Goal: Transaction & Acquisition: Purchase product/service

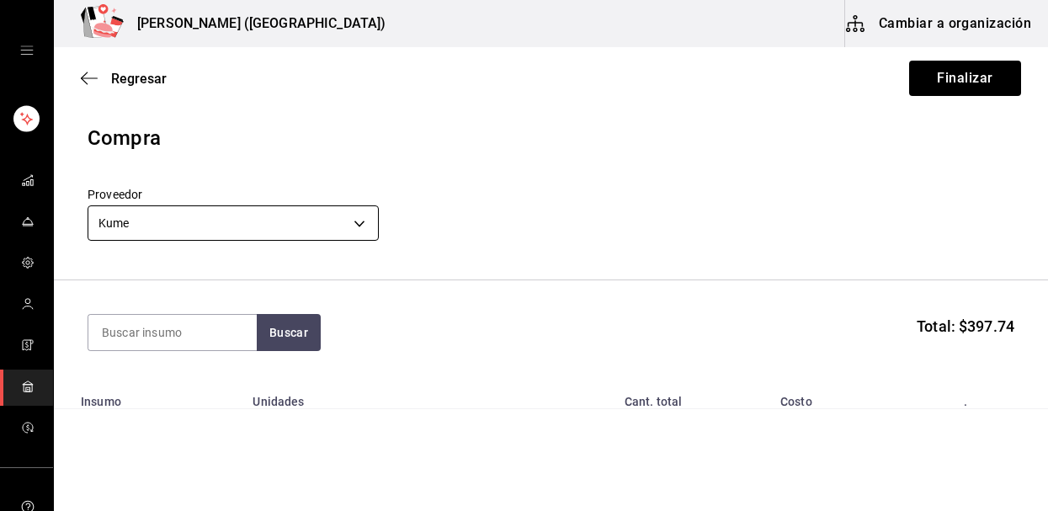
click at [320, 226] on body "Nikkori (Lindavista) Cambiar a organización Regresar Finalizar Compra Proveedor…" at bounding box center [524, 208] width 1048 height 416
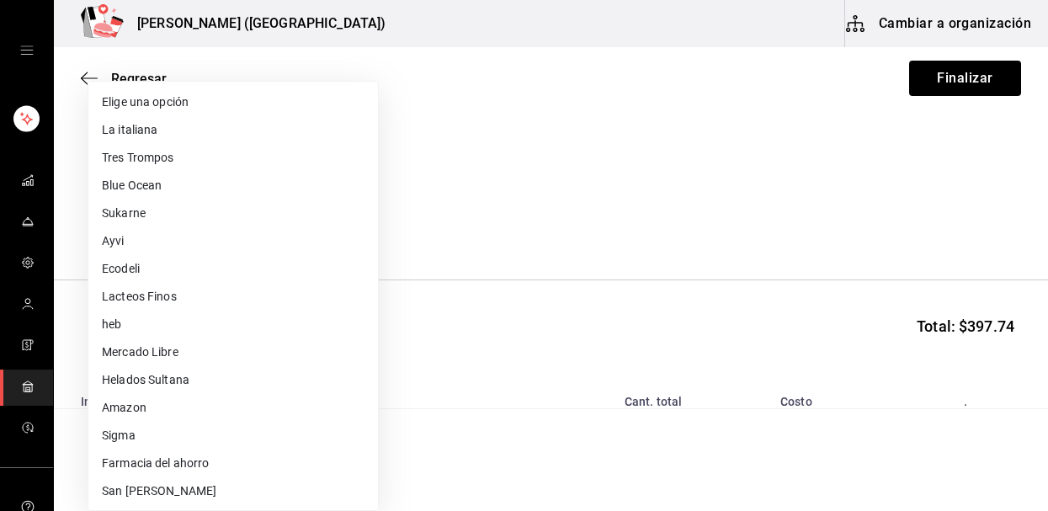
scroll to position [641, 0]
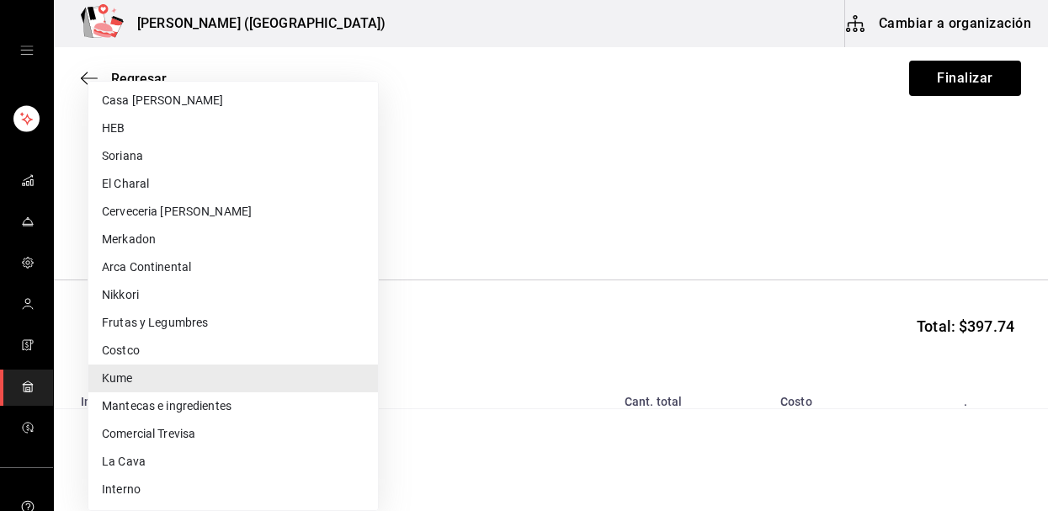
click at [249, 242] on li "Merkadon" at bounding box center [233, 240] width 290 height 28
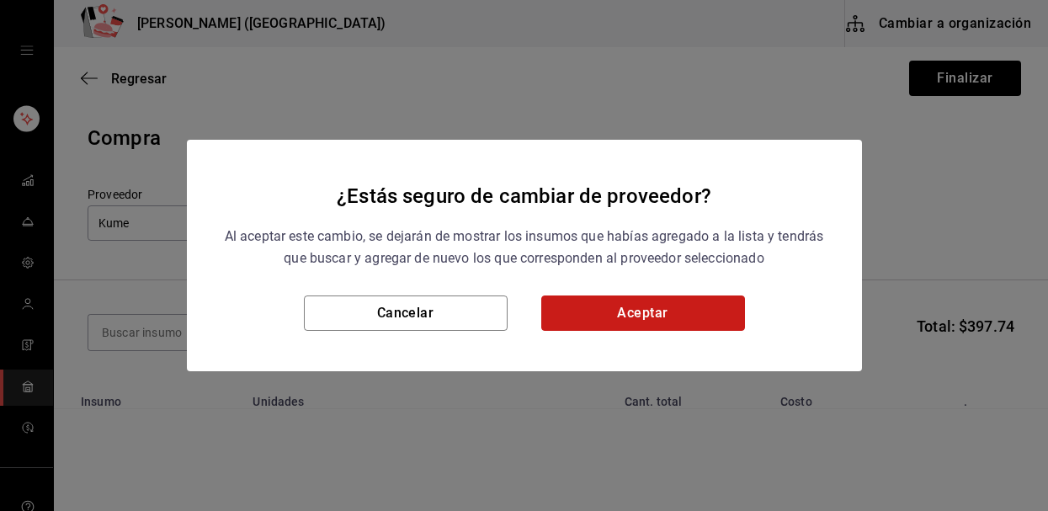
click at [619, 317] on button "Aceptar" at bounding box center [643, 312] width 204 height 35
type input "4cc2bb3e-b163-41e8-9524-a5675b0ab286"
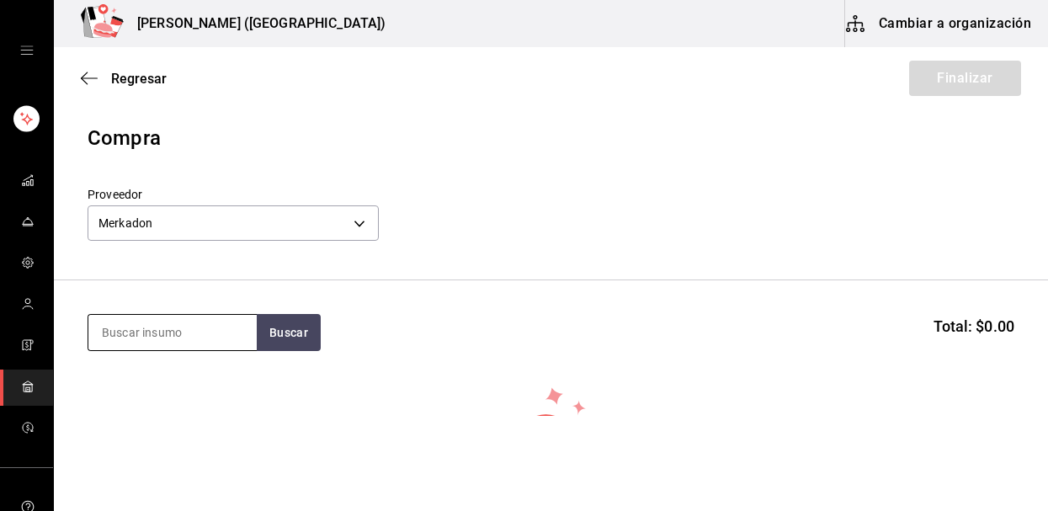
click at [201, 340] on input at bounding box center [172, 332] width 168 height 35
type input "a"
type input "o"
type input "pan [PERSON_NAME]"
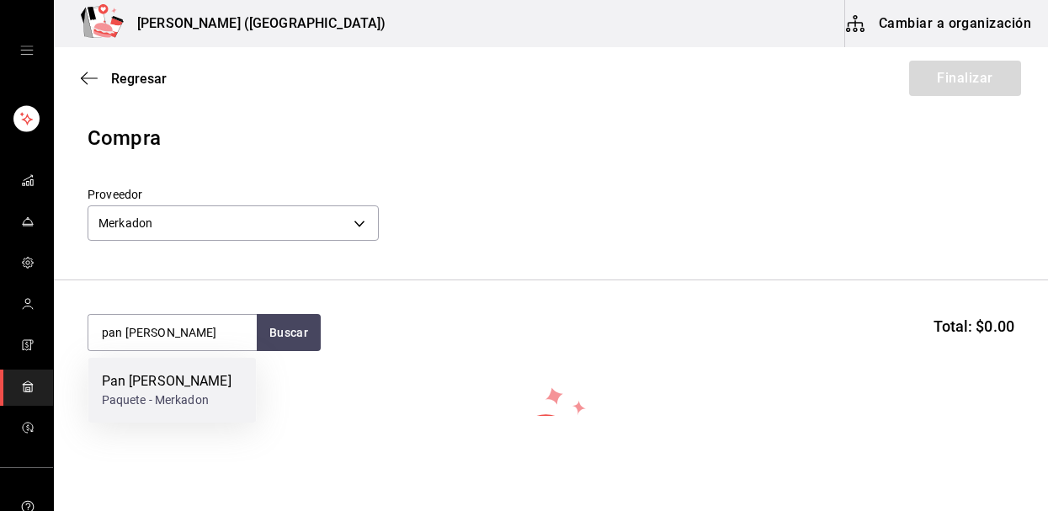
click at [136, 366] on div "Pan [PERSON_NAME] Paquete - Merkadon" at bounding box center [172, 390] width 168 height 65
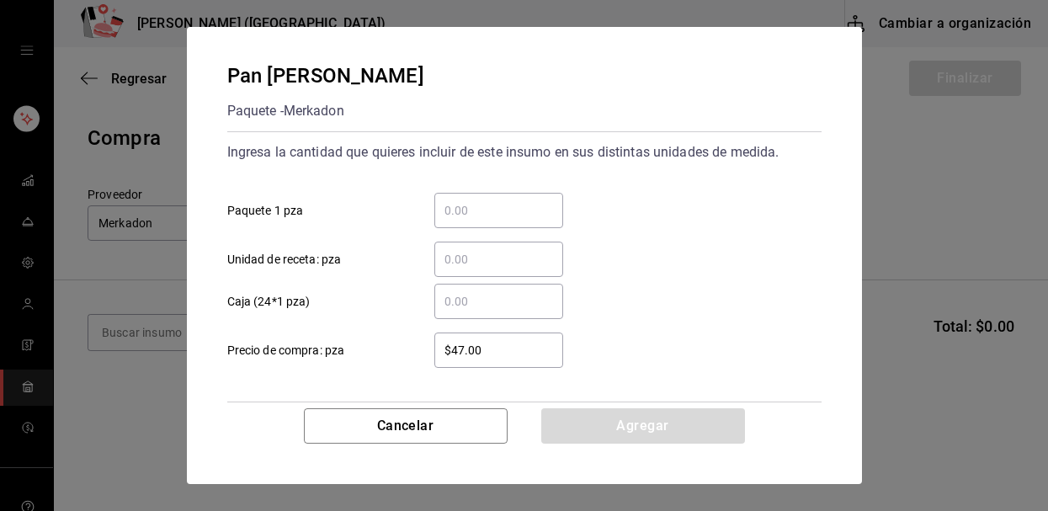
click at [456, 208] on input "​ Paquete 1 pza" at bounding box center [498, 210] width 129 height 20
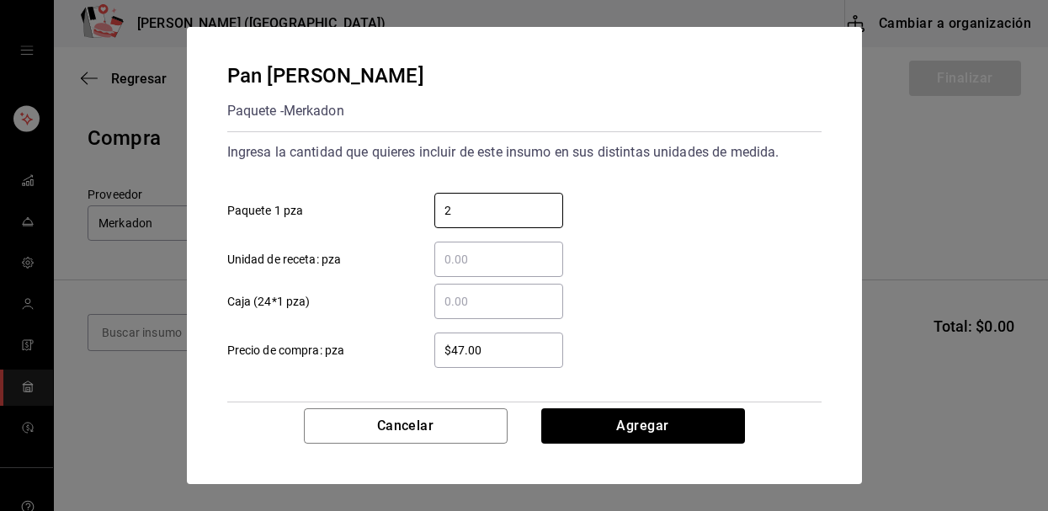
type input "2"
click at [533, 354] on input "$47.00" at bounding box center [498, 350] width 129 height 20
type input "$49.00"
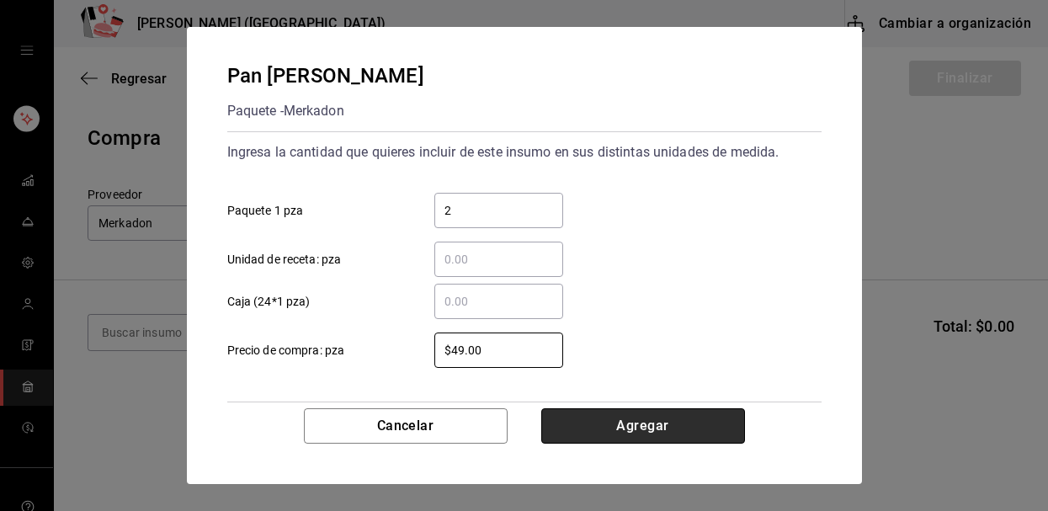
click at [606, 424] on button "Agregar" at bounding box center [643, 425] width 204 height 35
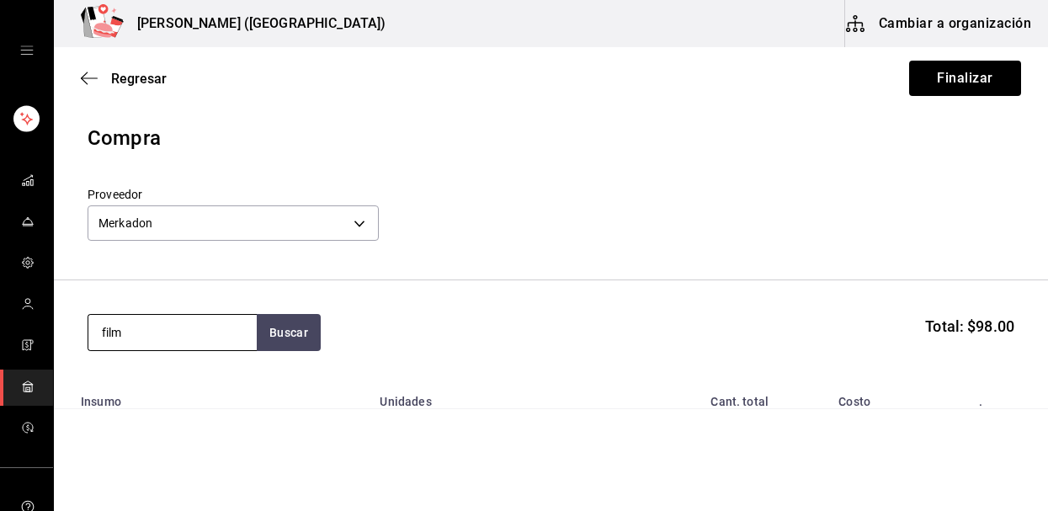
type input "film"
click at [958, 81] on button "Finalizar" at bounding box center [965, 78] width 112 height 35
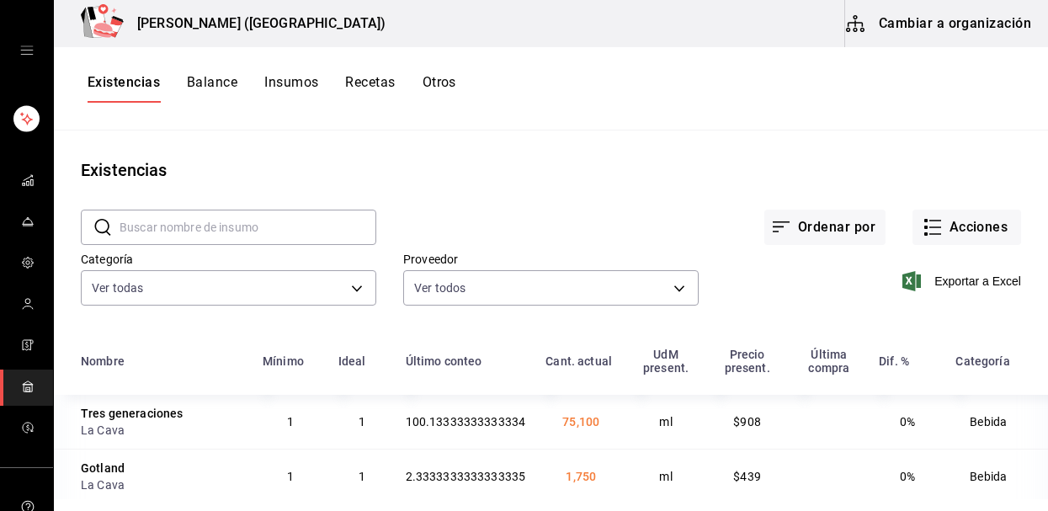
click at [168, 232] on input "text" at bounding box center [248, 227] width 257 height 34
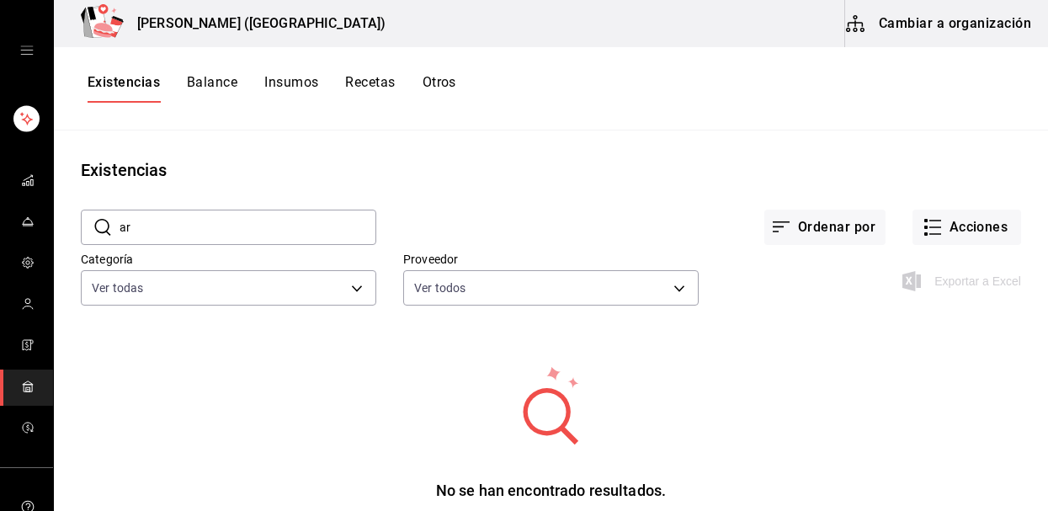
type input "a"
type input "f"
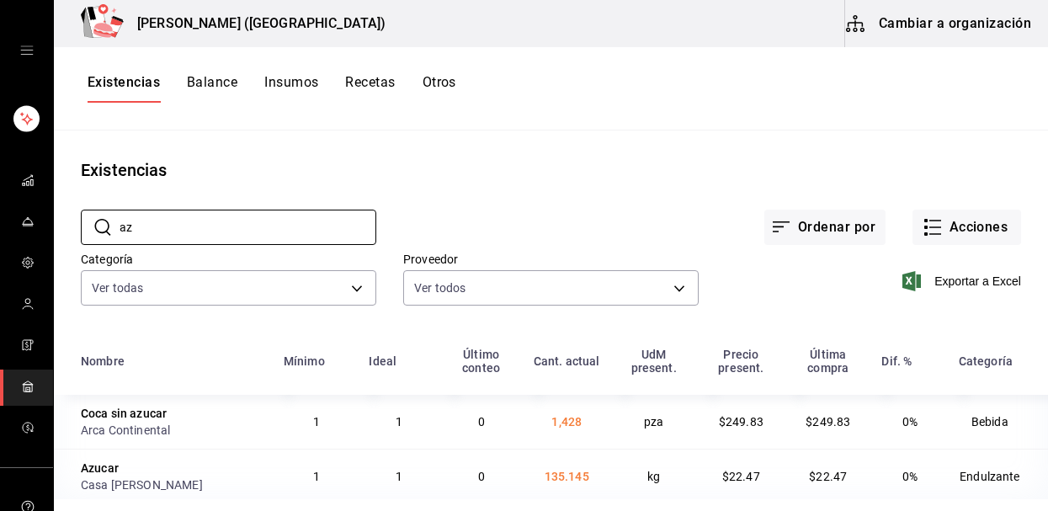
type input "a"
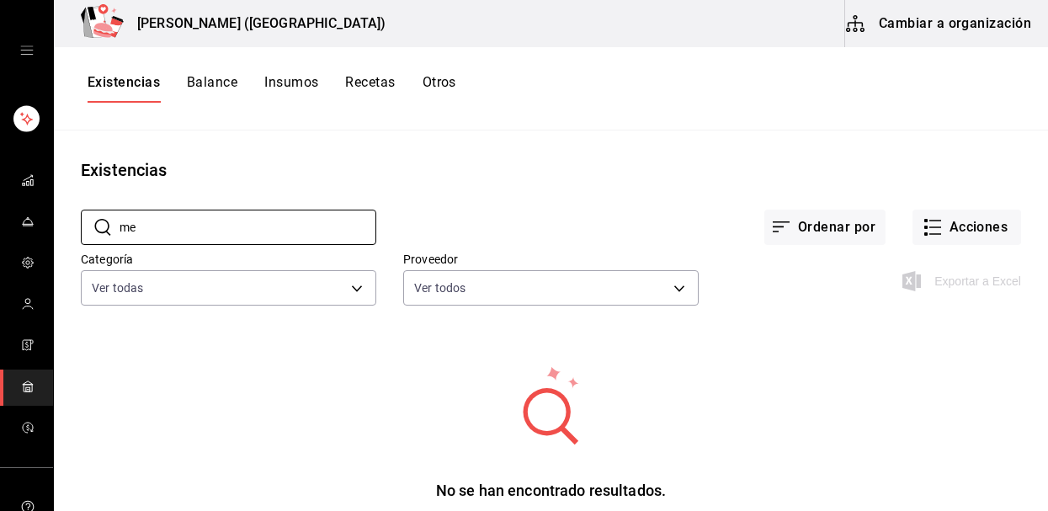
type input "m"
type input "v"
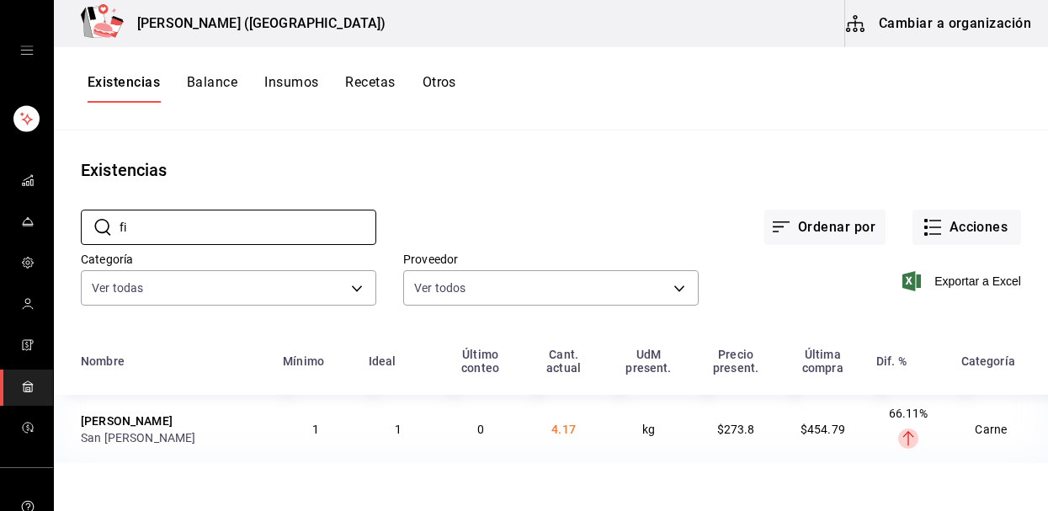
type input "f"
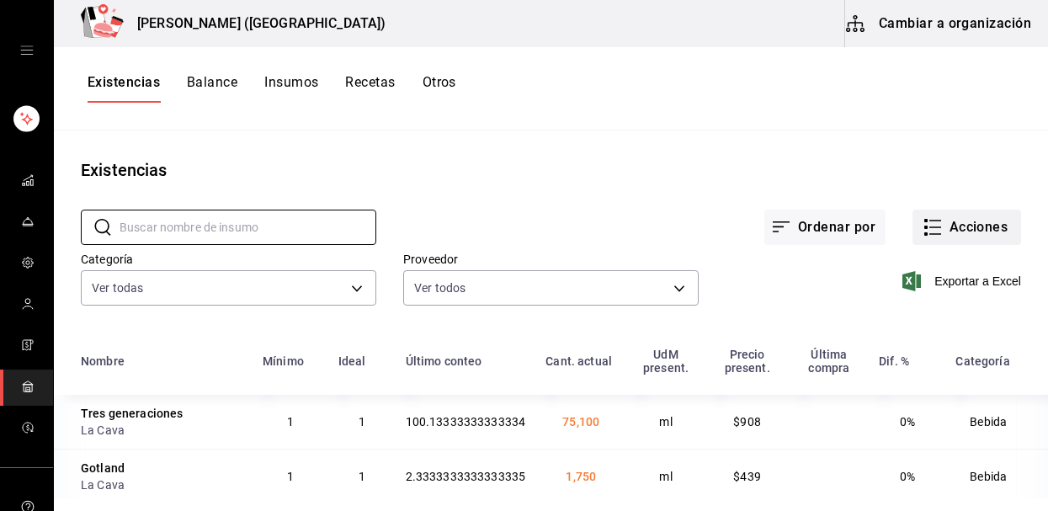
click at [940, 223] on icon "button" at bounding box center [933, 227] width 20 height 20
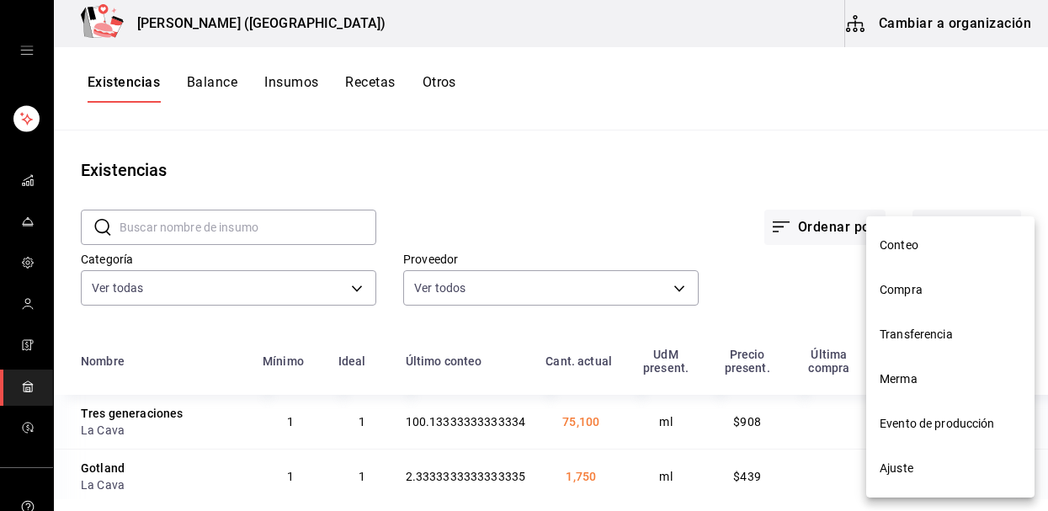
click at [937, 289] on span "Compra" at bounding box center [950, 290] width 141 height 18
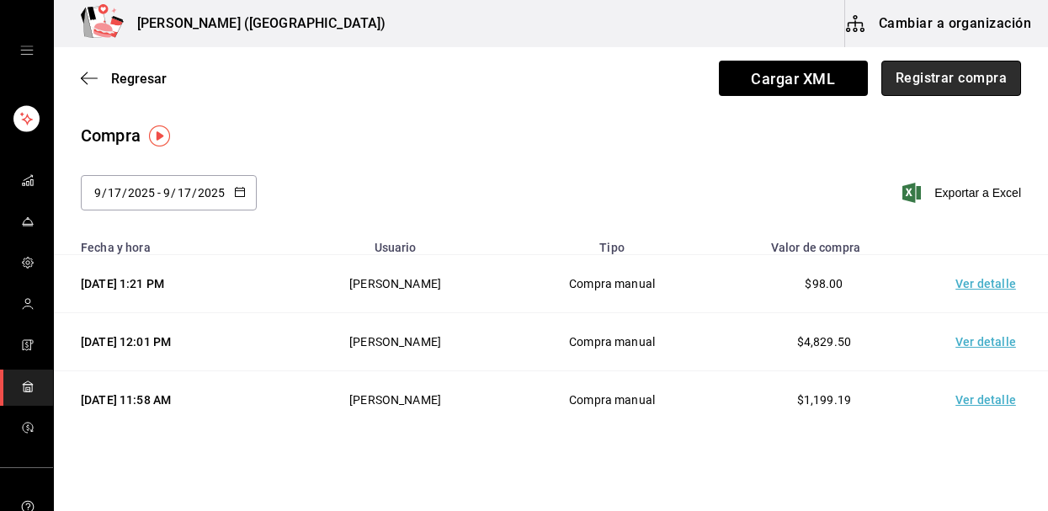
click at [941, 88] on button "Registrar compra" at bounding box center [951, 78] width 140 height 35
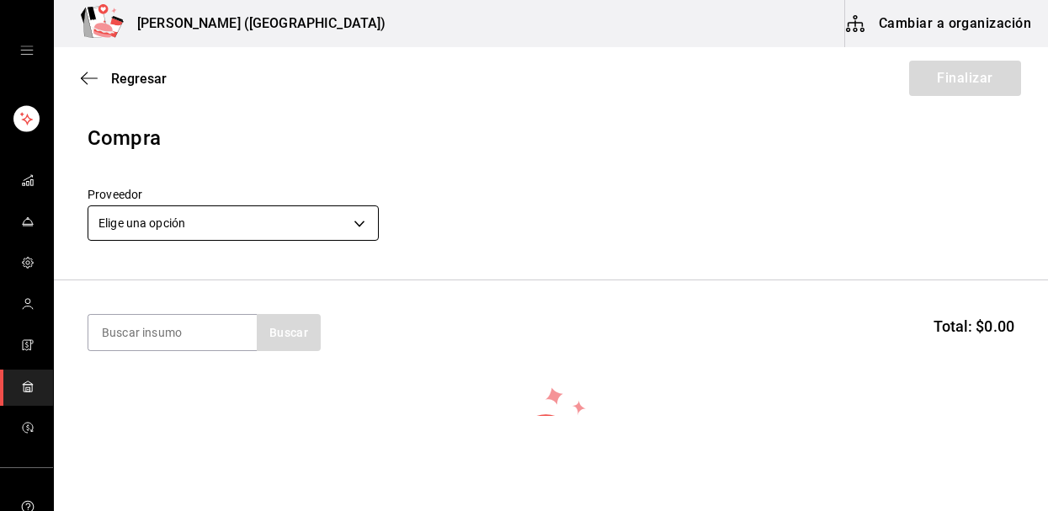
click at [356, 226] on body "Nikkori (Lindavista) Cambiar a organización Regresar Finalizar Compra Proveedor…" at bounding box center [524, 208] width 1048 height 416
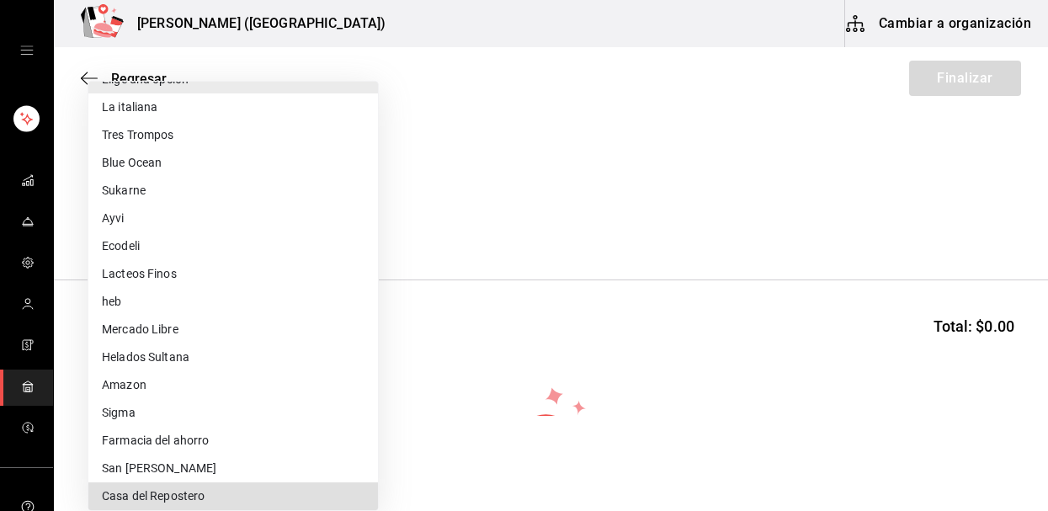
scroll to position [251, 0]
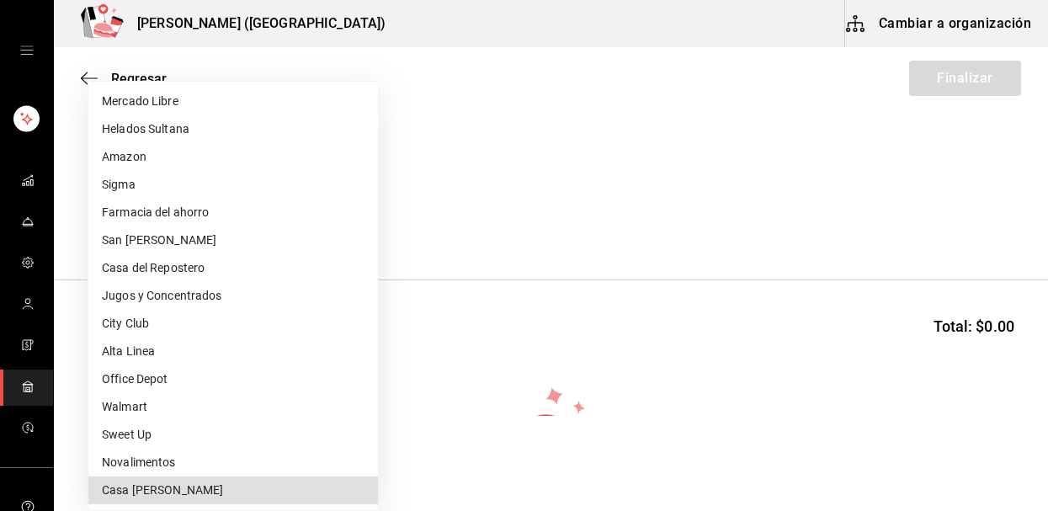
type input "5e030f31-12f7-4cf8-8fd9-3aac49126179"
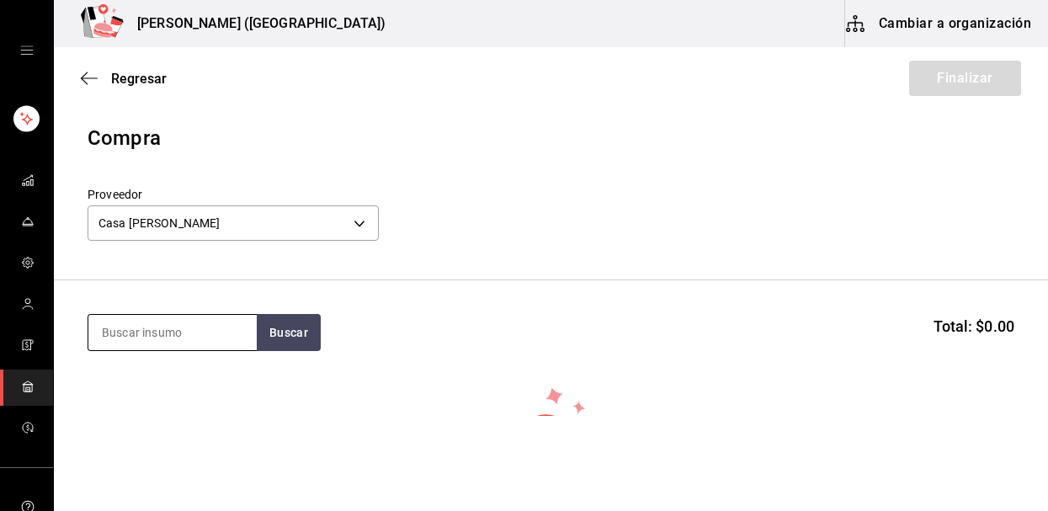
click at [200, 342] on input at bounding box center [172, 332] width 168 height 35
type input "azucar"
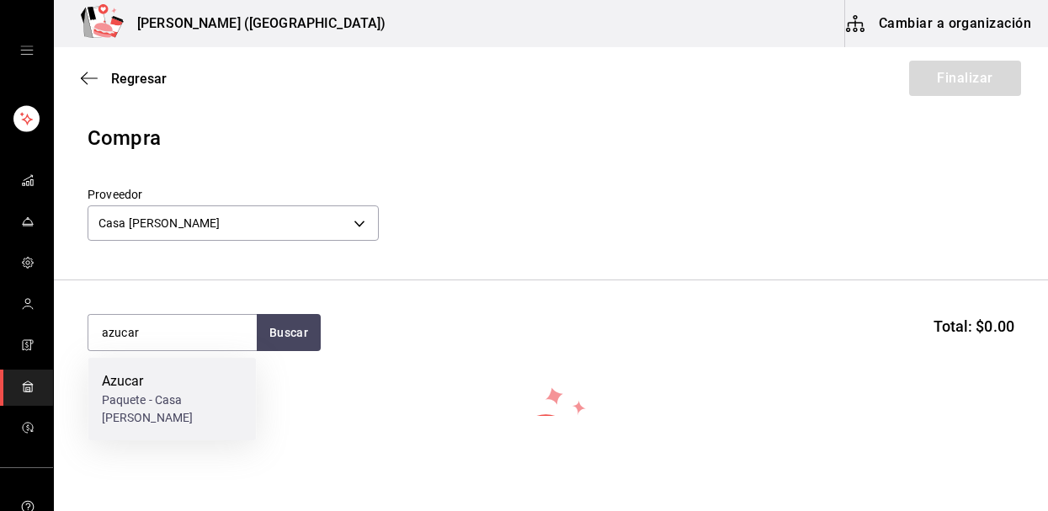
click at [200, 378] on div "Azucar" at bounding box center [172, 381] width 141 height 20
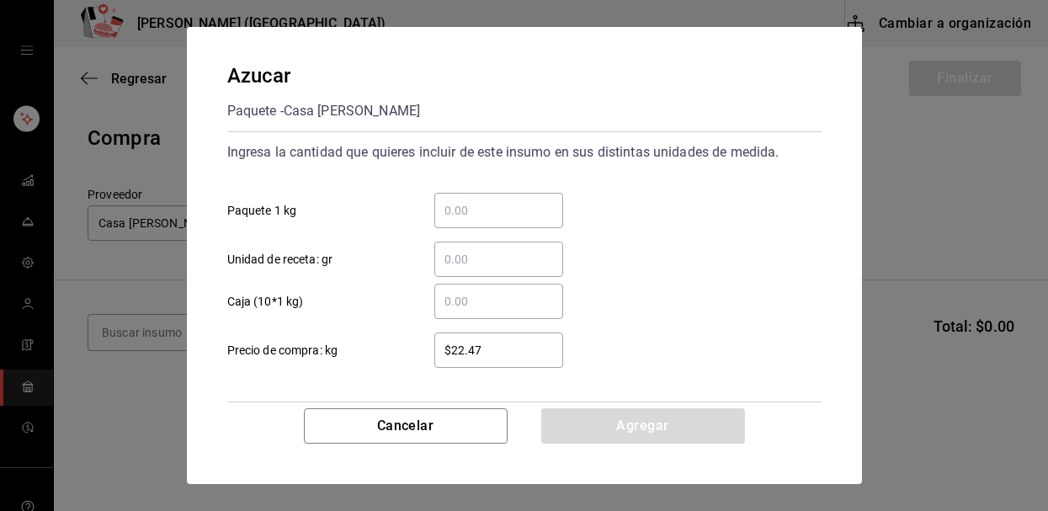
click at [452, 215] on input "​ Paquete 1 kg" at bounding box center [498, 210] width 129 height 20
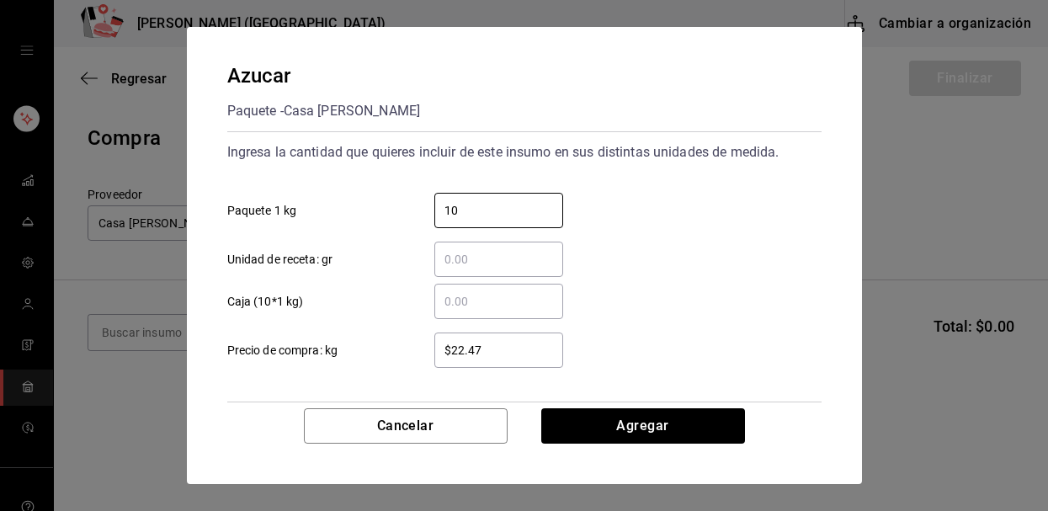
type input "10"
click at [520, 343] on input "$22.47" at bounding box center [498, 350] width 129 height 20
type input "$22.50"
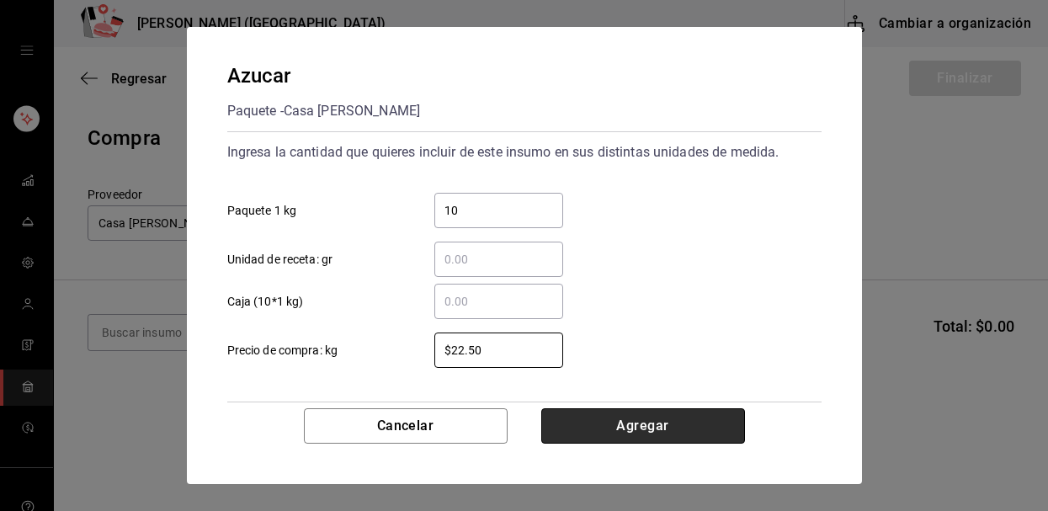
click at [606, 422] on button "Agregar" at bounding box center [643, 425] width 204 height 35
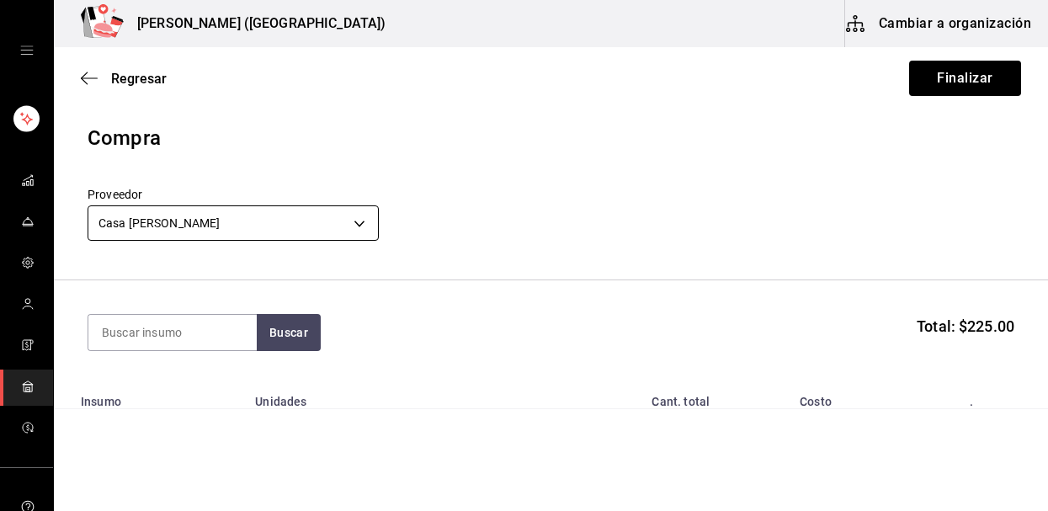
click at [263, 235] on body "Nikkori (Lindavista) Cambiar a organización Regresar Finalizar Compra Proveedor…" at bounding box center [524, 208] width 1048 height 416
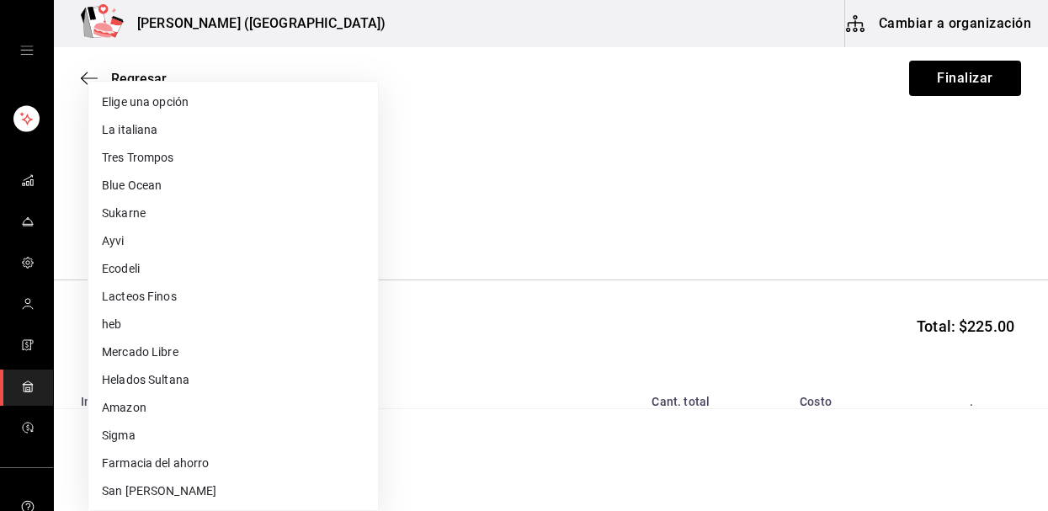
scroll to position [445, 0]
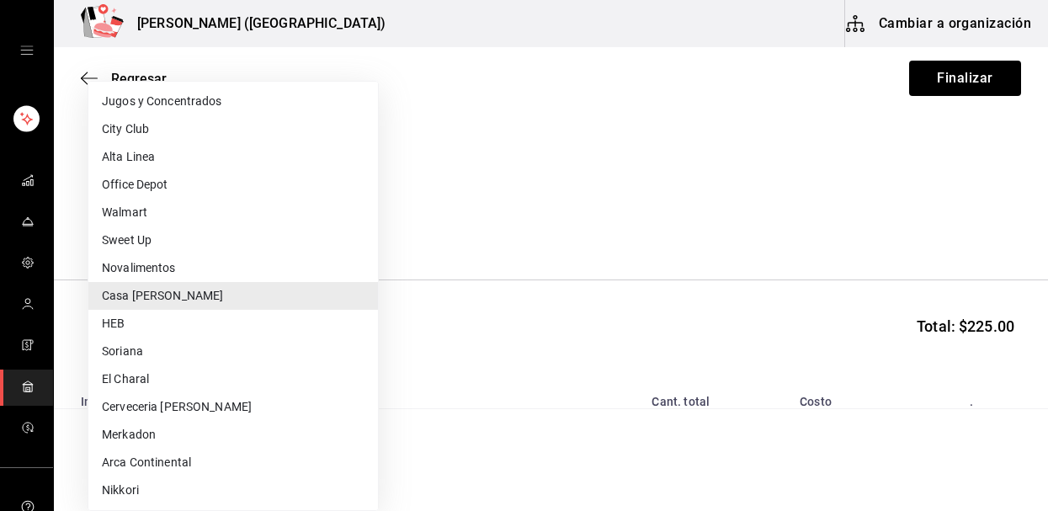
click at [441, 269] on div at bounding box center [524, 255] width 1048 height 511
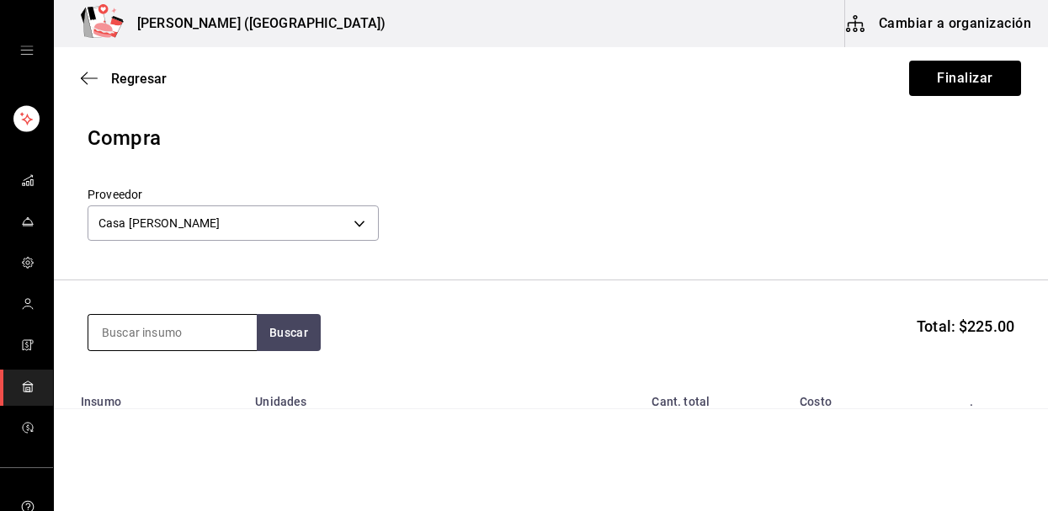
click at [182, 338] on input at bounding box center [172, 332] width 168 height 35
type input "f"
click at [936, 86] on button "Finalizar" at bounding box center [965, 78] width 112 height 35
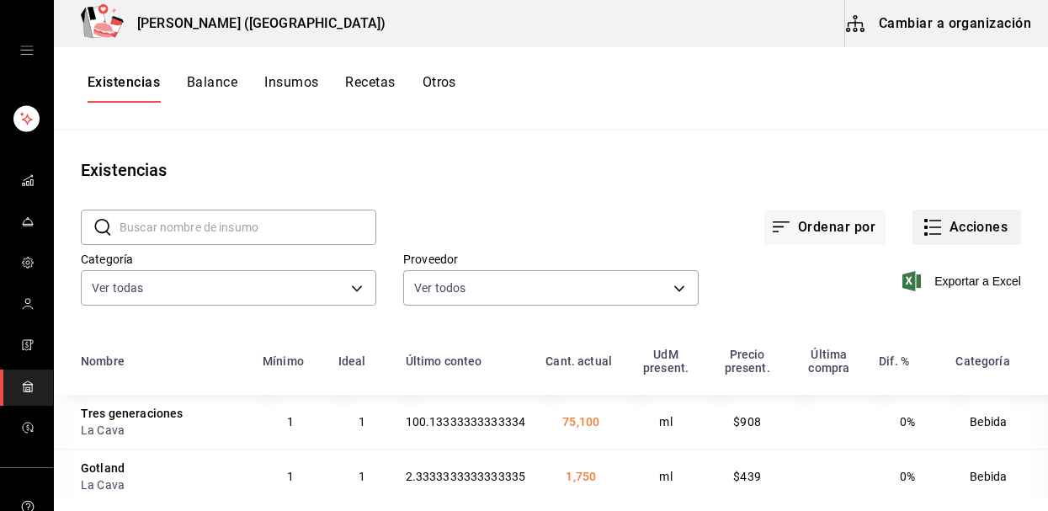
click at [978, 225] on button "Acciones" at bounding box center [967, 227] width 109 height 35
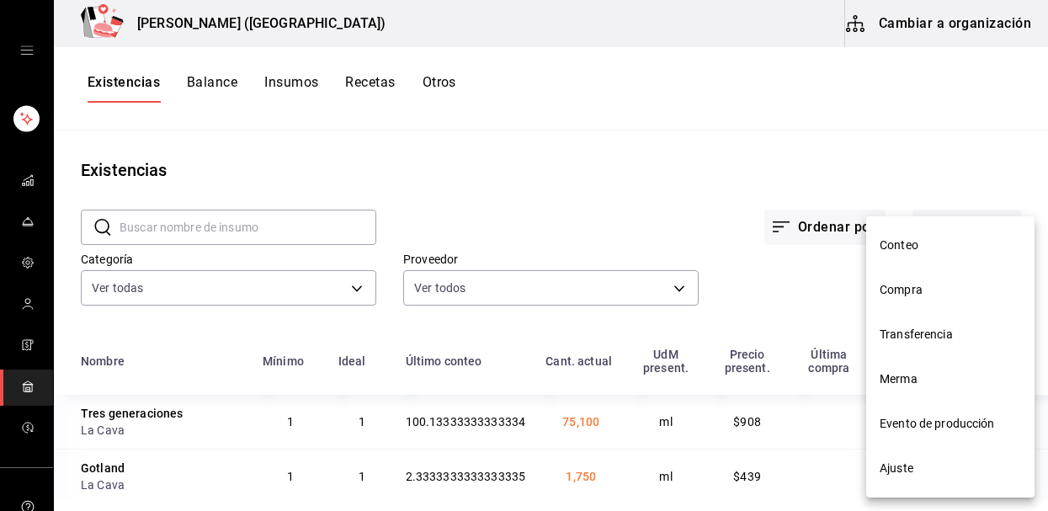
click at [935, 301] on li "Compra" at bounding box center [950, 290] width 168 height 45
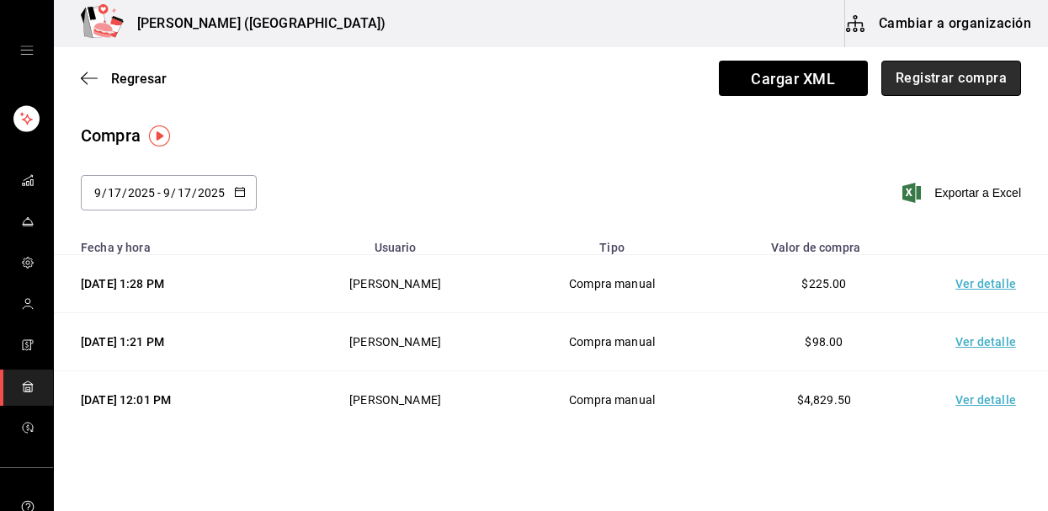
click at [928, 80] on button "Registrar compra" at bounding box center [951, 78] width 140 height 35
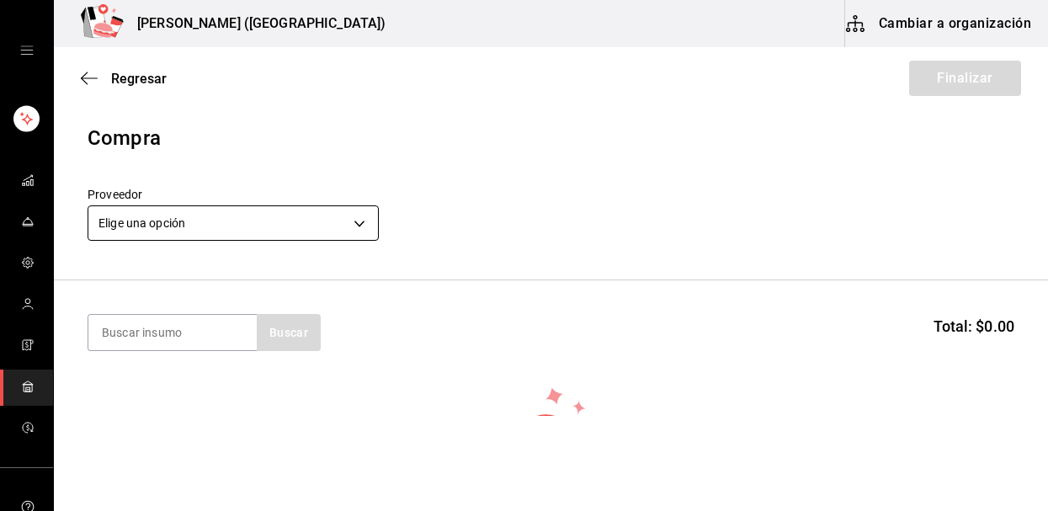
click at [253, 233] on body "Nikkori (Lindavista) Cambiar a organización Regresar Finalizar Compra Proveedor…" at bounding box center [524, 208] width 1048 height 416
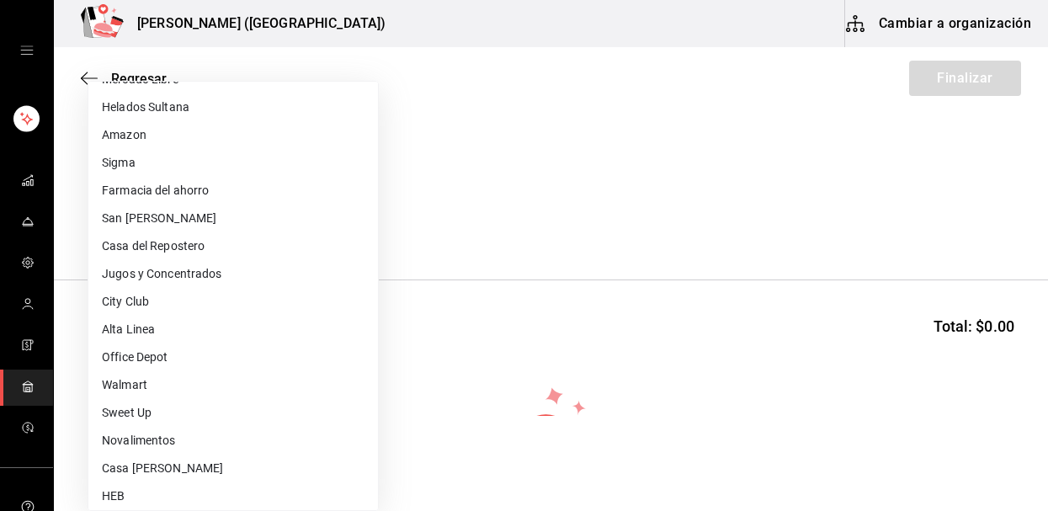
scroll to position [501, 0]
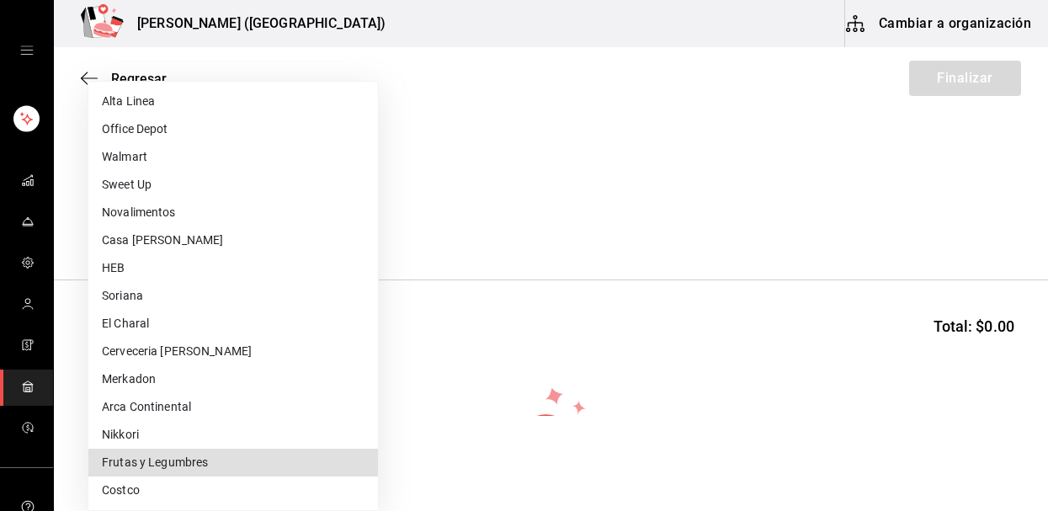
type input "84d68576-4e3a-44e0-bfcf-210a6f36c3a4"
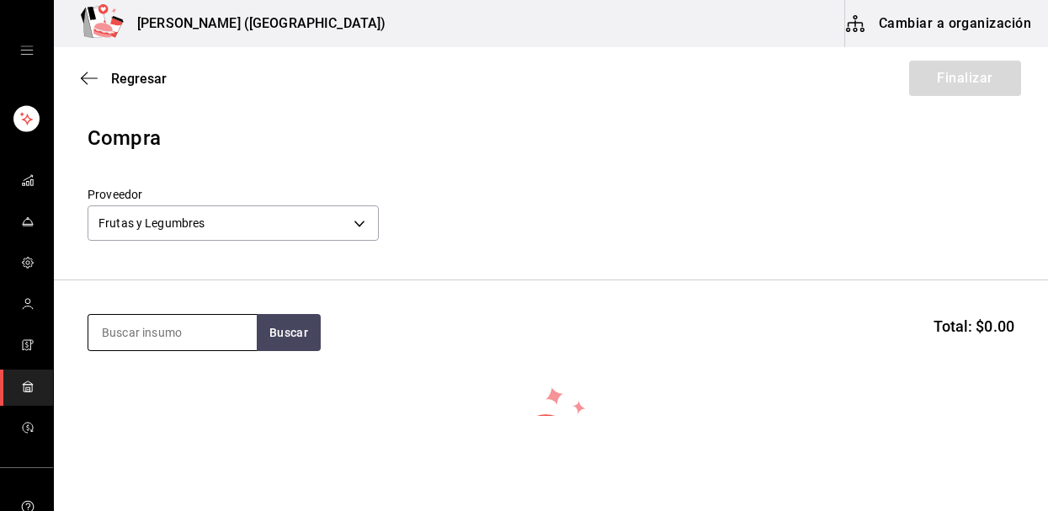
click at [211, 344] on input at bounding box center [172, 332] width 168 height 35
type input "aguacate"
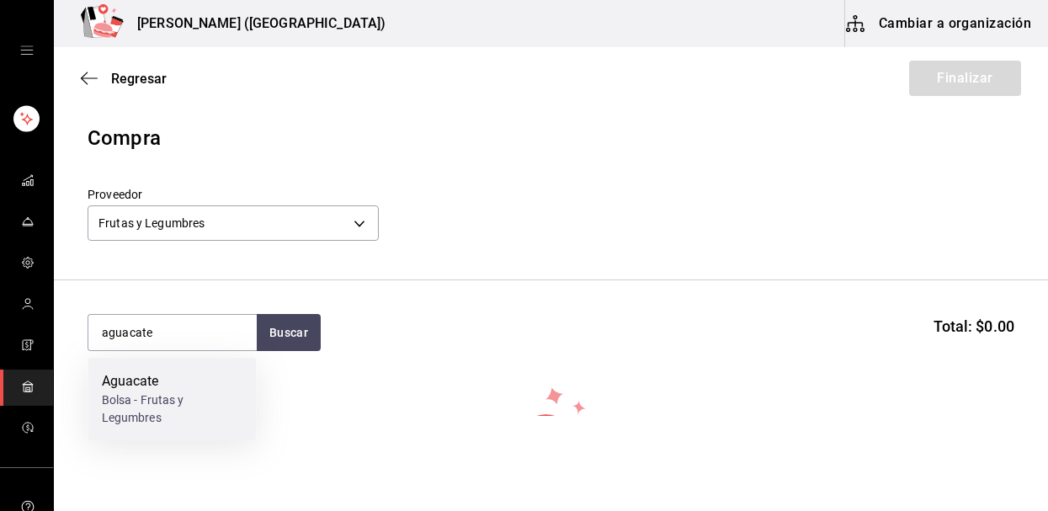
click at [157, 407] on div "Bolsa - Frutas y Legumbres" at bounding box center [172, 408] width 141 height 35
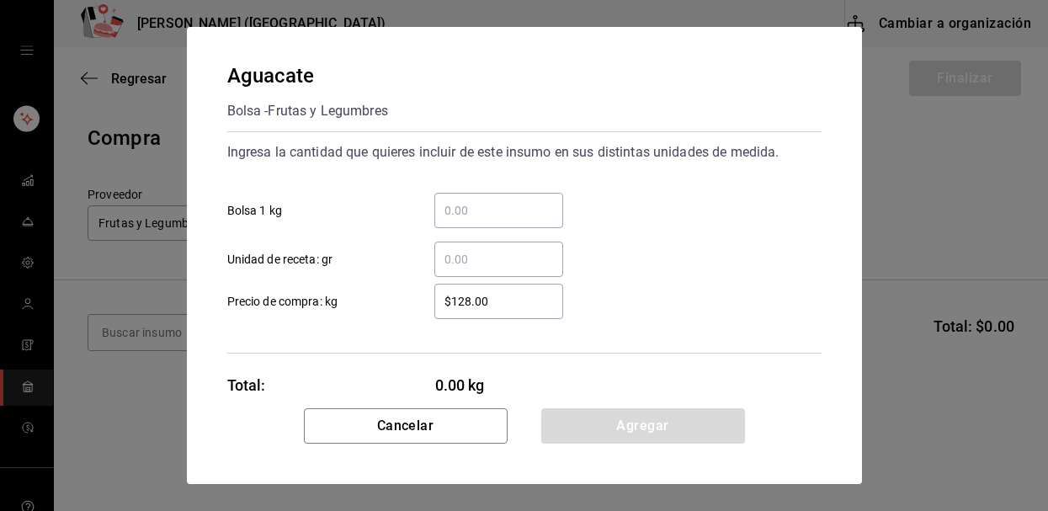
click at [482, 224] on div "​" at bounding box center [498, 210] width 129 height 35
click at [482, 221] on input "​ Bolsa 1 kg" at bounding box center [498, 210] width 129 height 20
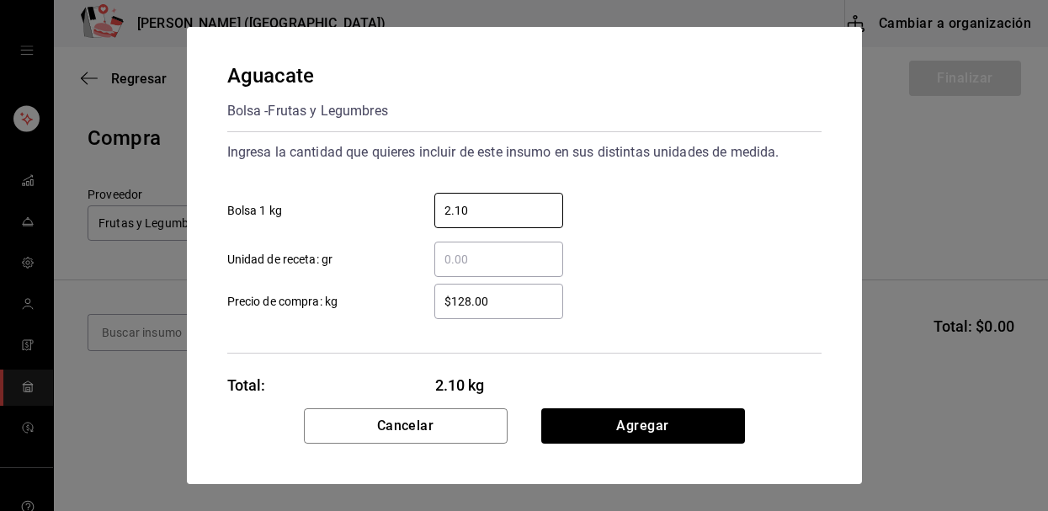
type input "2.10"
click at [508, 300] on input "$128.00" at bounding box center [498, 301] width 129 height 20
type input "$1"
type input "$96.00"
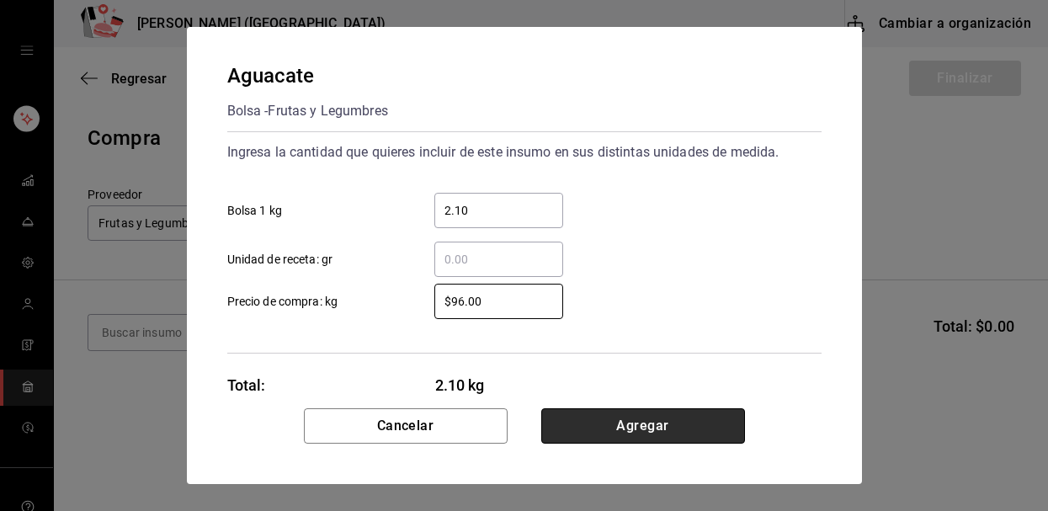
click at [678, 430] on button "Agregar" at bounding box center [643, 425] width 204 height 35
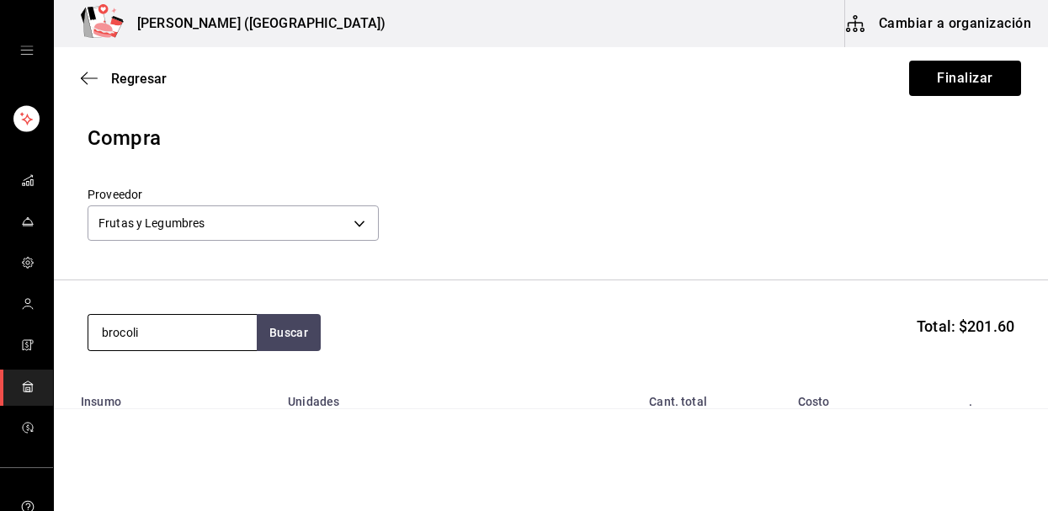
type input "brocoli"
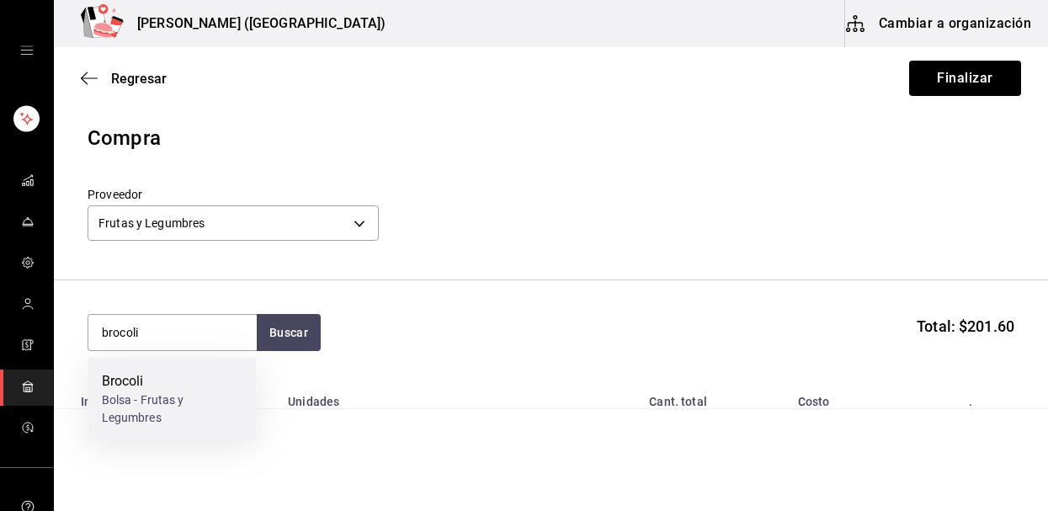
click at [137, 397] on div "Bolsa - Frutas y Legumbres" at bounding box center [172, 408] width 141 height 35
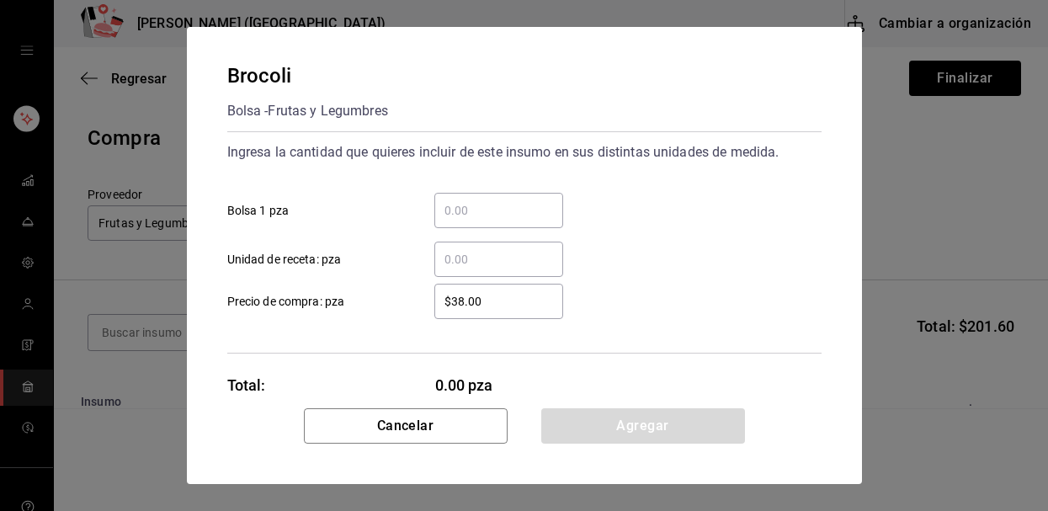
click at [478, 205] on input "​ Bolsa 1 pza" at bounding box center [498, 210] width 129 height 20
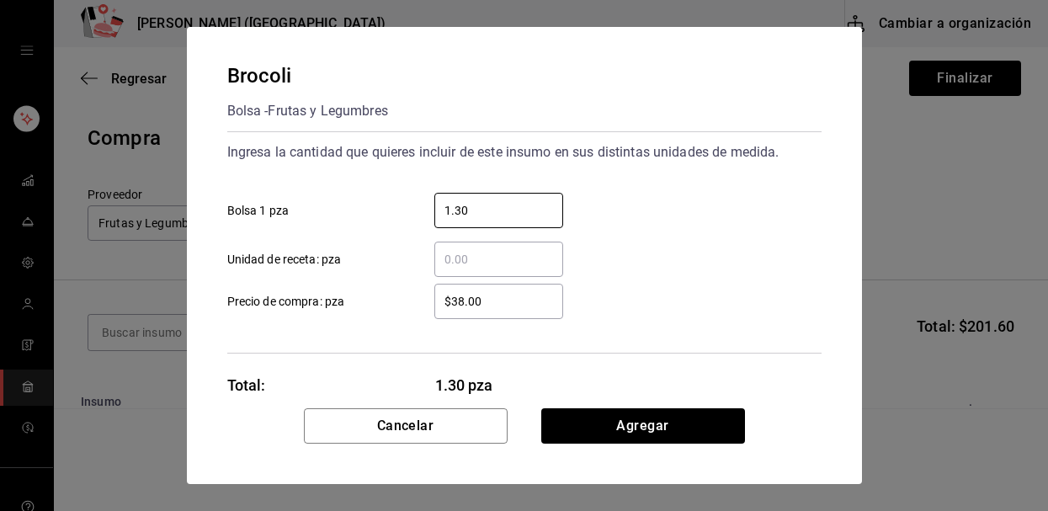
type input "1.30"
click at [476, 296] on input "$38.00" at bounding box center [498, 301] width 129 height 20
click at [487, 300] on input "$38.00" at bounding box center [498, 301] width 129 height 20
type input "$39.50"
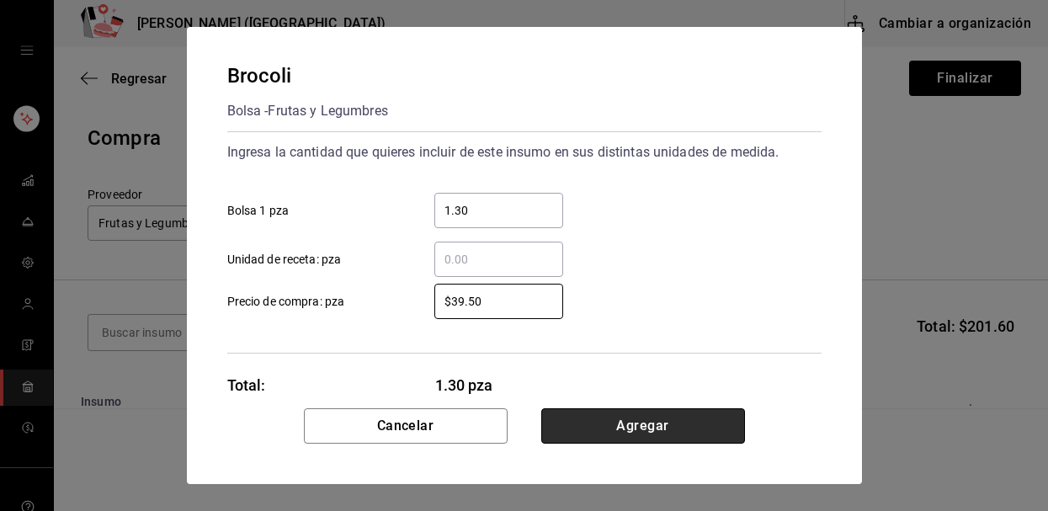
click at [609, 417] on button "Agregar" at bounding box center [643, 425] width 204 height 35
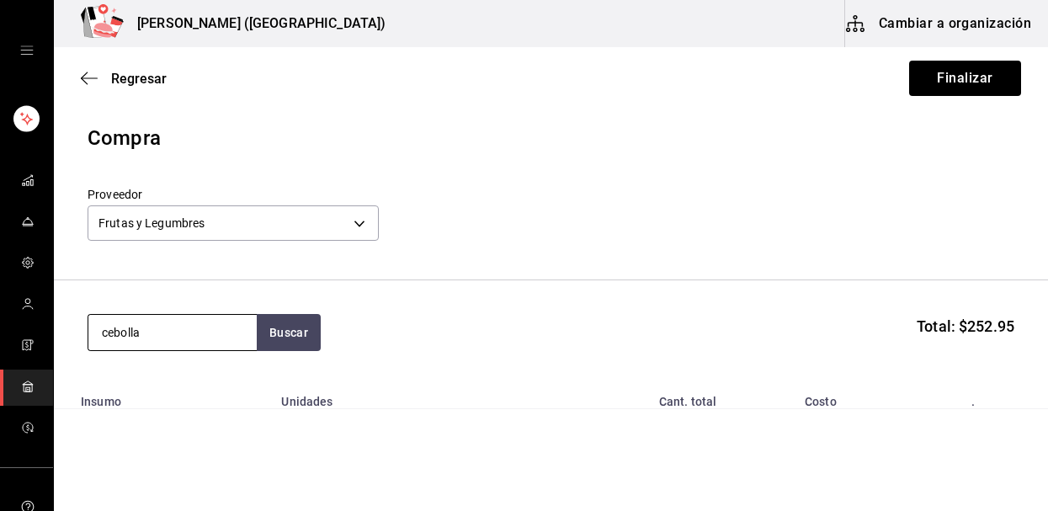
type input "cebolla"
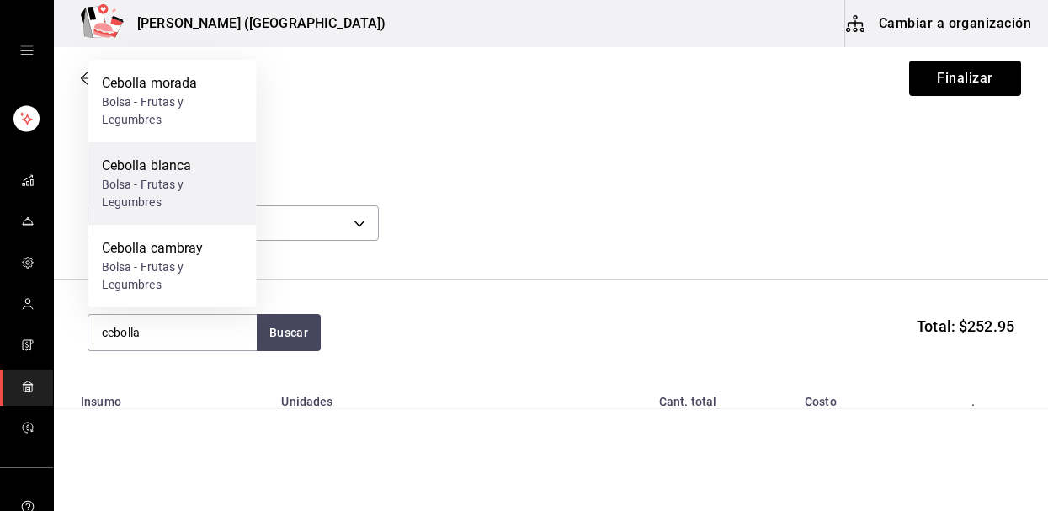
click at [188, 189] on div "Bolsa - Frutas y Legumbres" at bounding box center [172, 193] width 141 height 35
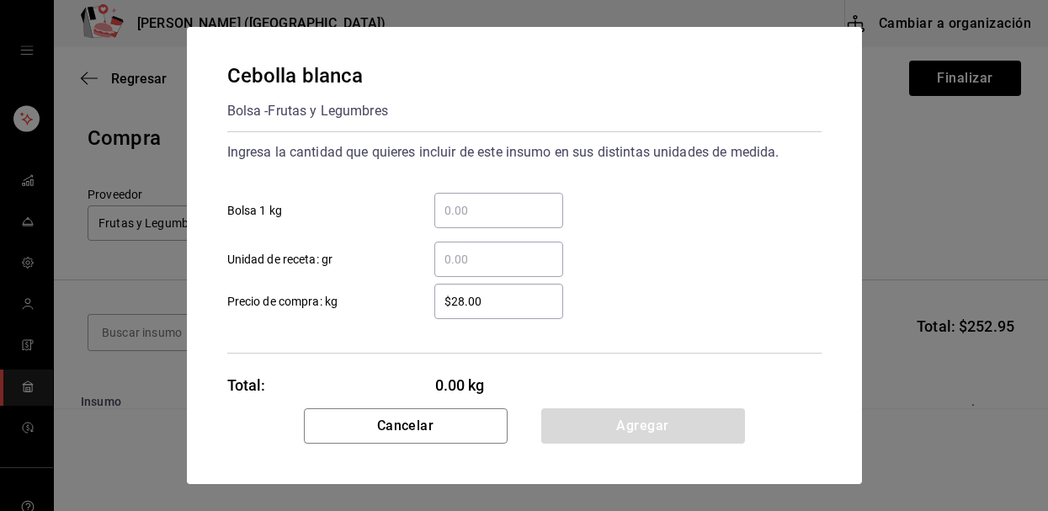
click at [498, 200] on div "​" at bounding box center [498, 210] width 129 height 35
click at [498, 200] on input "​ Bolsa 1 kg" at bounding box center [498, 210] width 129 height 20
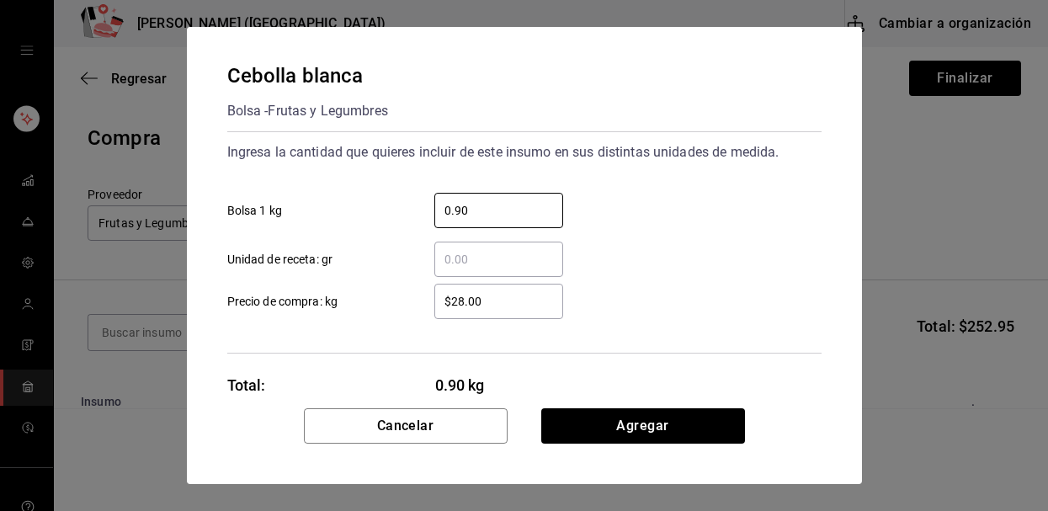
type input "0.90"
click at [501, 303] on input "$28.00" at bounding box center [498, 301] width 129 height 20
type input "$24.00"
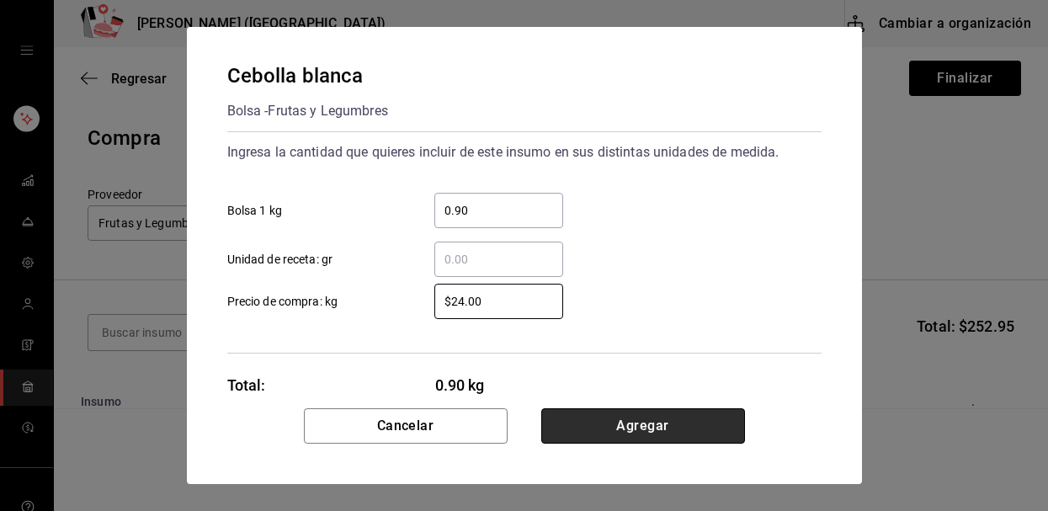
click at [593, 421] on button "Agregar" at bounding box center [643, 425] width 204 height 35
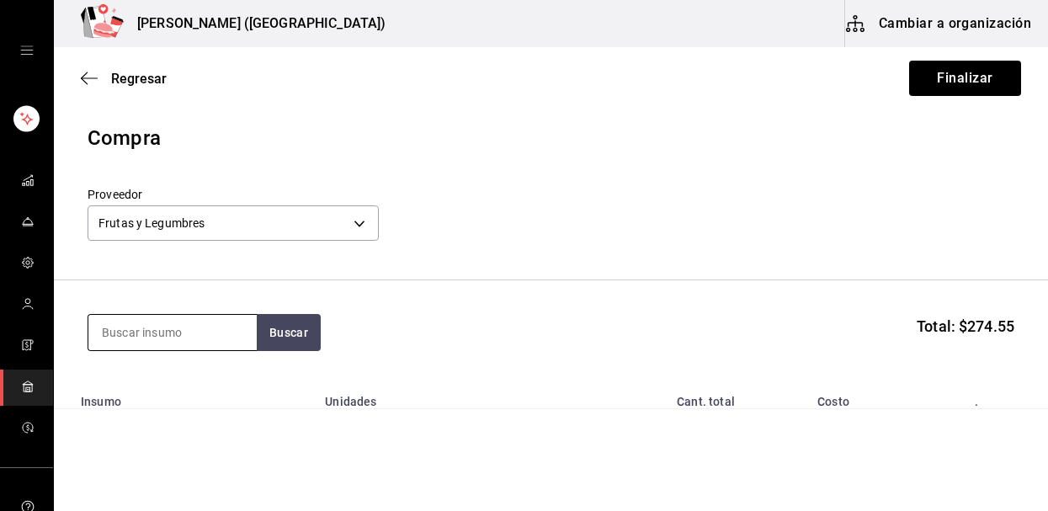
click at [142, 340] on input at bounding box center [172, 332] width 168 height 35
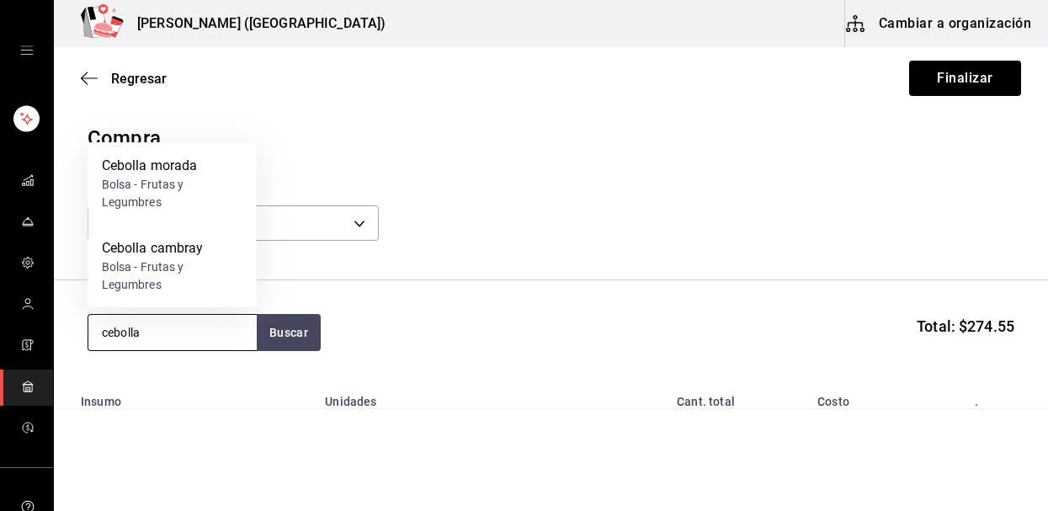
type input "cebolla"
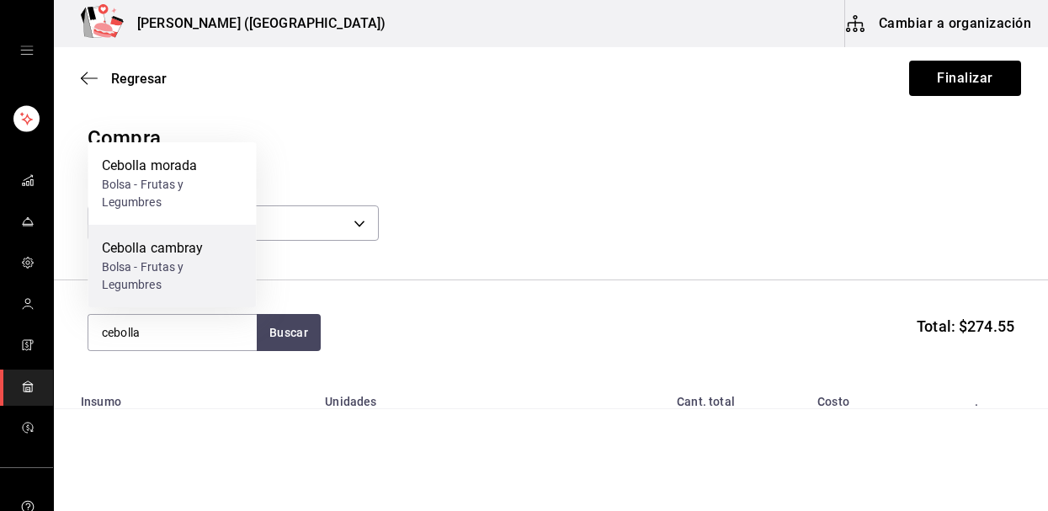
click at [164, 263] on div "Bolsa - Frutas y Legumbres" at bounding box center [172, 275] width 141 height 35
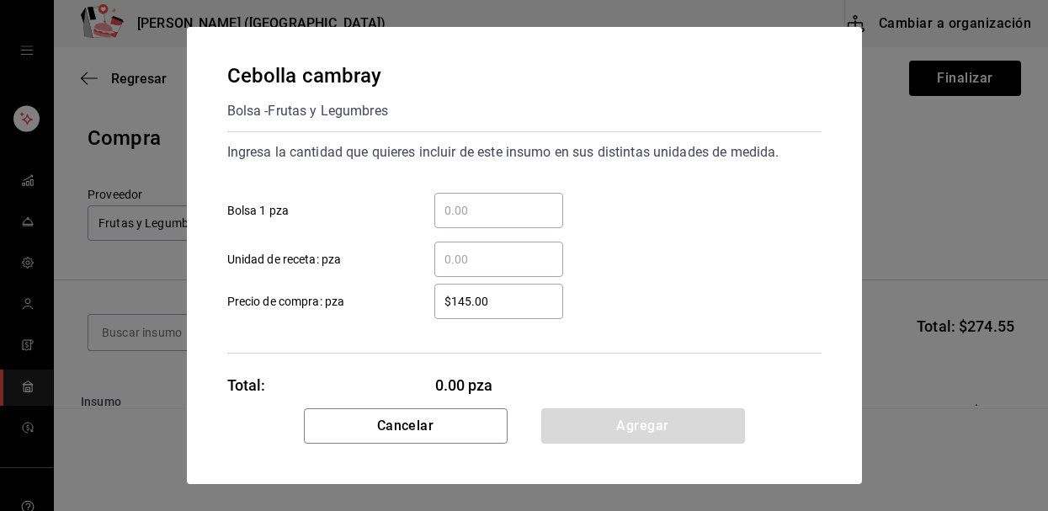
click at [472, 202] on input "​ Bolsa 1 pza" at bounding box center [498, 210] width 129 height 20
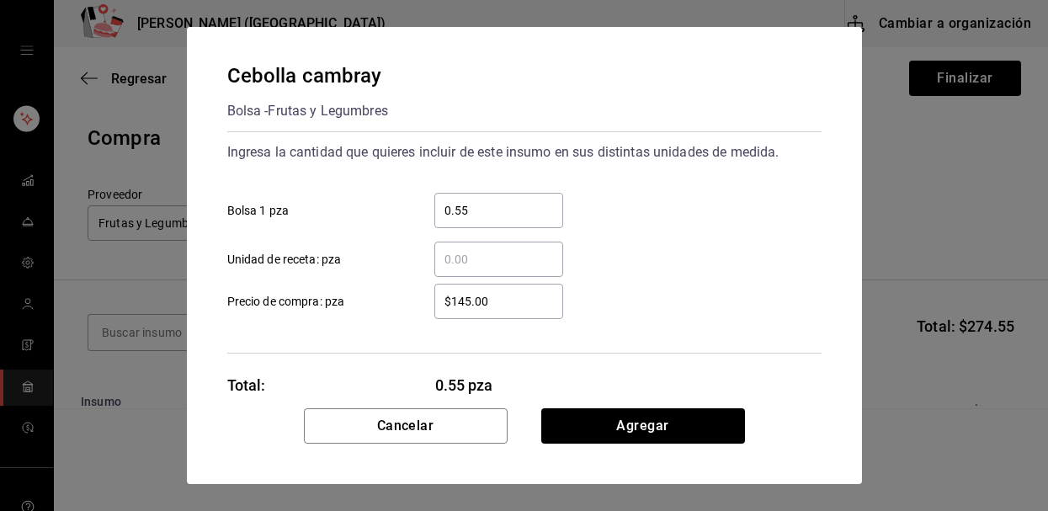
type input "0.55"
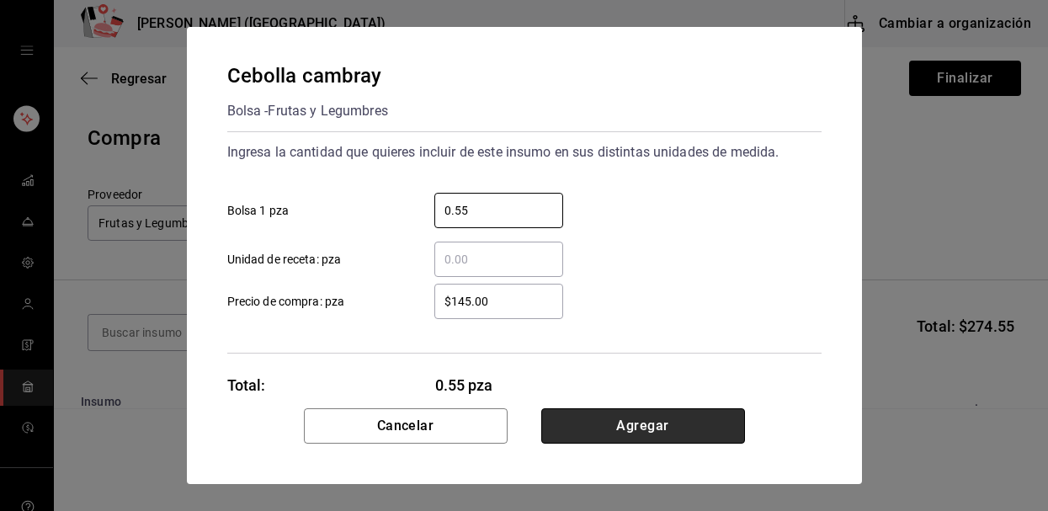
click at [604, 419] on button "Agregar" at bounding box center [643, 425] width 204 height 35
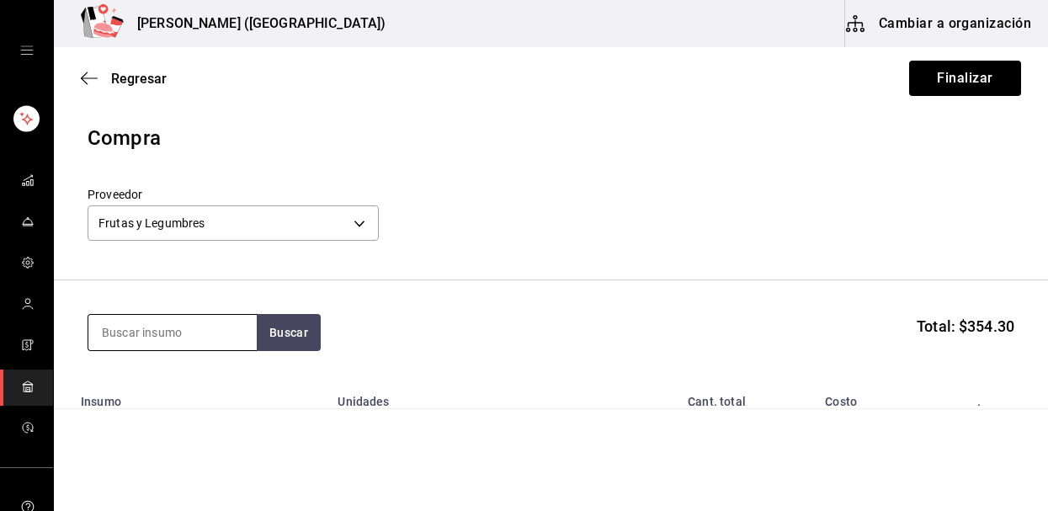
type input "c"
type input "y"
type input "tajin"
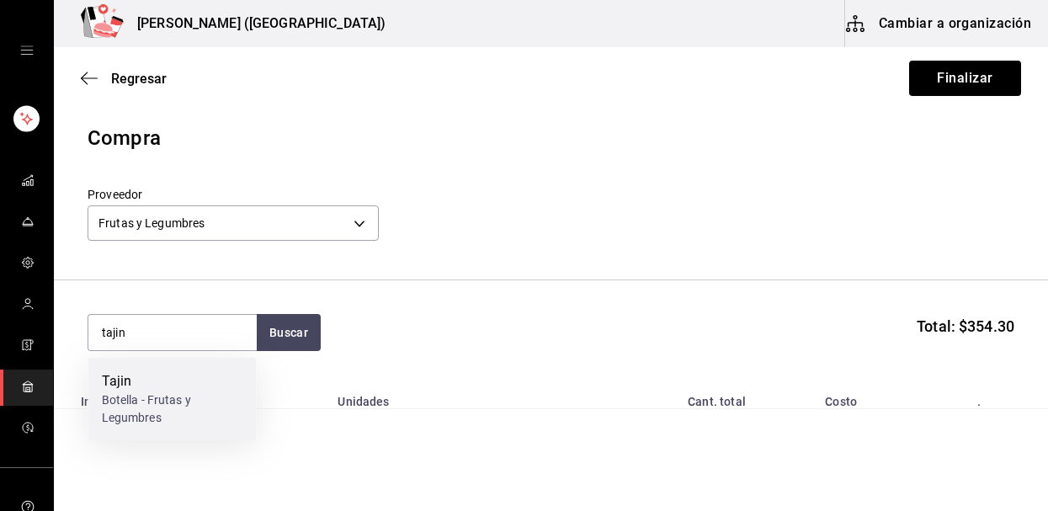
click at [146, 412] on div "Botella - Frutas y Legumbres" at bounding box center [172, 408] width 141 height 35
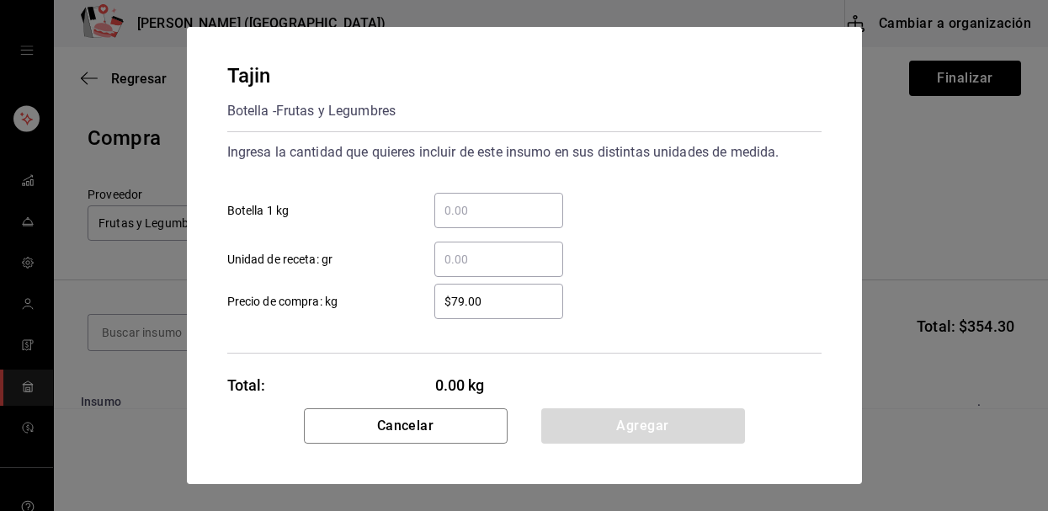
click at [508, 220] on input "​ Botella 1 kg" at bounding box center [498, 210] width 129 height 20
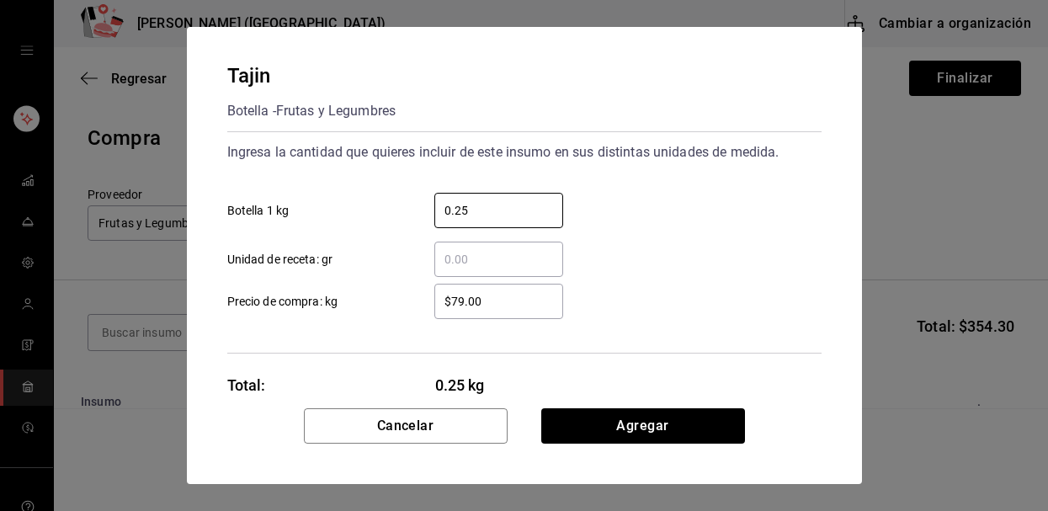
type input "0.25"
click at [508, 296] on input "$79.00" at bounding box center [498, 301] width 129 height 20
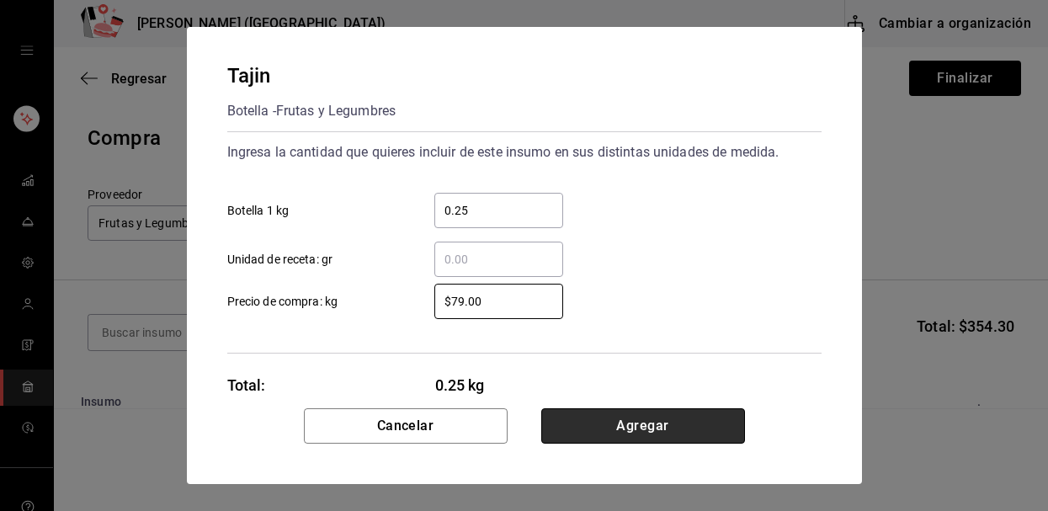
click at [582, 415] on button "Agregar" at bounding box center [643, 425] width 204 height 35
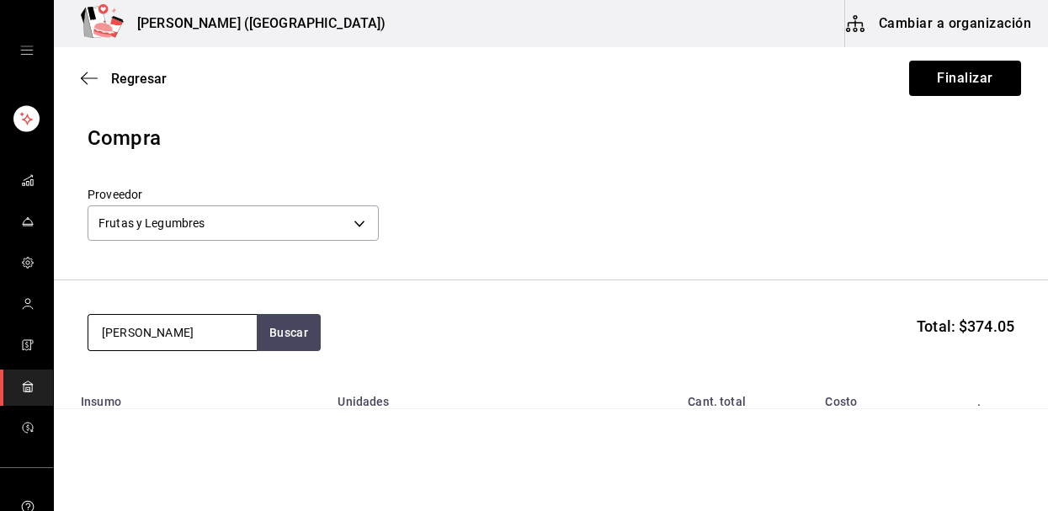
type input "[PERSON_NAME]"
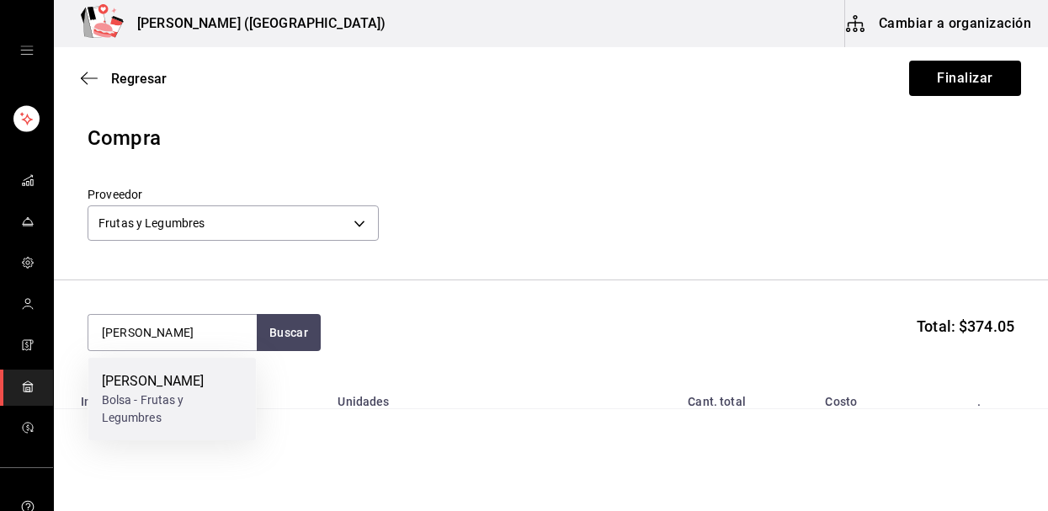
click at [145, 399] on div "Bolsa - Frutas y Legumbres" at bounding box center [172, 408] width 141 height 35
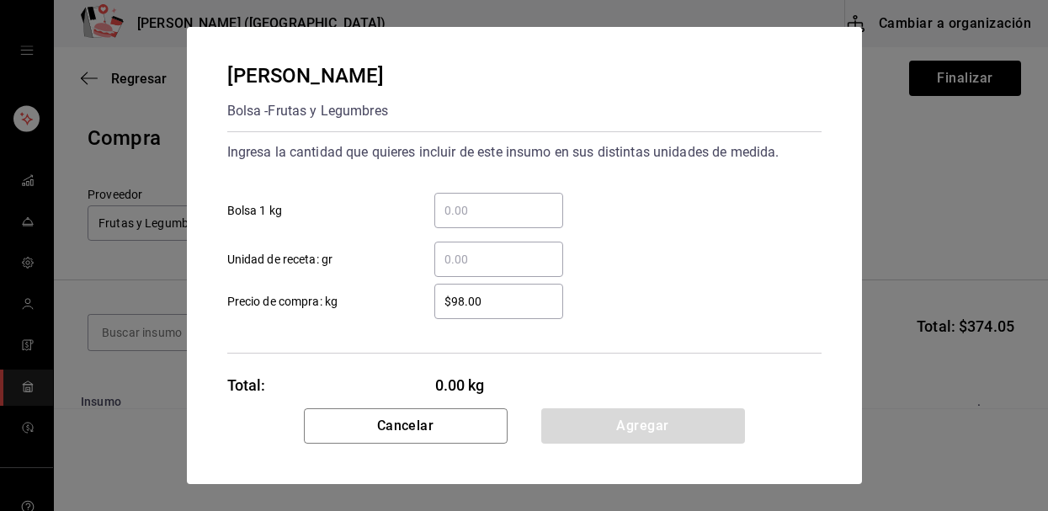
click at [487, 221] on div "​" at bounding box center [498, 210] width 129 height 35
click at [487, 221] on input "​ Bolsa 1 kg" at bounding box center [498, 210] width 129 height 20
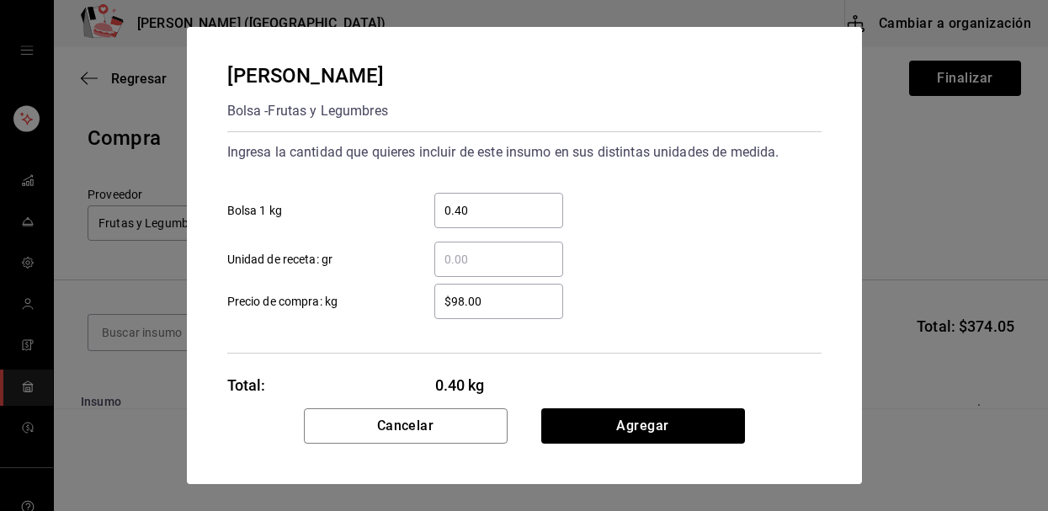
type input "0.40"
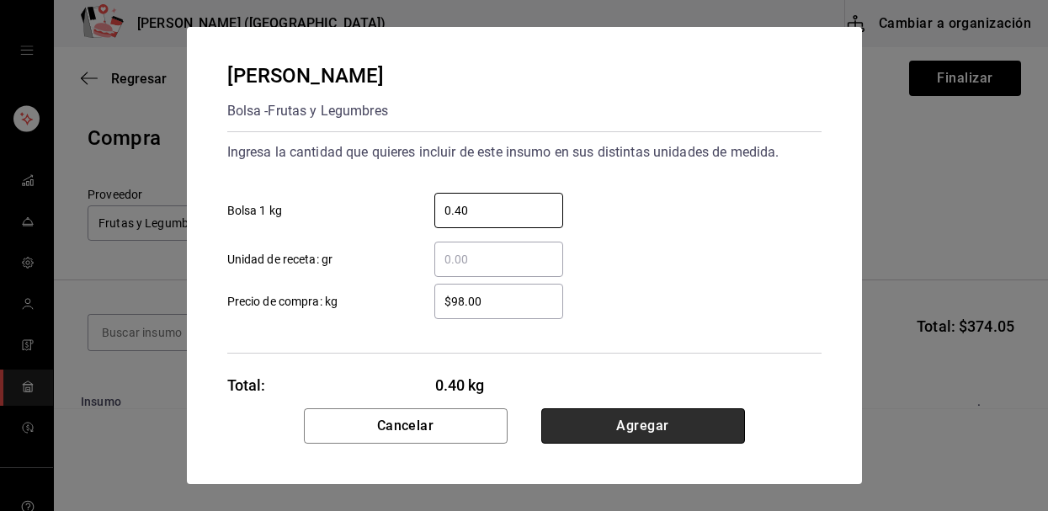
click at [593, 413] on button "Agregar" at bounding box center [643, 425] width 204 height 35
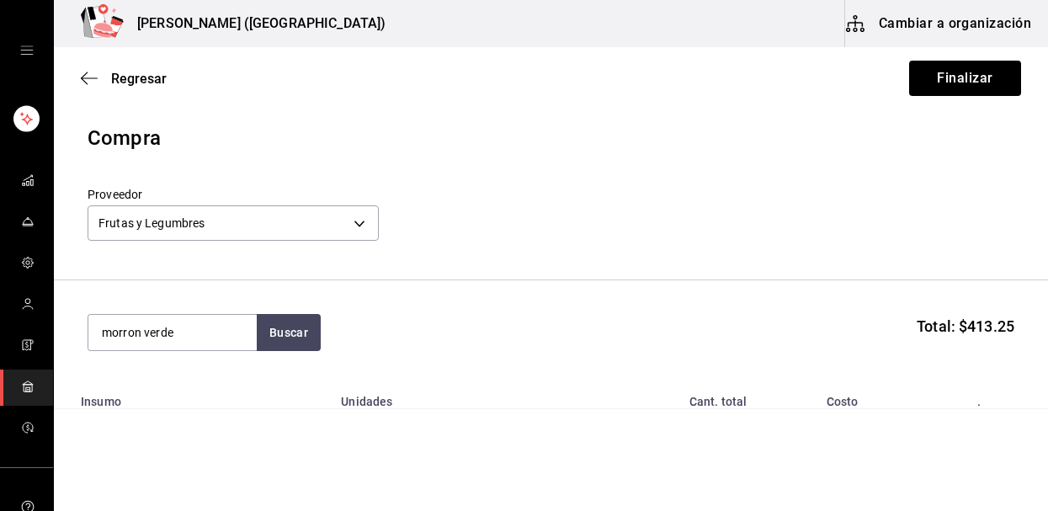
type input "morron verde"
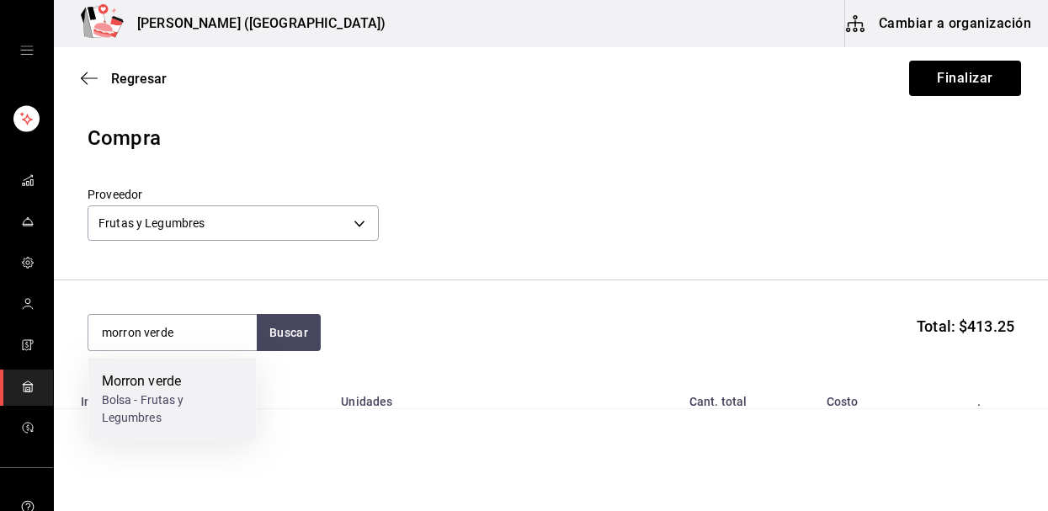
click at [185, 381] on div "Morron verde" at bounding box center [172, 381] width 141 height 20
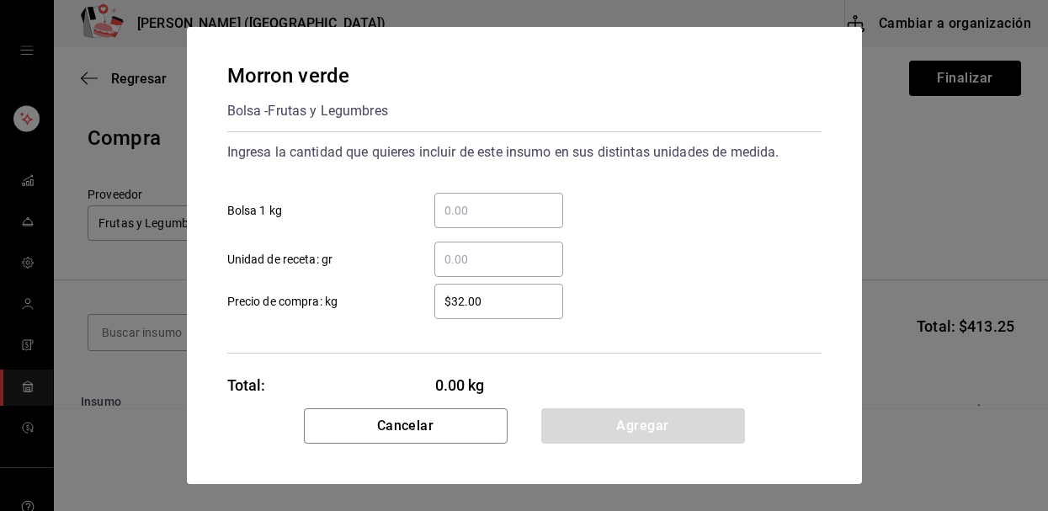
click at [490, 216] on input "​ Bolsa 1 kg" at bounding box center [498, 210] width 129 height 20
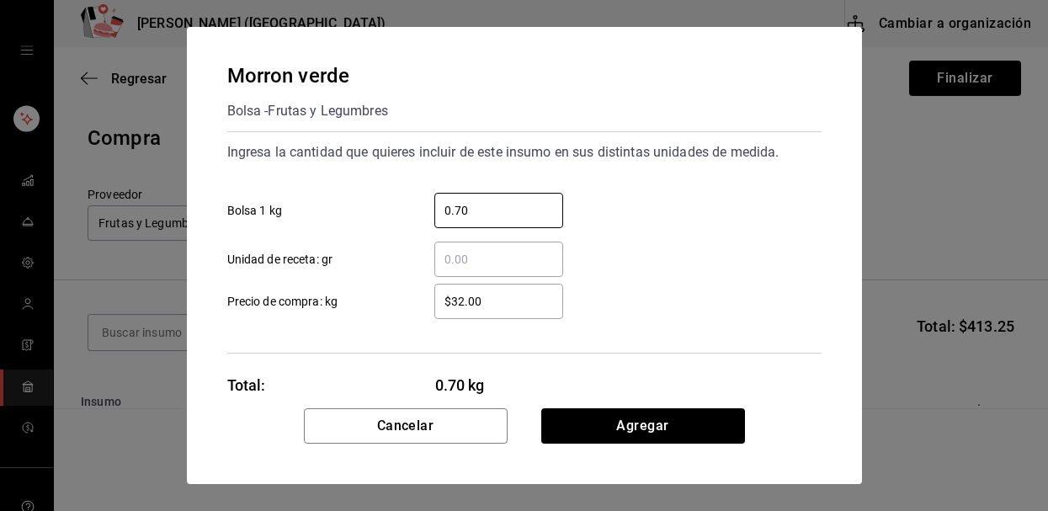
type input "0.70"
click at [508, 306] on input "$32.00" at bounding box center [498, 301] width 129 height 20
type input "$3"
type input "$49.50"
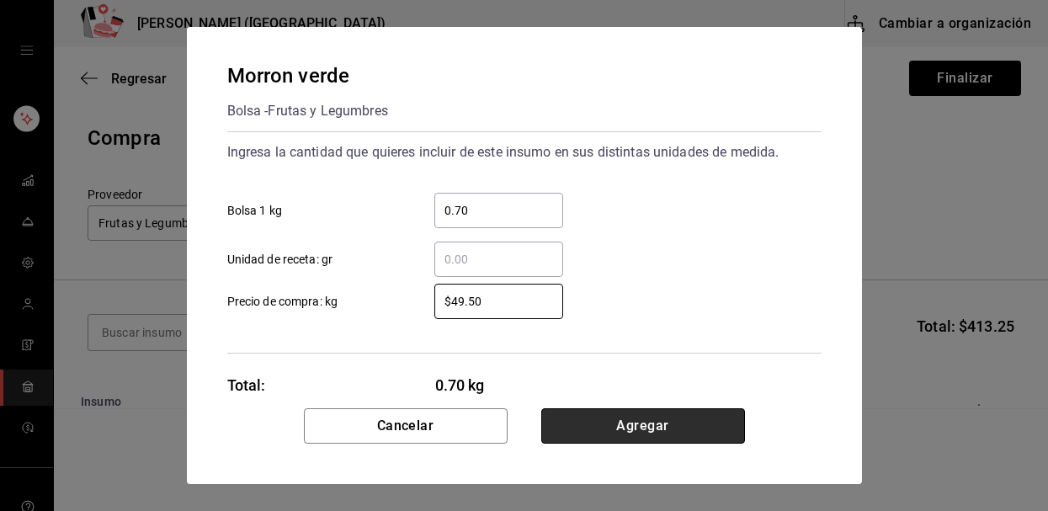
click at [580, 430] on button "Agregar" at bounding box center [643, 425] width 204 height 35
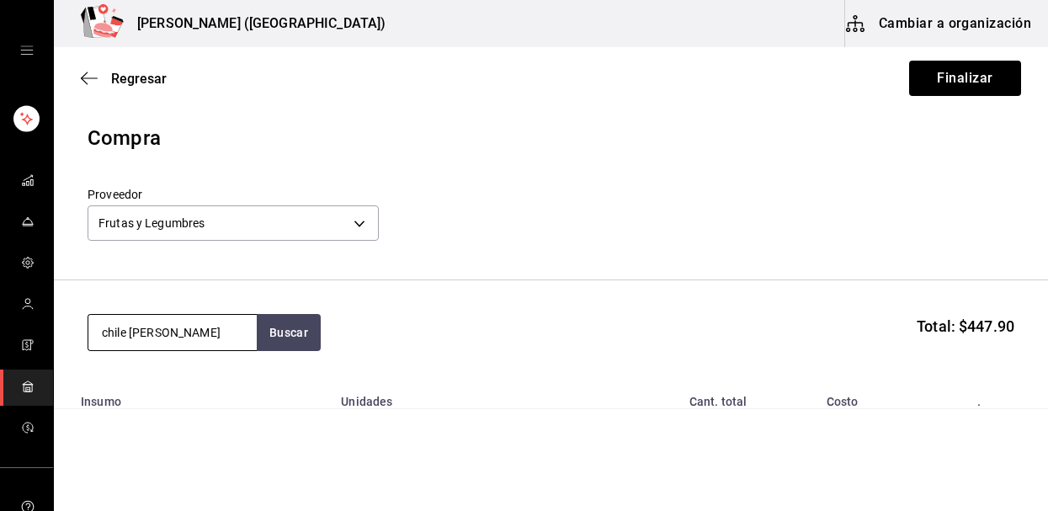
type input "chile [PERSON_NAME]"
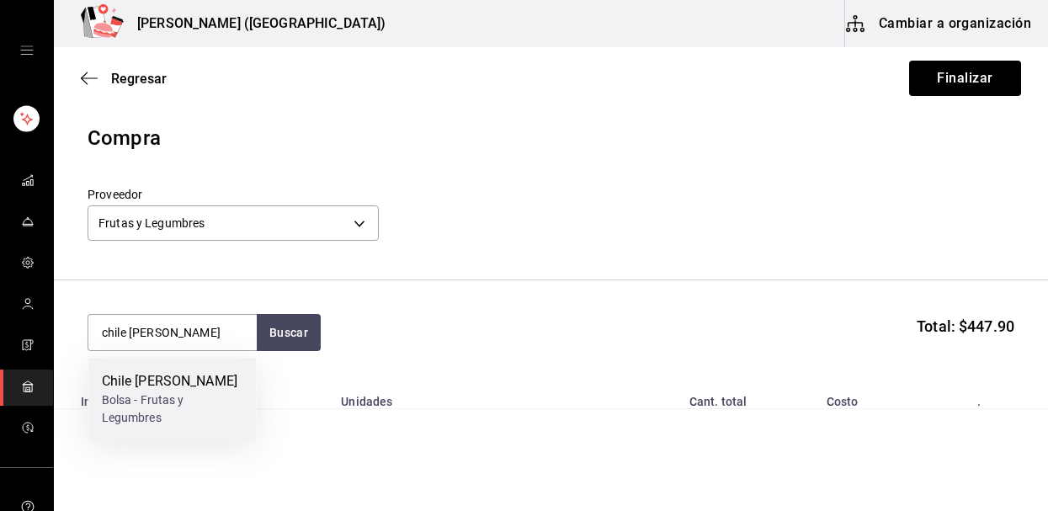
click at [162, 392] on div "Bolsa - Frutas y Legumbres" at bounding box center [172, 408] width 141 height 35
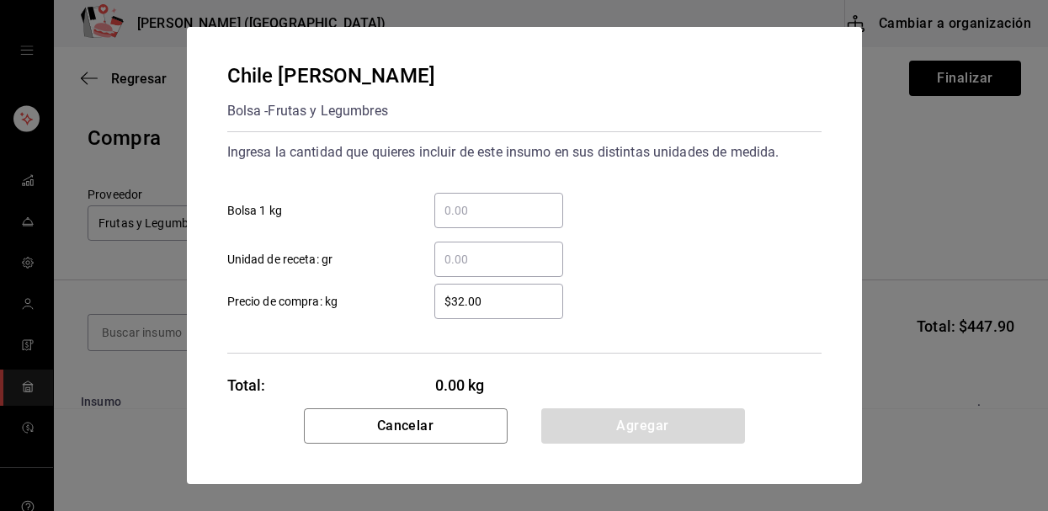
click at [471, 209] on input "​ Bolsa 1 kg" at bounding box center [498, 210] width 129 height 20
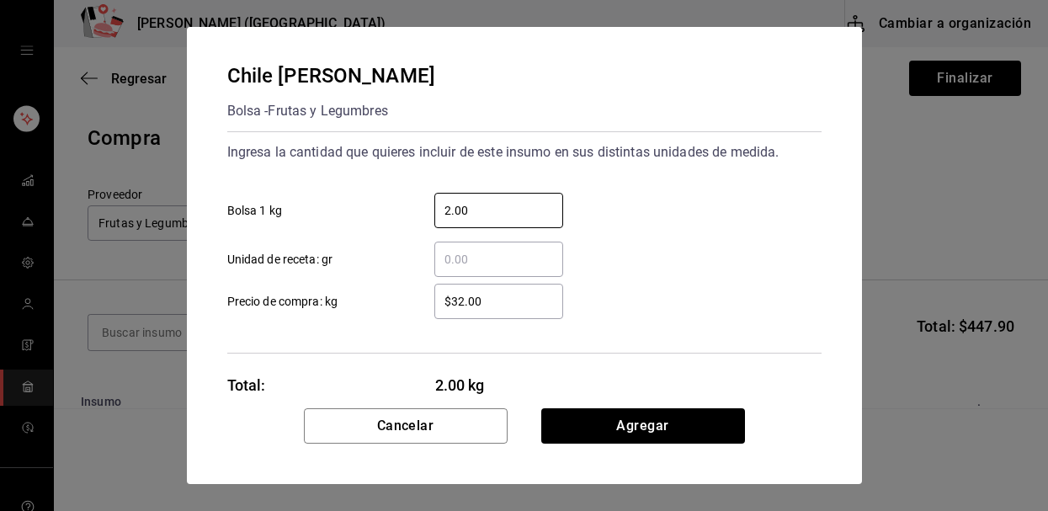
type input "2.00"
click at [508, 298] on input "$32.00" at bounding box center [498, 301] width 129 height 20
type input "$3"
type input "$48.00"
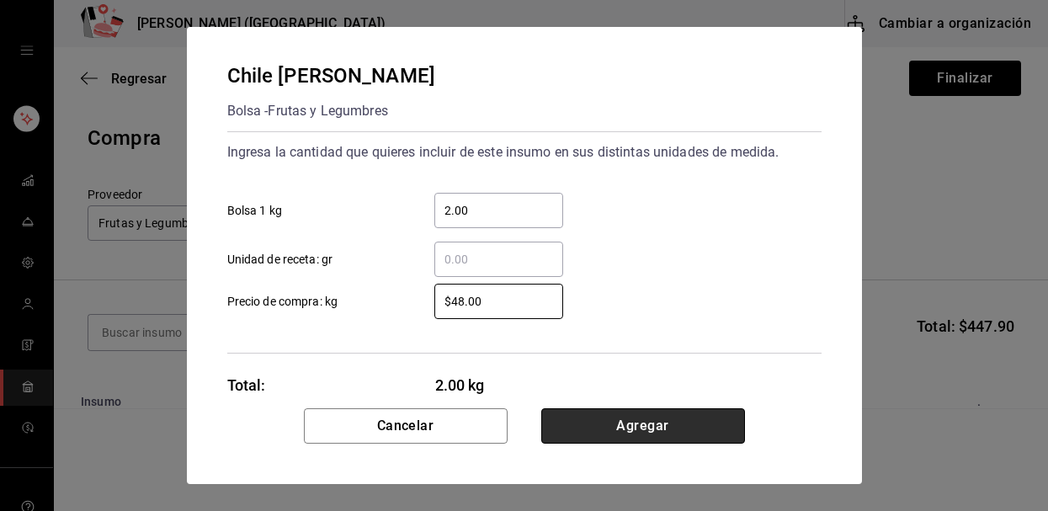
click at [584, 432] on button "Agregar" at bounding box center [643, 425] width 204 height 35
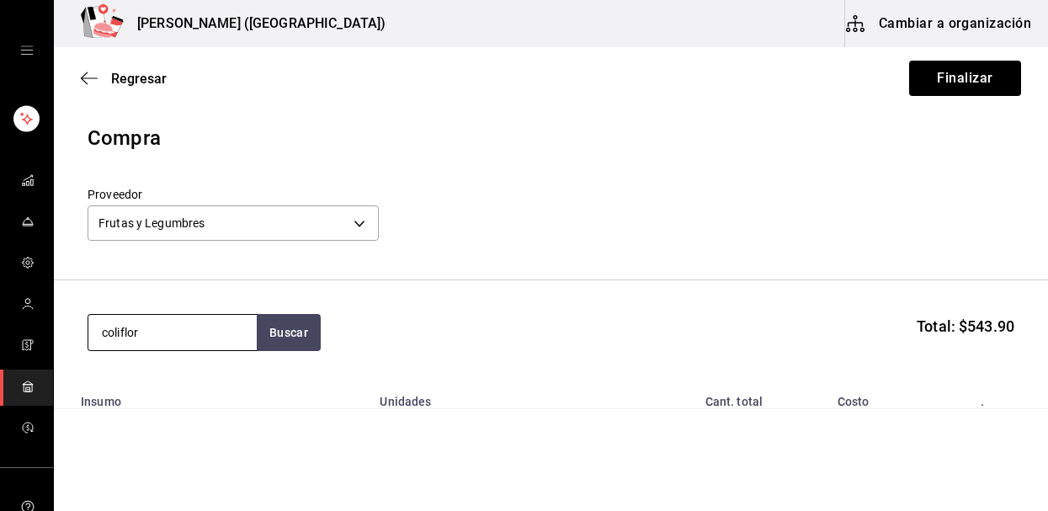
type input "coliflor"
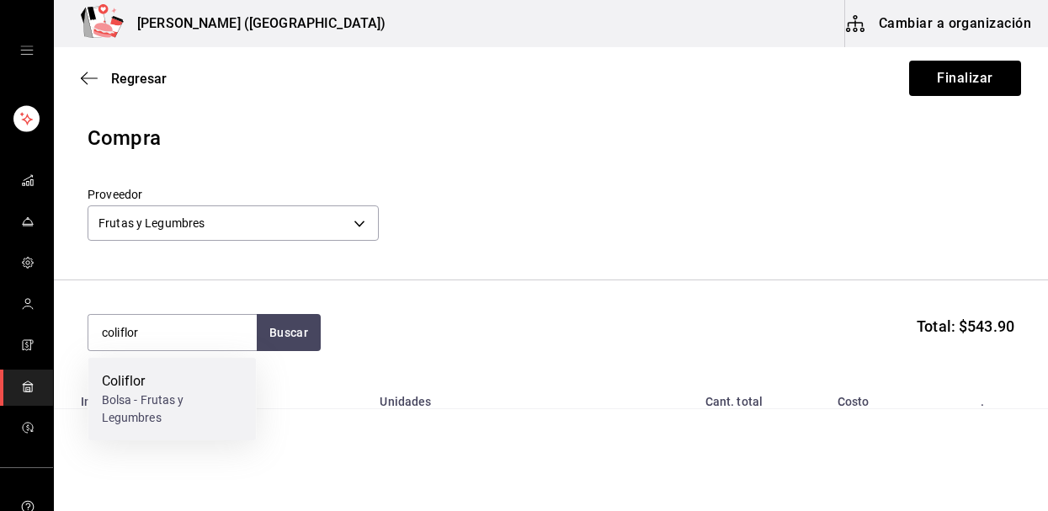
click at [134, 400] on div "Bolsa - Frutas y Legumbres" at bounding box center [172, 408] width 141 height 35
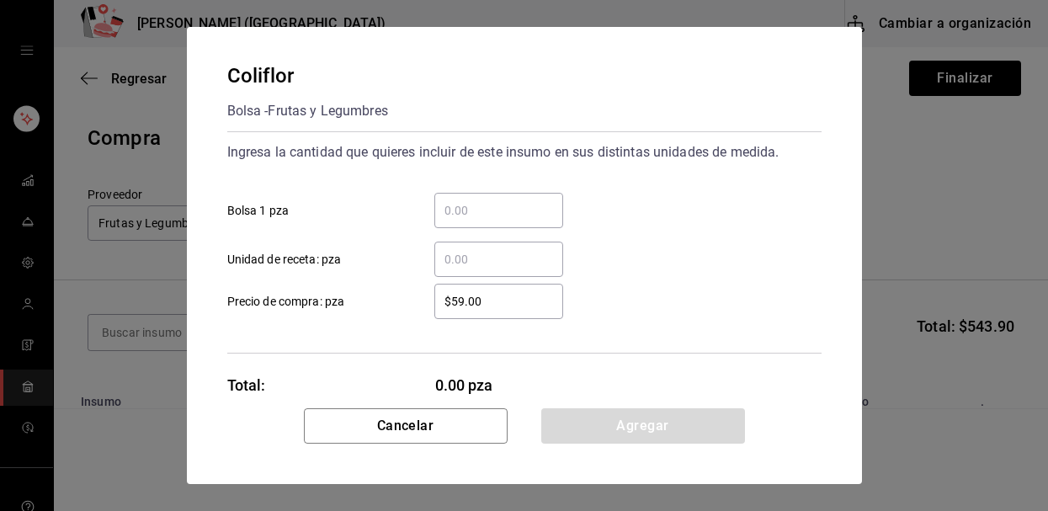
click at [469, 211] on input "​ Bolsa 1 pza" at bounding box center [498, 210] width 129 height 20
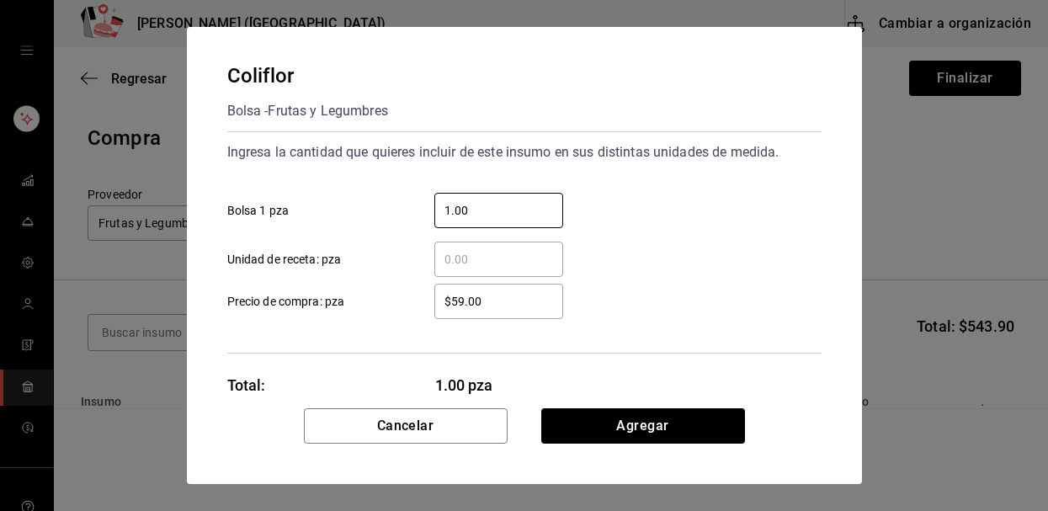
type input "1.00"
click at [492, 312] on div "$59.00 ​" at bounding box center [498, 301] width 129 height 35
click at [492, 311] on input "$59.00" at bounding box center [498, 301] width 129 height 20
type input "$5"
type input "$62.00"
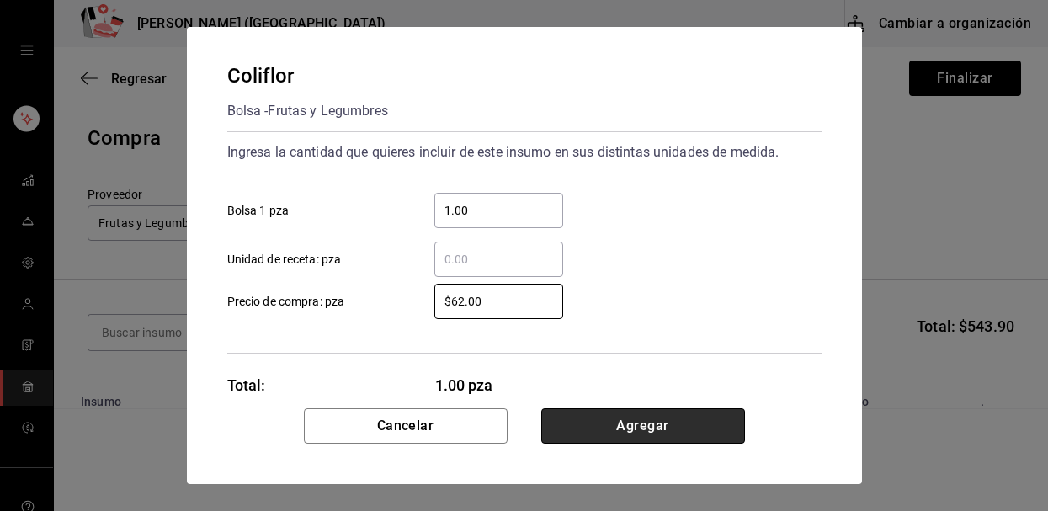
click at [587, 418] on button "Agregar" at bounding box center [643, 425] width 204 height 35
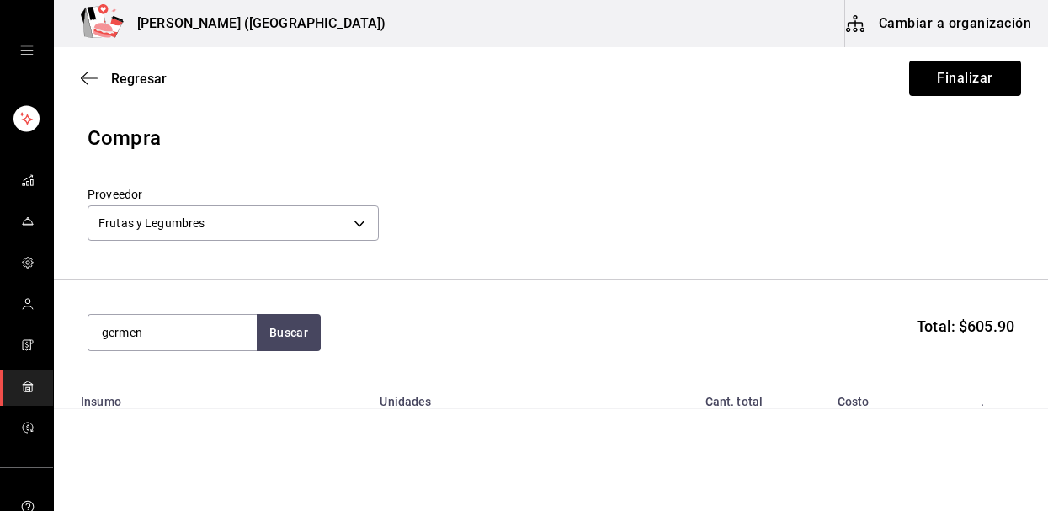
type input "germen"
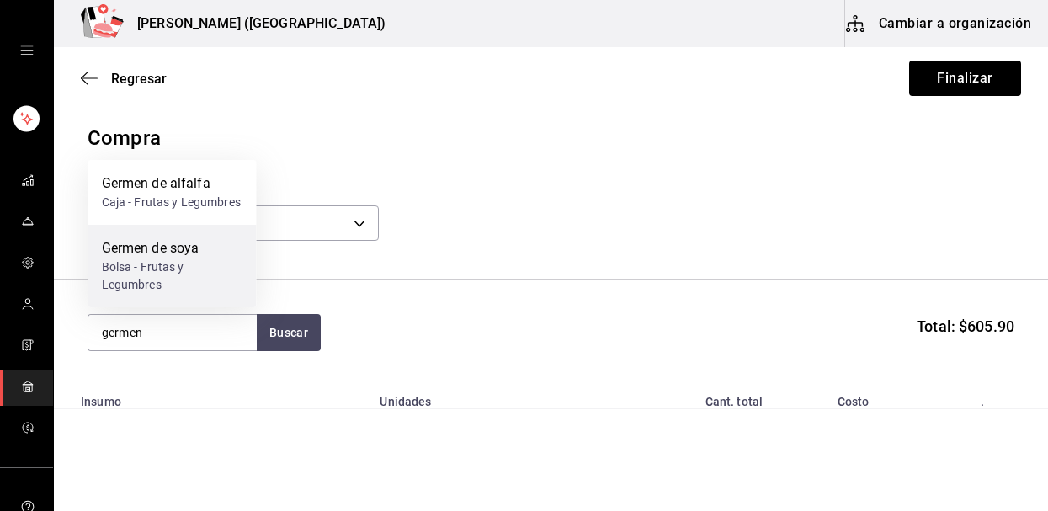
click at [195, 258] on div "Bolsa - Frutas y Legumbres" at bounding box center [172, 275] width 141 height 35
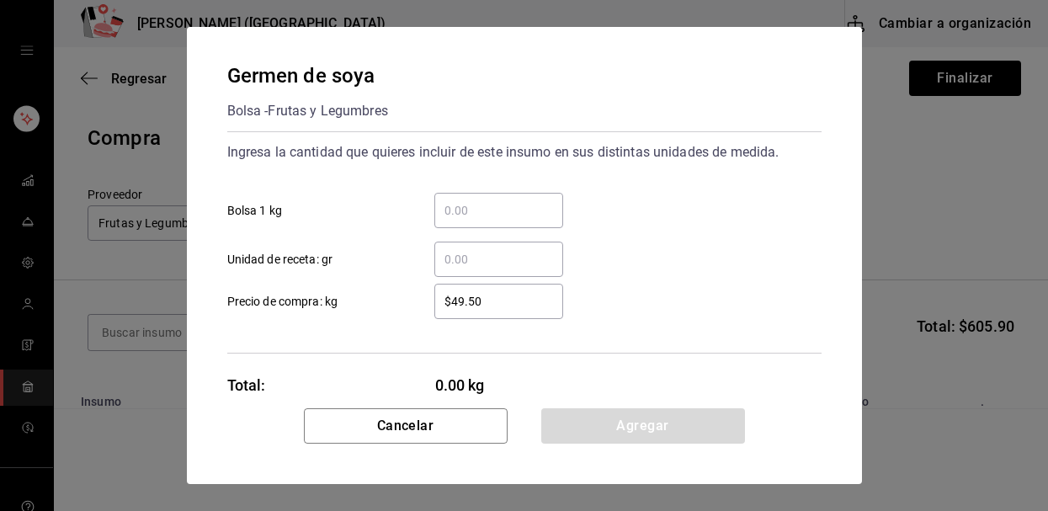
click at [476, 216] on input "​ Bolsa 1 kg" at bounding box center [498, 210] width 129 height 20
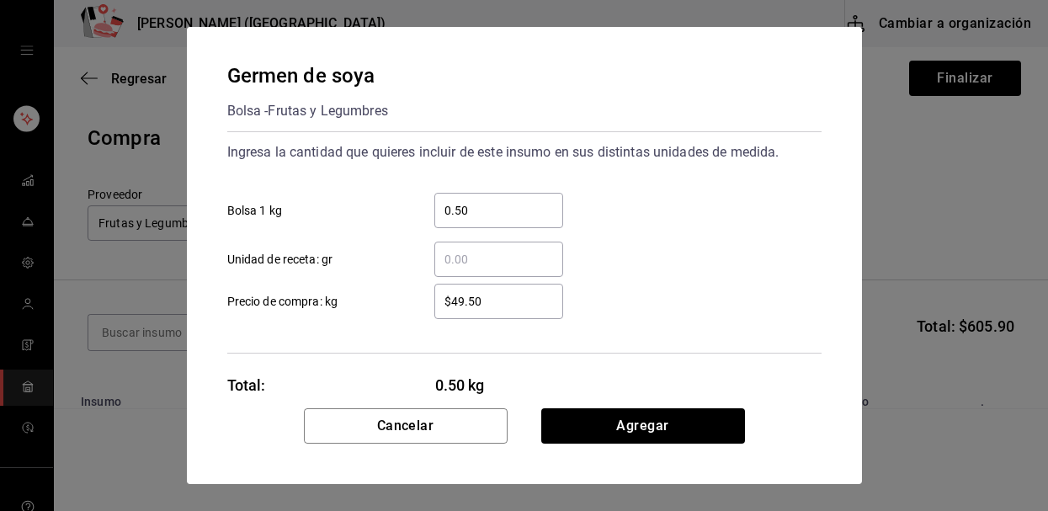
type input "0.50"
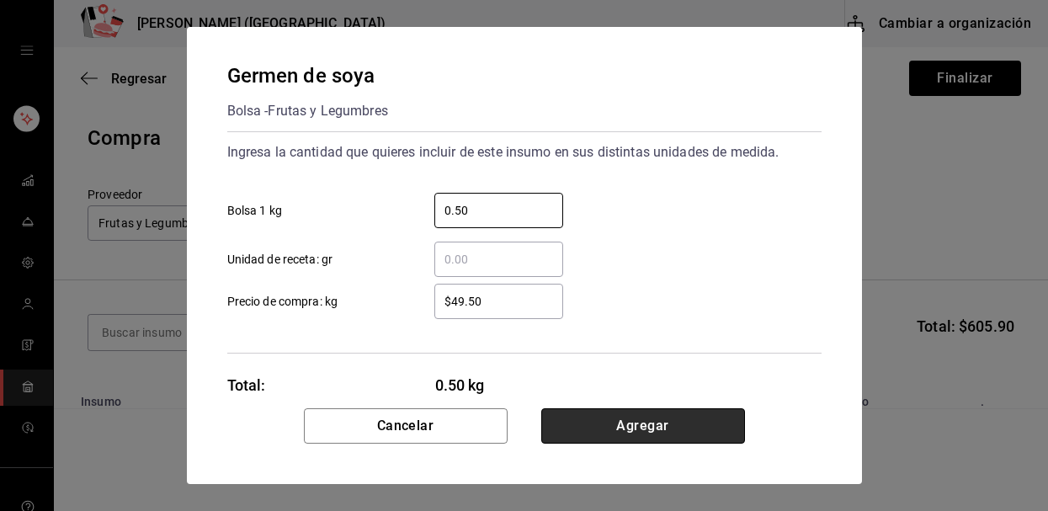
click at [593, 412] on button "Agregar" at bounding box center [643, 425] width 204 height 35
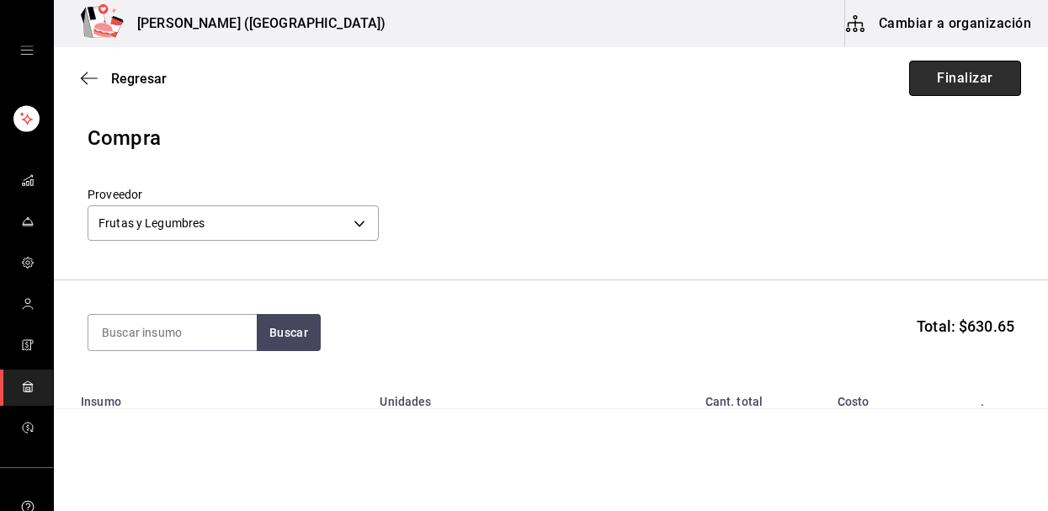
click at [952, 76] on button "Finalizar" at bounding box center [965, 78] width 112 height 35
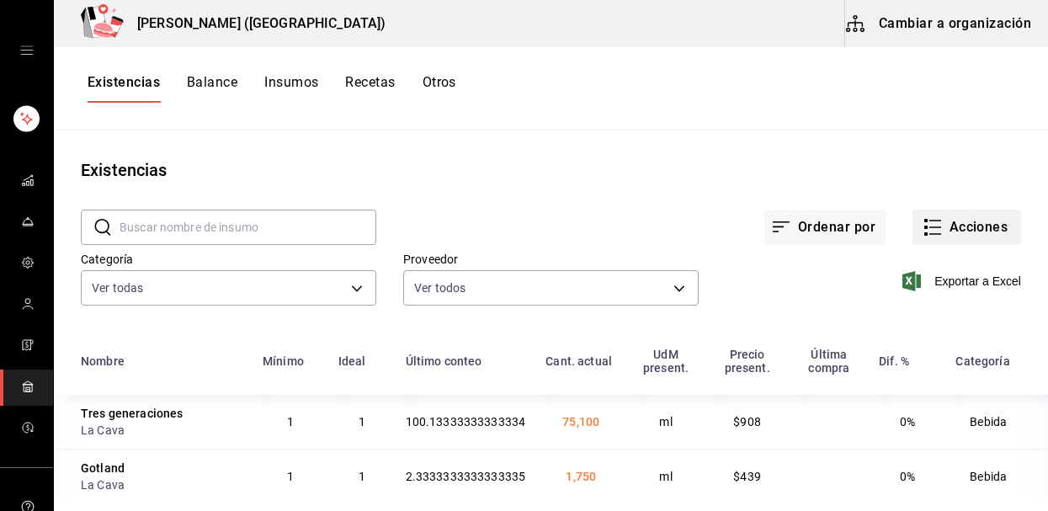
click at [988, 227] on button "Acciones" at bounding box center [967, 227] width 109 height 35
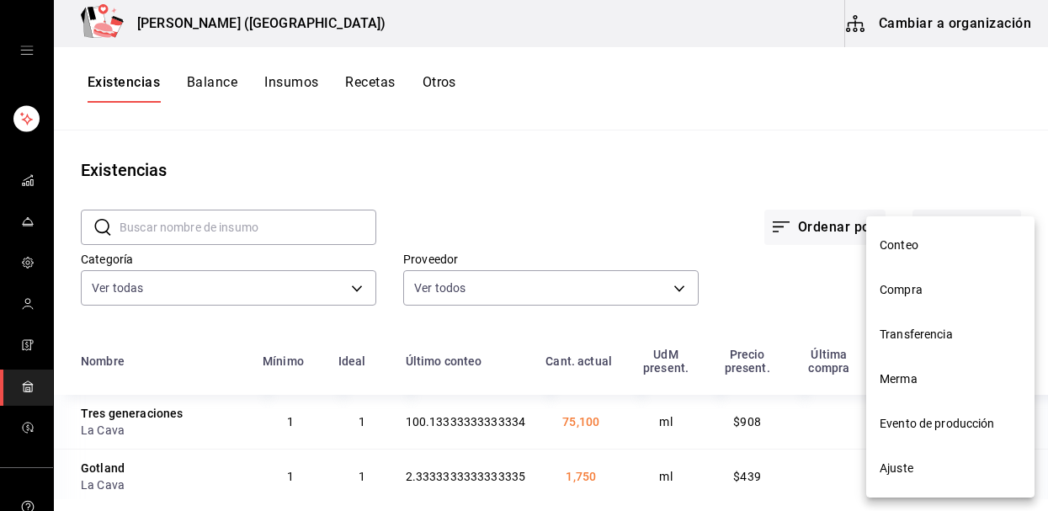
click at [944, 289] on span "Compra" at bounding box center [950, 290] width 141 height 18
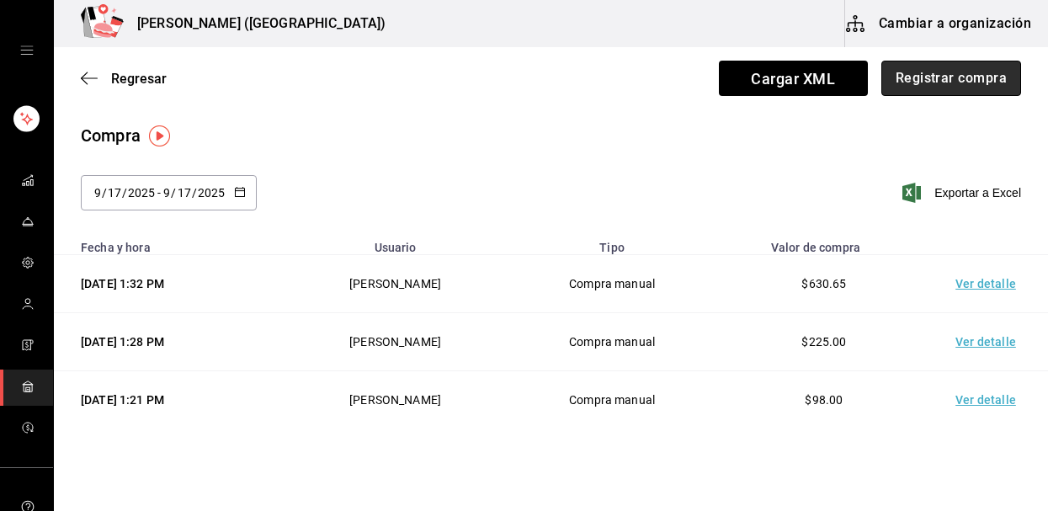
click at [972, 87] on button "Registrar compra" at bounding box center [951, 78] width 140 height 35
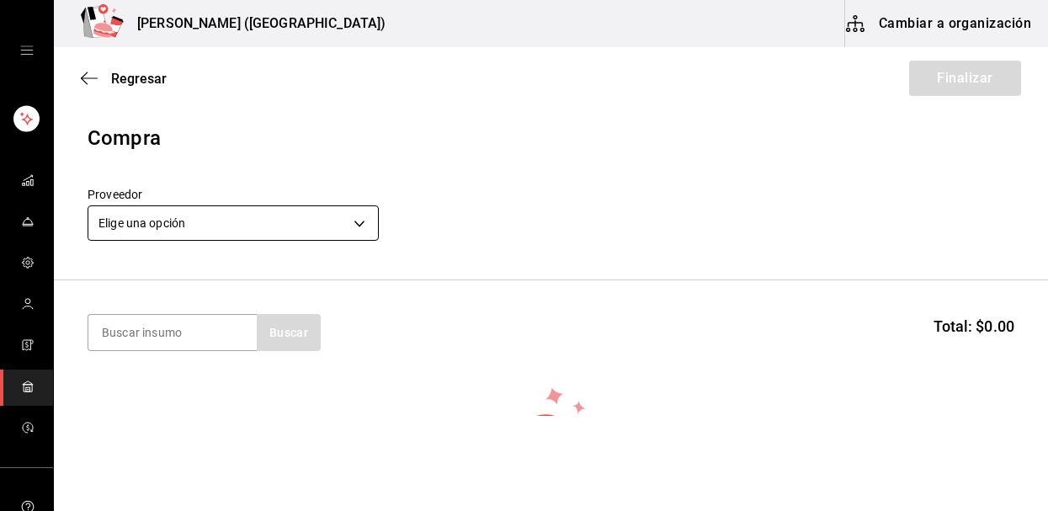
click at [236, 233] on body "Nikkori (Lindavista) Cambiar a organización Regresar Finalizar Compra Proveedor…" at bounding box center [524, 208] width 1048 height 416
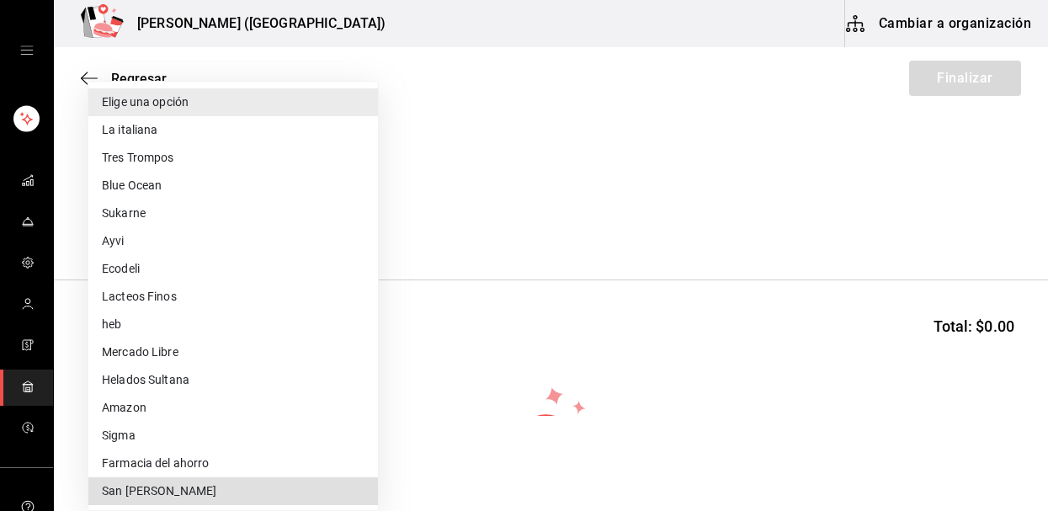
type input "e1b22a4d-98f9-4204-8855-21bc12cbd032"
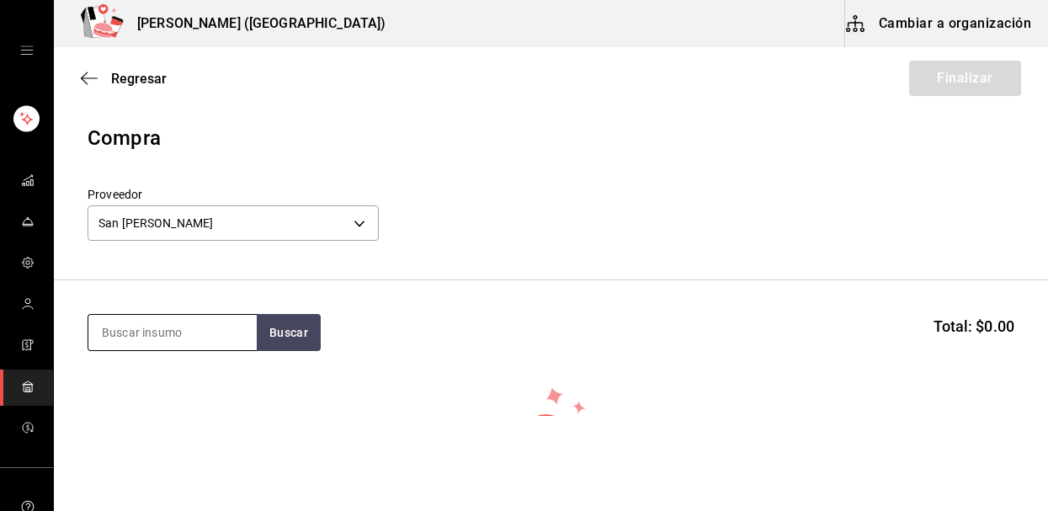
click at [189, 338] on input at bounding box center [172, 332] width 168 height 35
type input "[PERSON_NAME]"
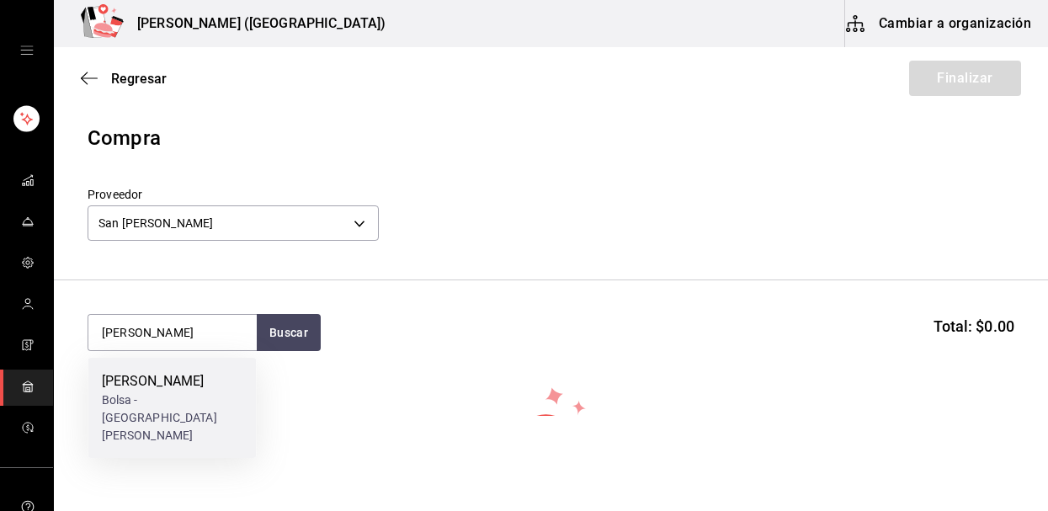
click at [197, 390] on div "[PERSON_NAME]" at bounding box center [172, 381] width 141 height 20
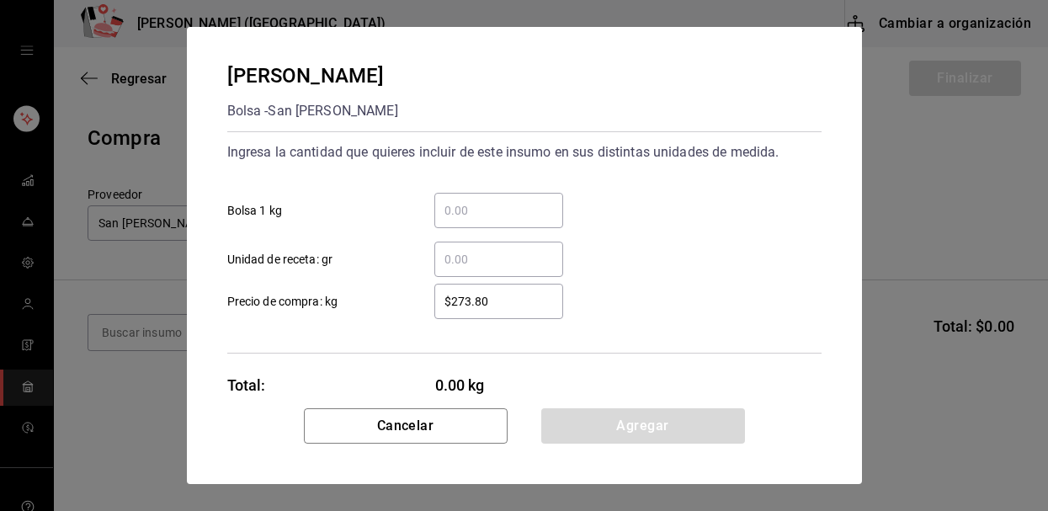
click at [456, 210] on input "​ Bolsa 1 kg" at bounding box center [498, 210] width 129 height 20
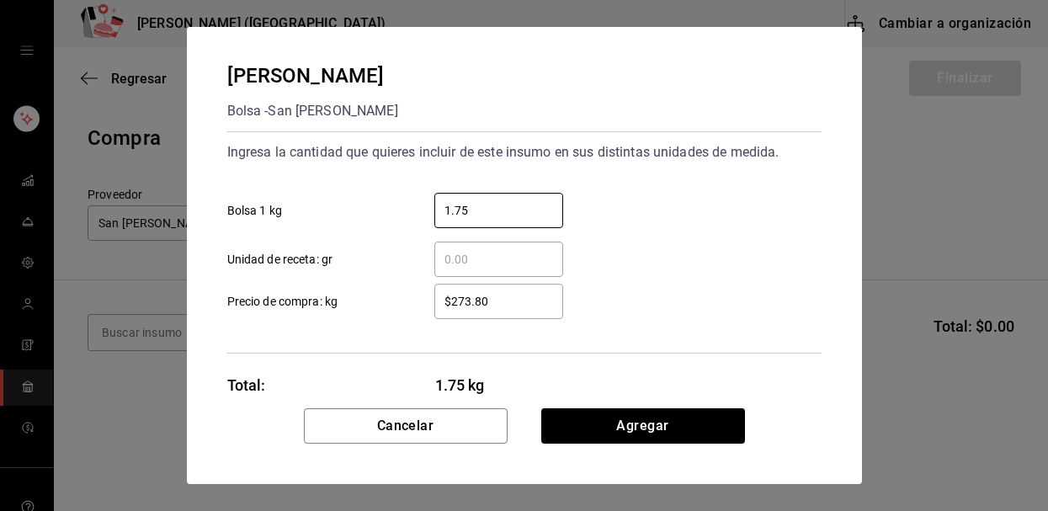
type input "1.75"
click at [511, 306] on input "$273.80" at bounding box center [498, 301] width 129 height 20
type input "$289.80"
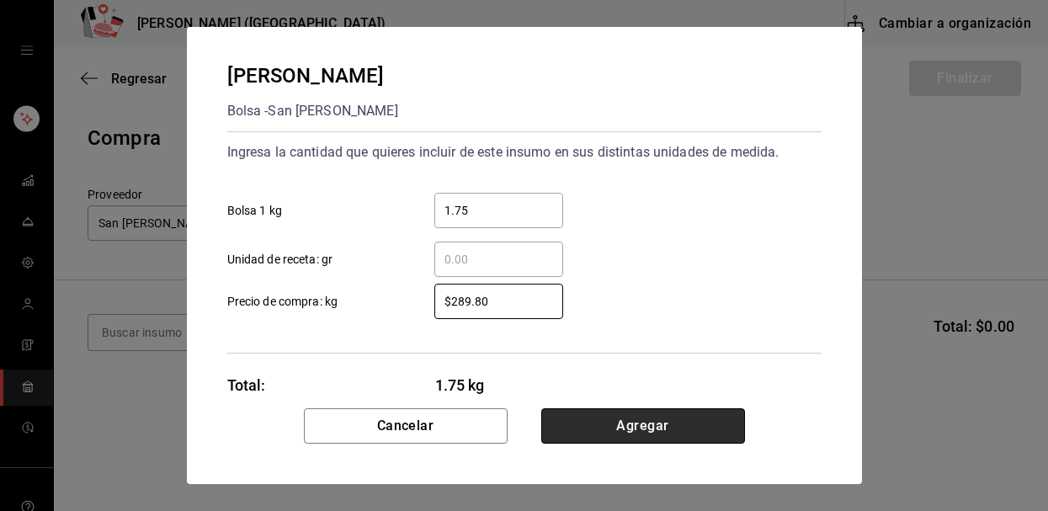
click at [601, 436] on button "Agregar" at bounding box center [643, 425] width 204 height 35
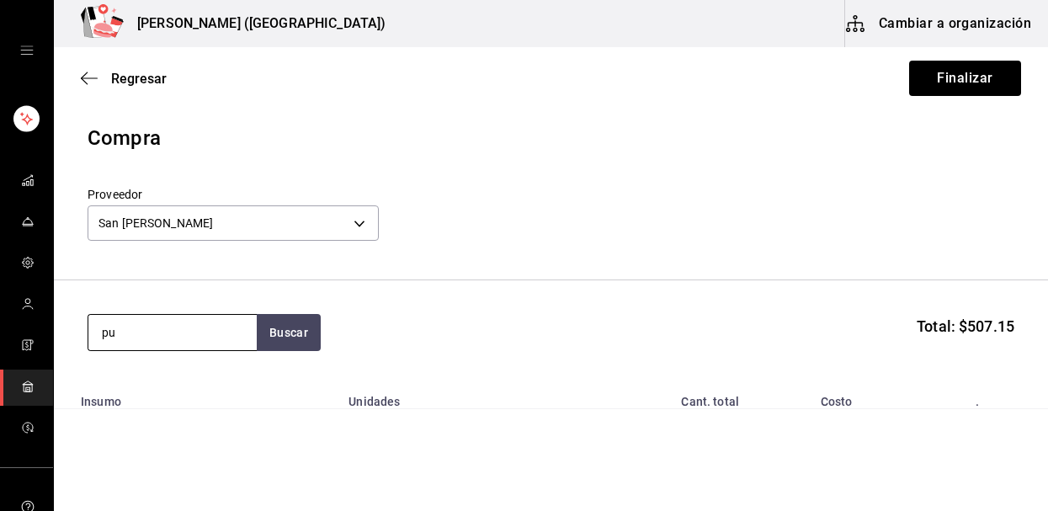
type input "p"
type input "tortilla maiz"
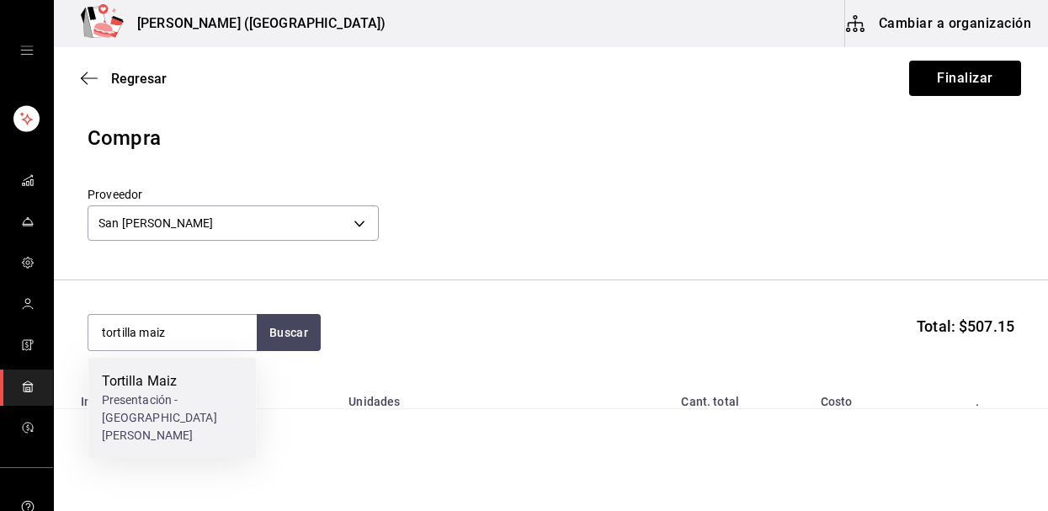
click at [178, 375] on div "Tortilla Maiz" at bounding box center [172, 381] width 141 height 20
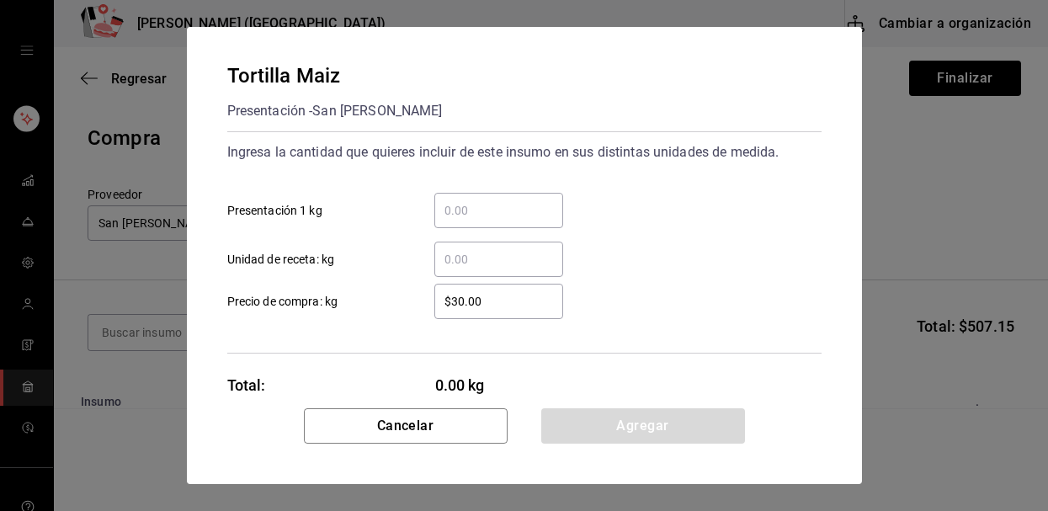
click at [476, 211] on input "​ Presentación 1 kg" at bounding box center [498, 210] width 129 height 20
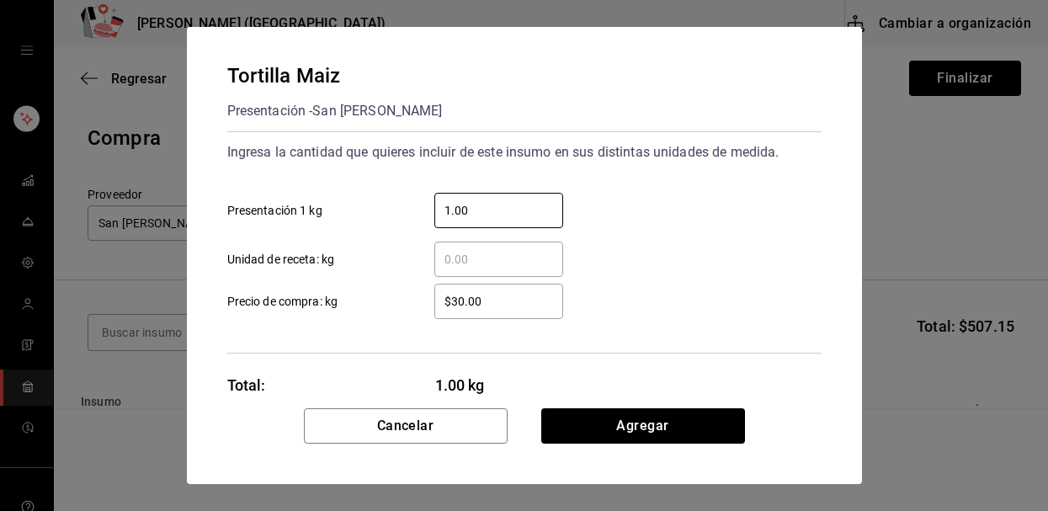
type input "1.00"
click at [490, 298] on input "$30.00" at bounding box center [498, 301] width 129 height 20
type input "$3"
type input "$29.50"
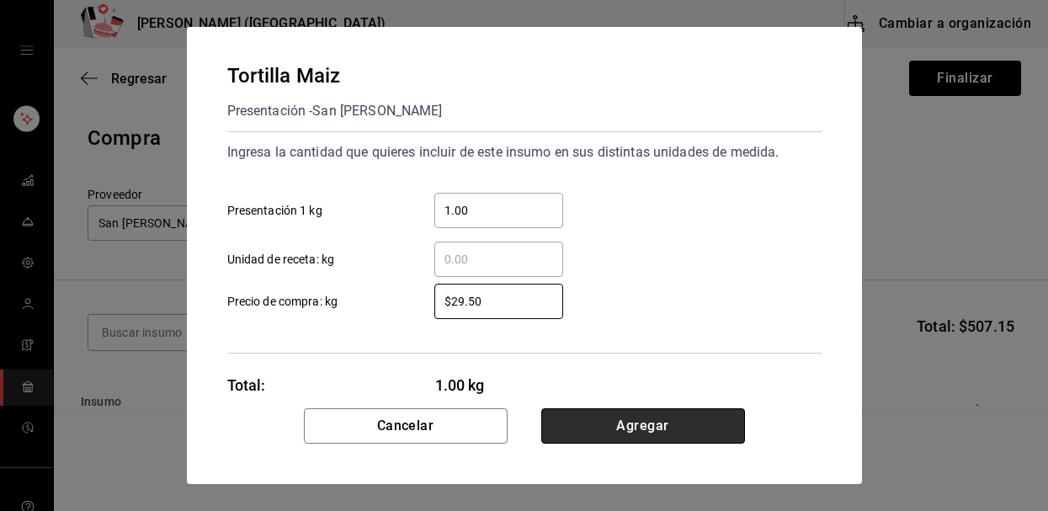
click at [605, 422] on button "Agregar" at bounding box center [643, 425] width 204 height 35
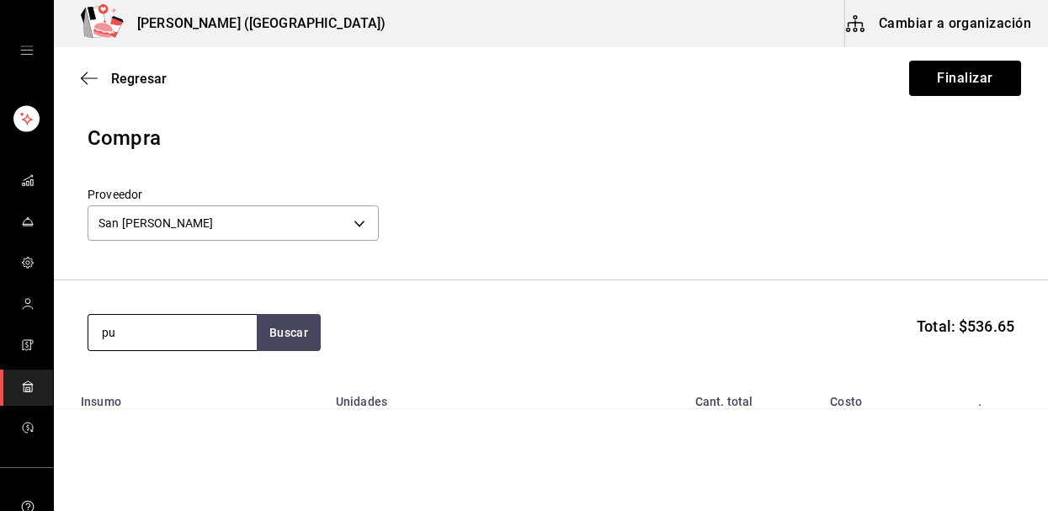
type input "p"
type input "t"
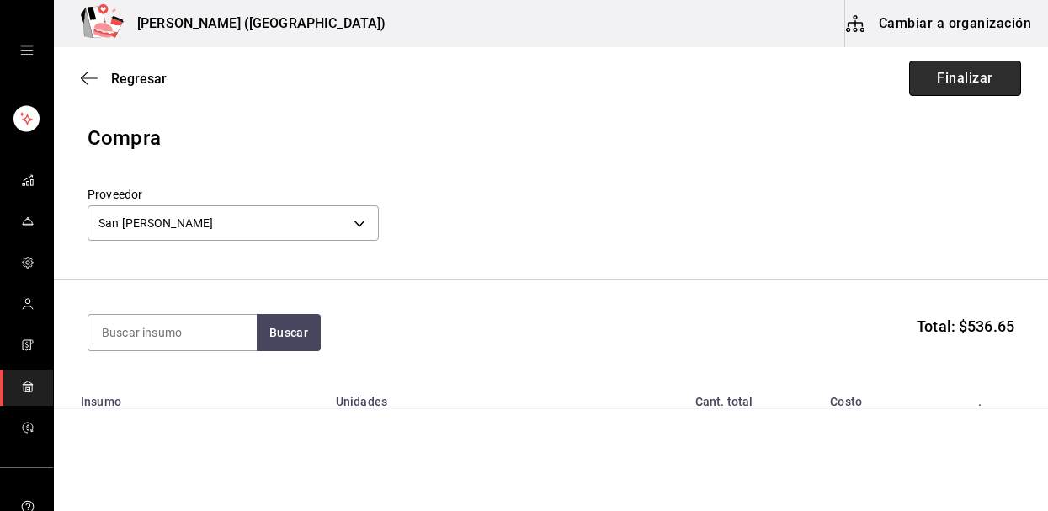
click at [982, 67] on button "Finalizar" at bounding box center [965, 78] width 112 height 35
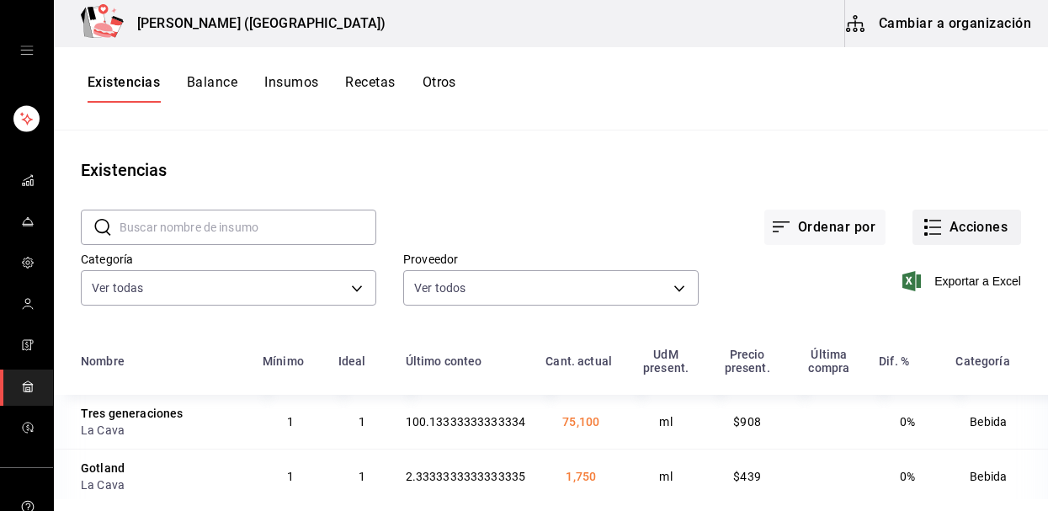
click at [946, 234] on button "Acciones" at bounding box center [967, 227] width 109 height 35
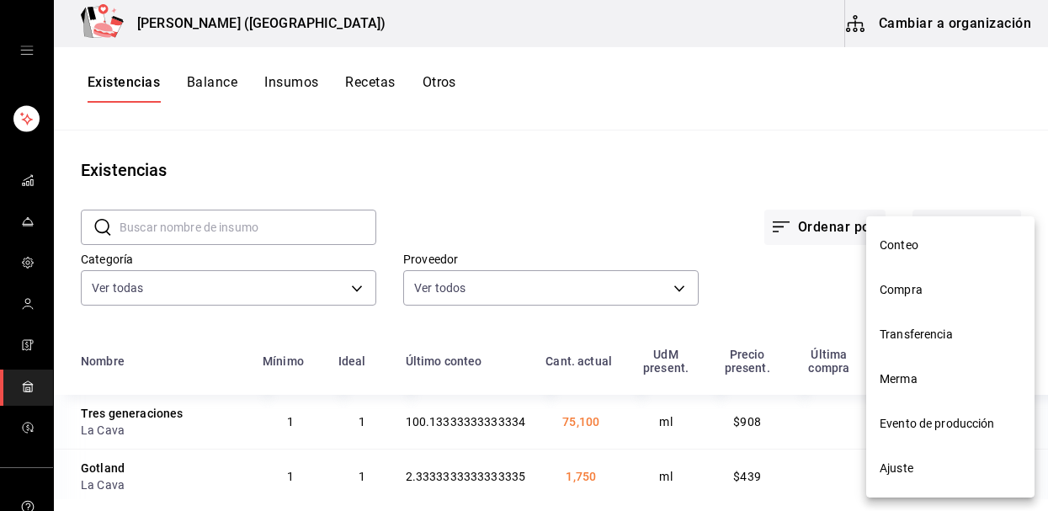
click at [939, 305] on li "Compra" at bounding box center [950, 290] width 168 height 45
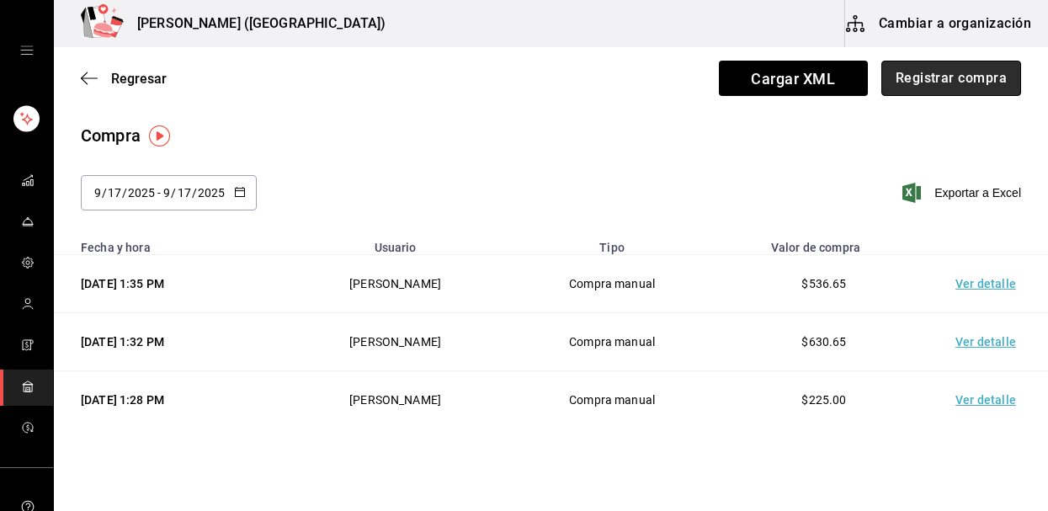
click at [939, 72] on button "Registrar compra" at bounding box center [951, 78] width 140 height 35
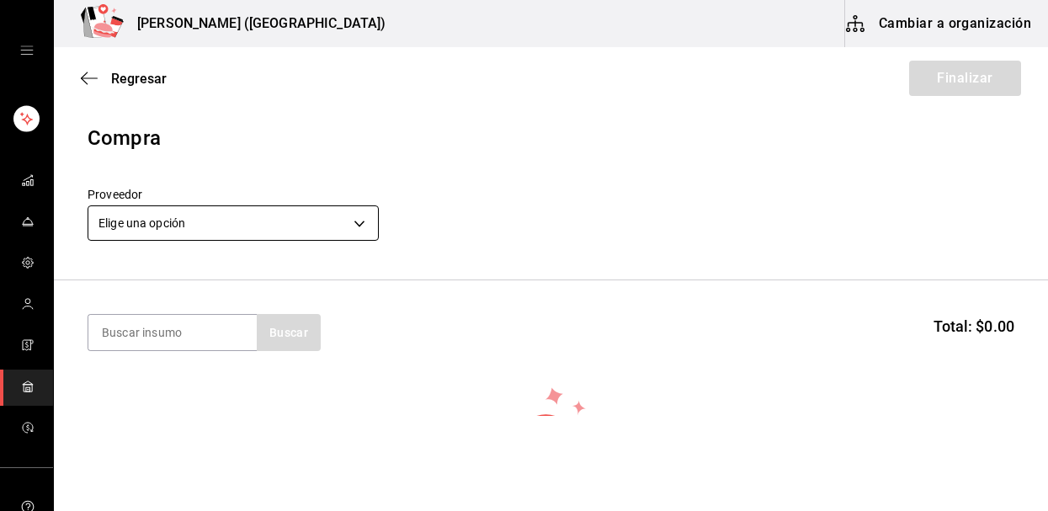
click at [181, 226] on body "Nikkori (Lindavista) Cambiar a organización Regresar Finalizar Compra Proveedor…" at bounding box center [524, 208] width 1048 height 416
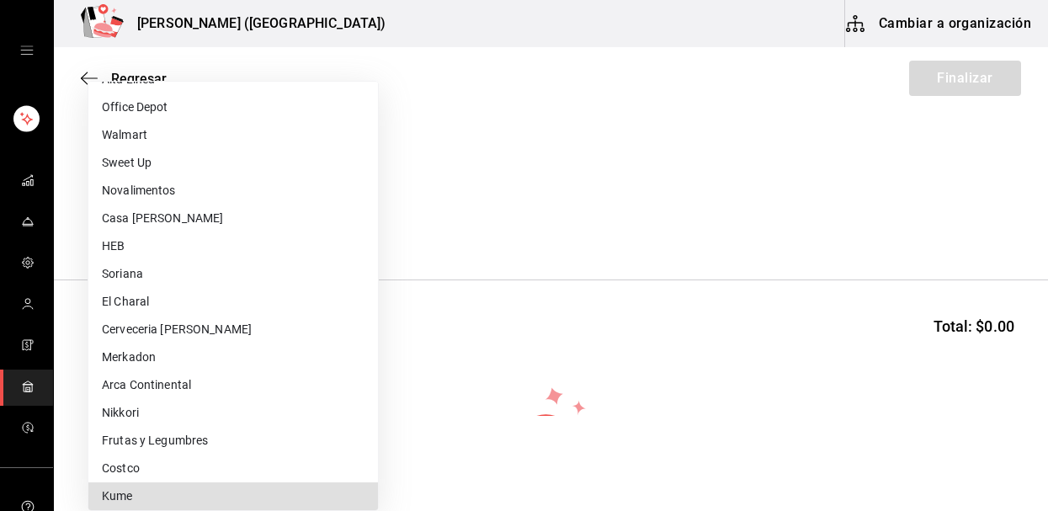
scroll to position [641, 0]
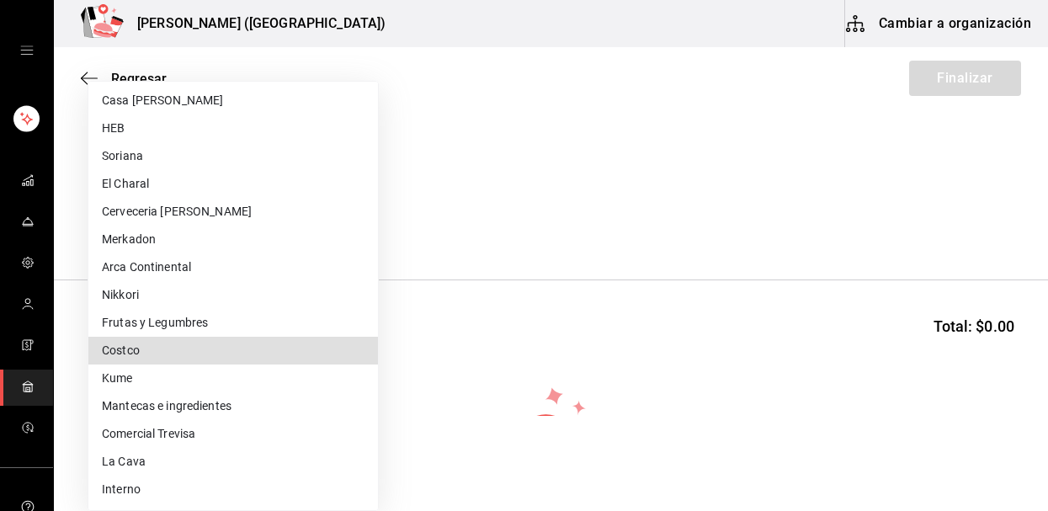
click at [520, 211] on div at bounding box center [524, 255] width 1048 height 511
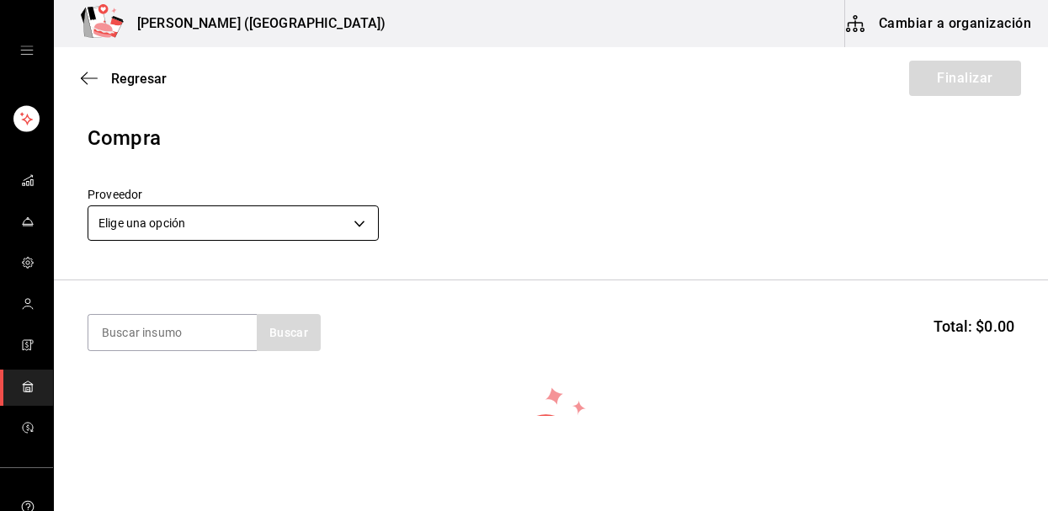
click at [317, 227] on body "Nikkori (Lindavista) Cambiar a organización Regresar Finalizar Compra Proveedor…" at bounding box center [524, 208] width 1048 height 416
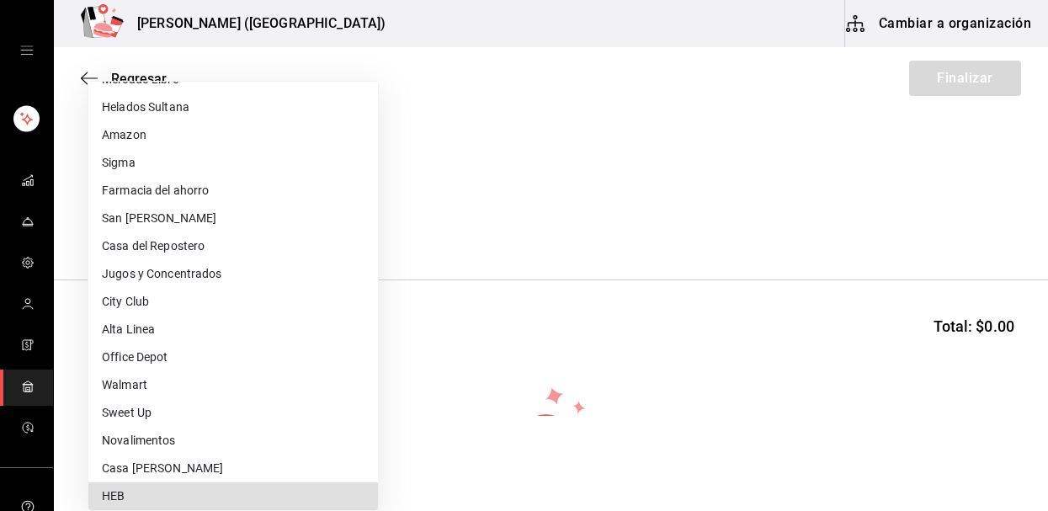
scroll to position [501, 0]
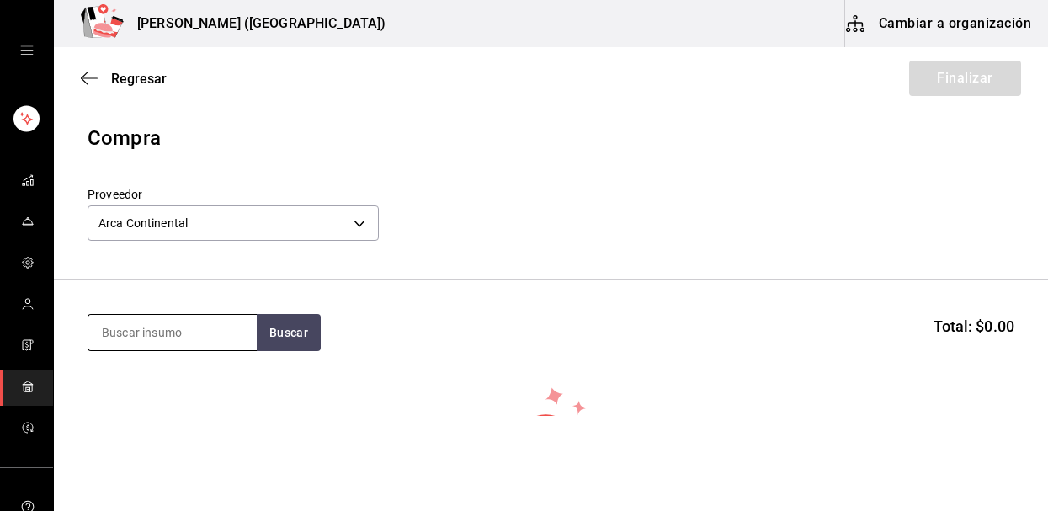
click at [192, 334] on input at bounding box center [172, 332] width 168 height 35
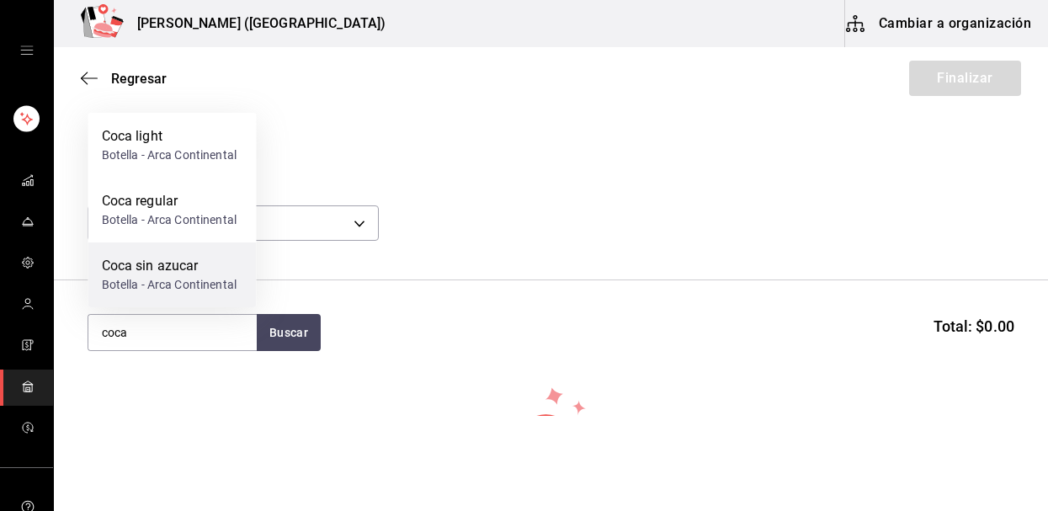
click at [189, 273] on div "Coca sin azucar" at bounding box center [169, 266] width 135 height 20
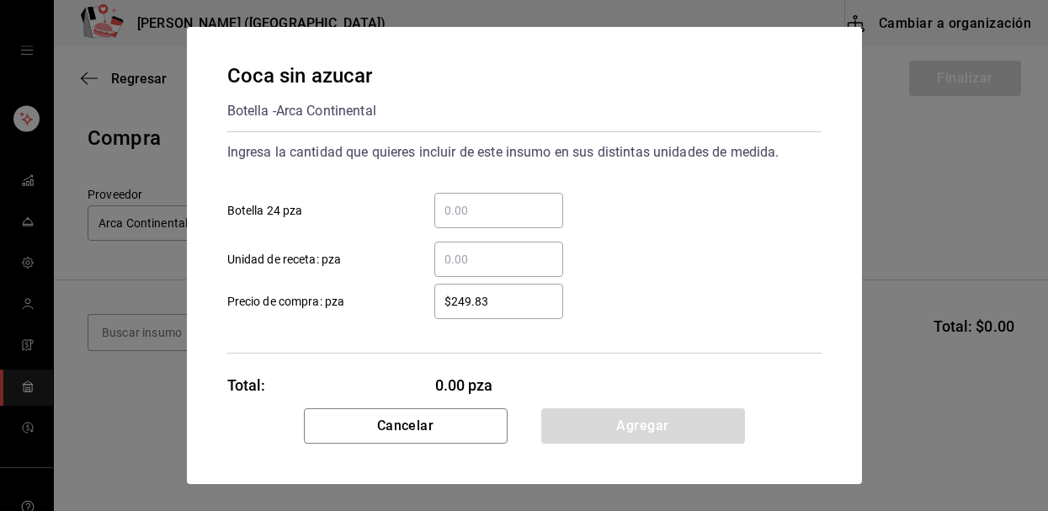
click at [465, 202] on input "​ Botella 24 pza" at bounding box center [498, 210] width 129 height 20
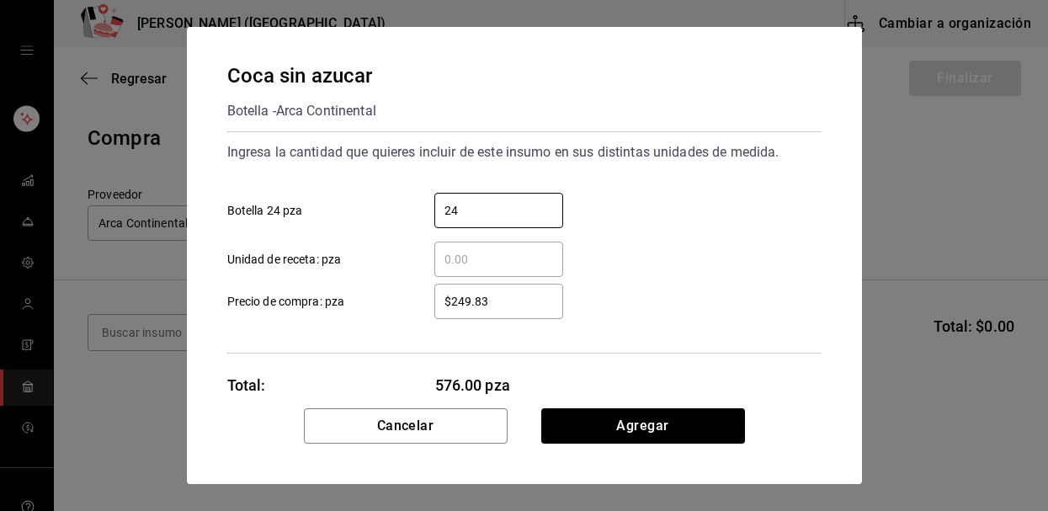
click at [530, 309] on input "$249.83" at bounding box center [498, 301] width 129 height 20
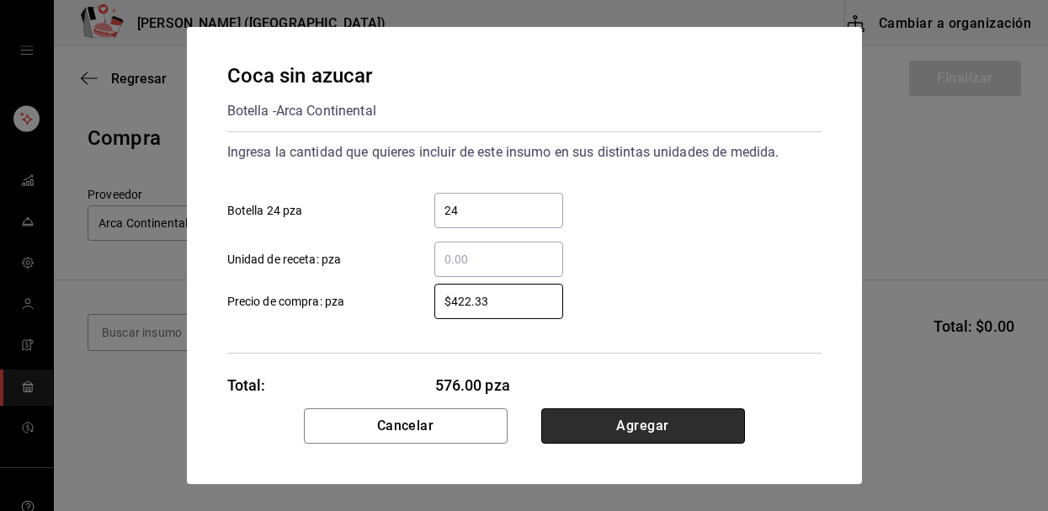
click at [663, 429] on button "Agregar" at bounding box center [643, 425] width 204 height 35
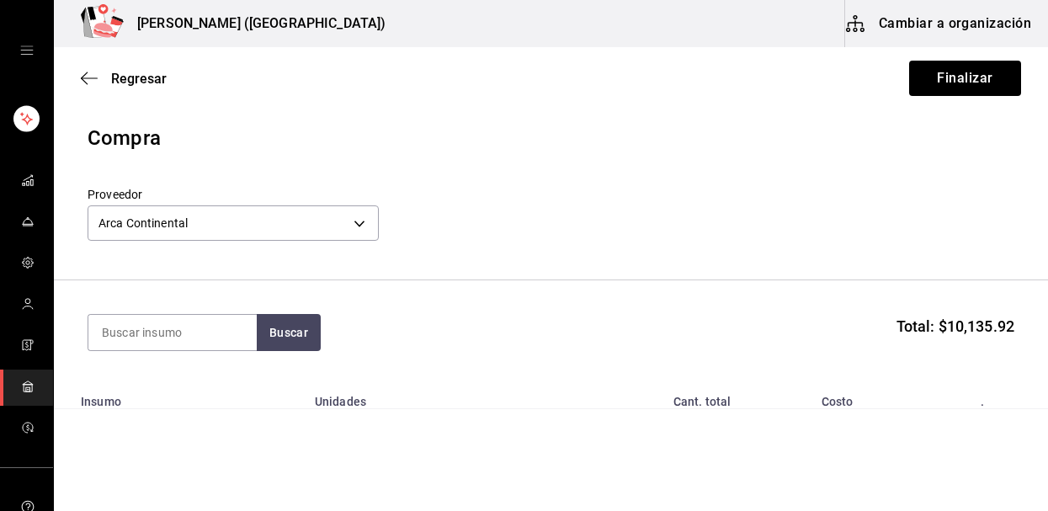
click at [793, 361] on section "Buscar Total: $10,135.92" at bounding box center [551, 332] width 994 height 104
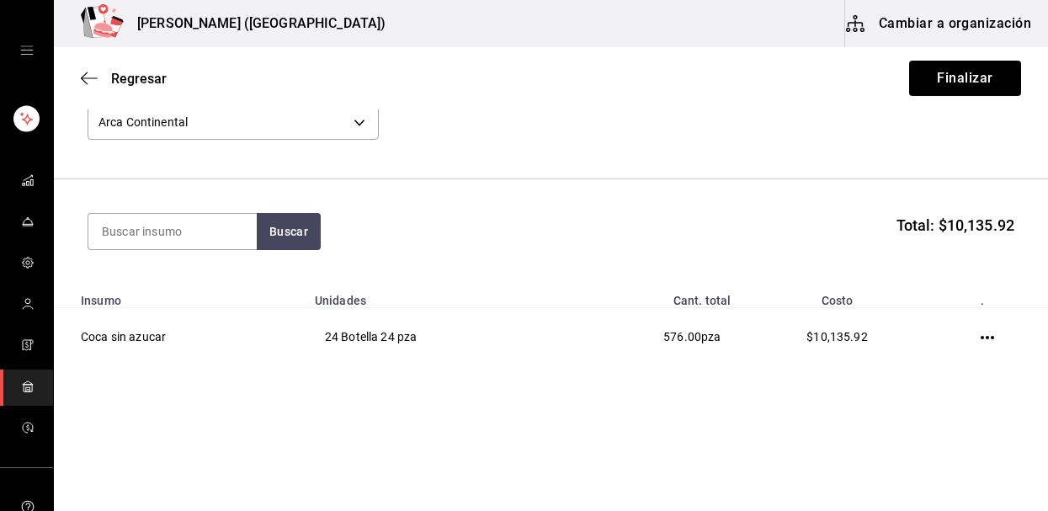
scroll to position [104, 0]
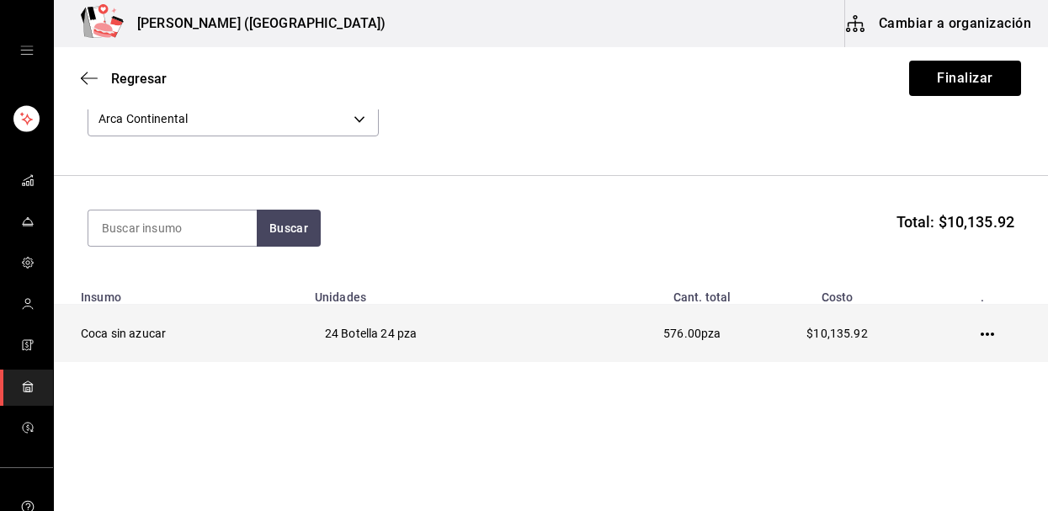
click at [982, 336] on icon "button" at bounding box center [987, 333] width 13 height 13
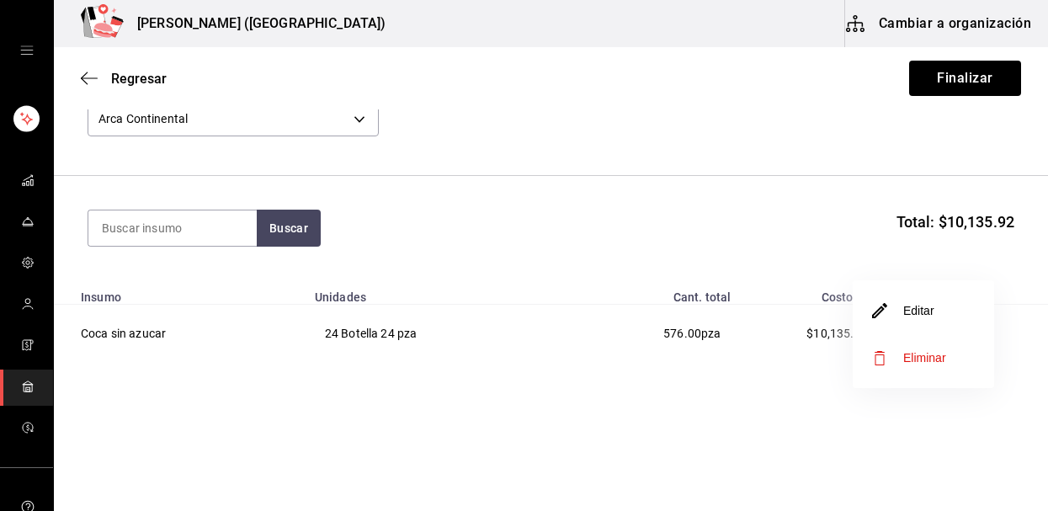
click at [935, 309] on li "Editar" at bounding box center [923, 310] width 141 height 47
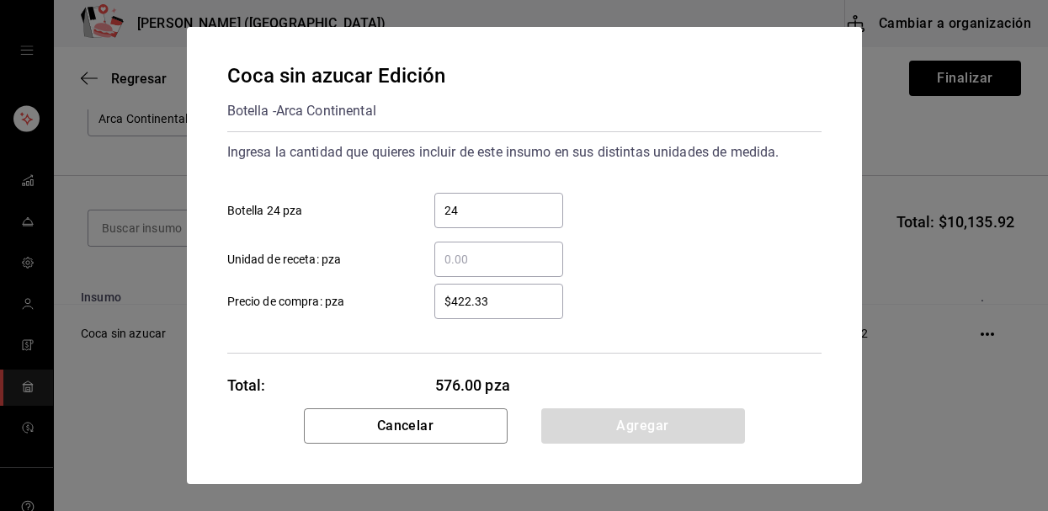
click at [524, 292] on input "$422.33" at bounding box center [498, 301] width 129 height 20
click at [502, 309] on input "$422.33" at bounding box center [498, 301] width 129 height 20
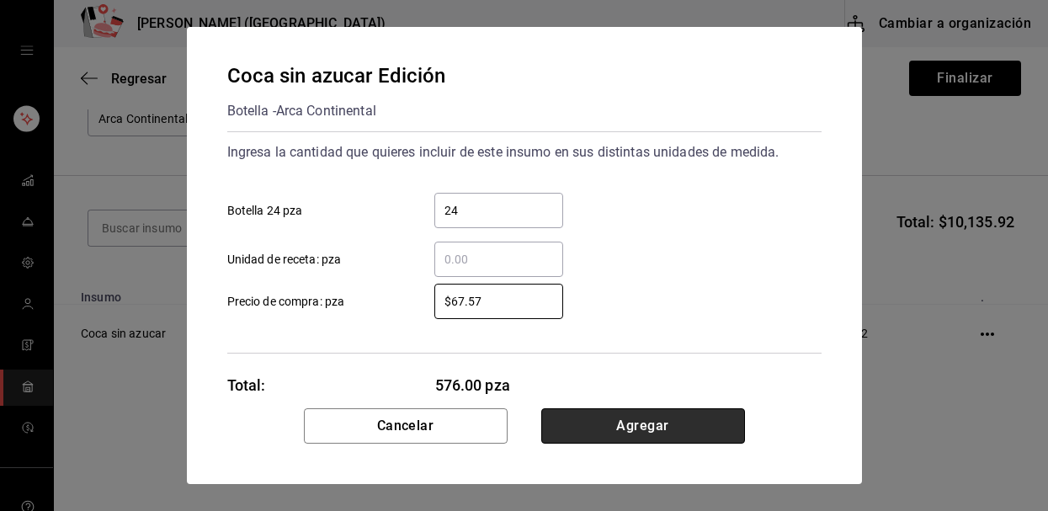
click at [625, 423] on button "Agregar" at bounding box center [643, 425] width 204 height 35
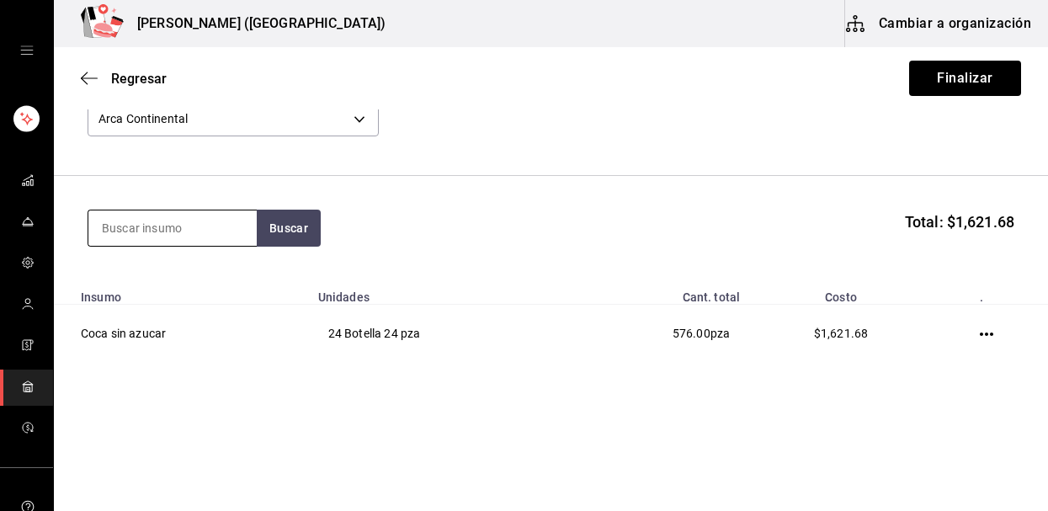
click at [162, 233] on input at bounding box center [172, 227] width 168 height 35
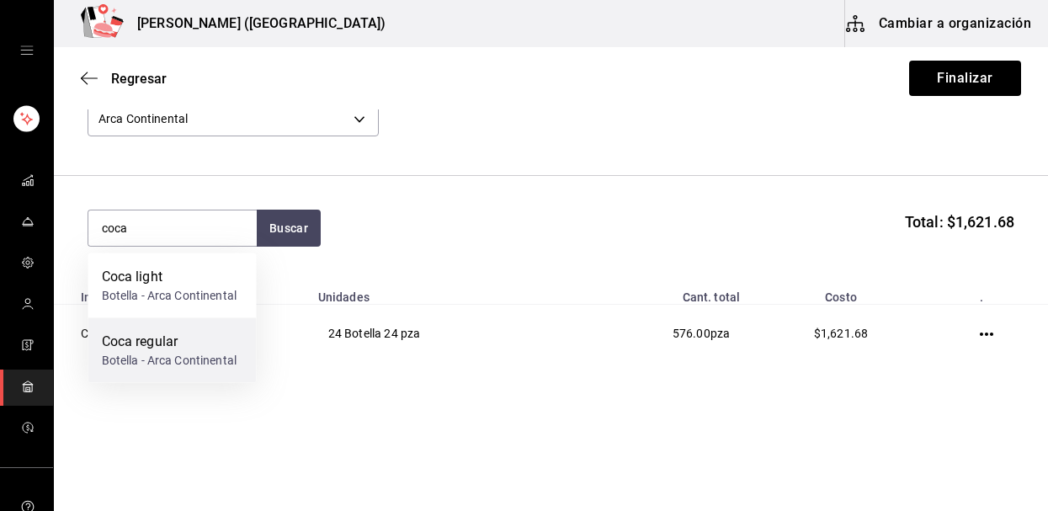
click at [134, 344] on div "Coca regular" at bounding box center [169, 342] width 135 height 20
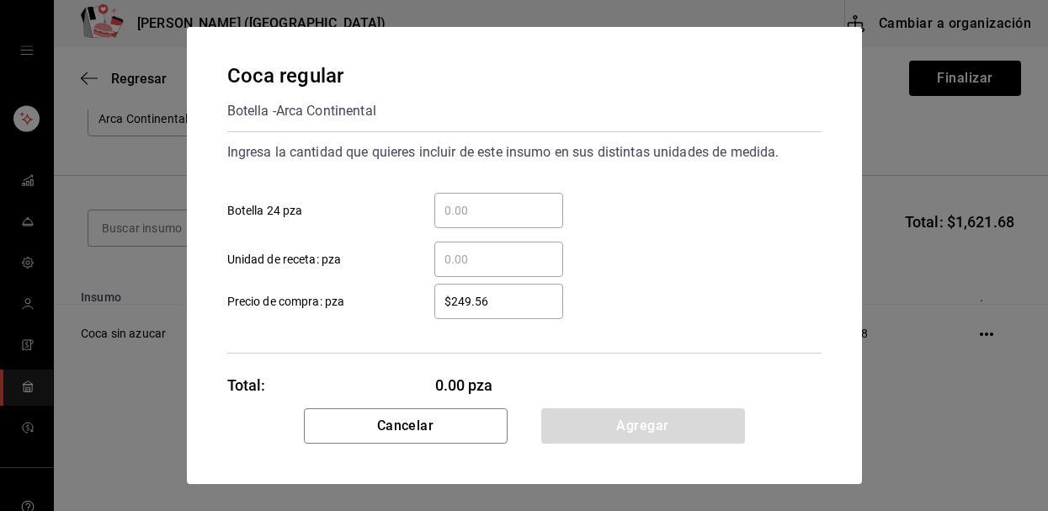
click at [487, 205] on input "​ Botella 24 pza" at bounding box center [498, 210] width 129 height 20
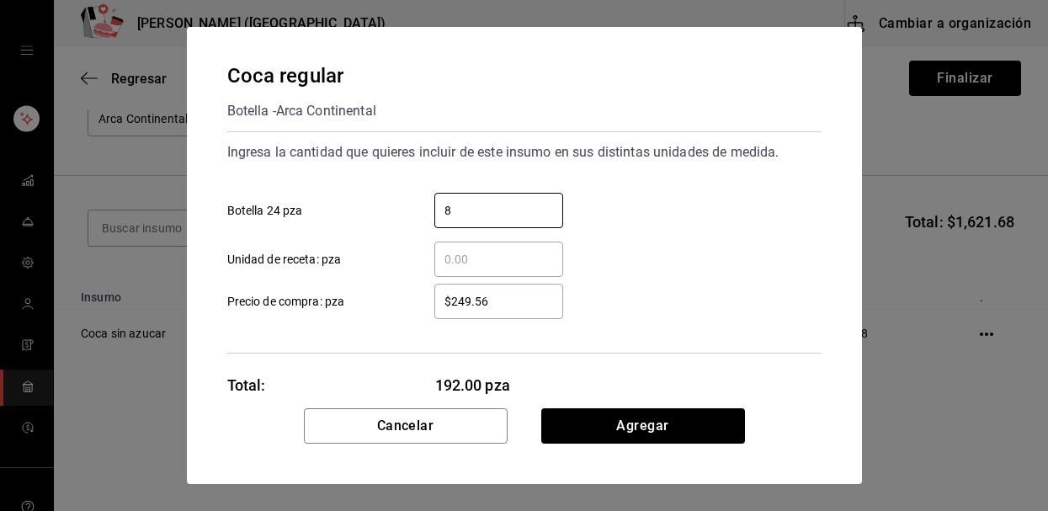
click at [525, 309] on input "$249.56" at bounding box center [498, 301] width 129 height 20
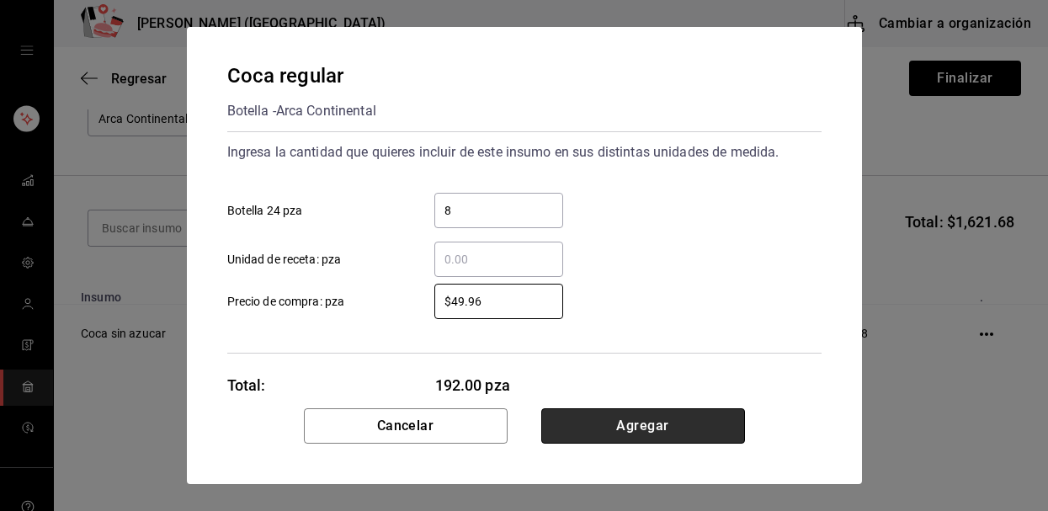
click at [594, 433] on button "Agregar" at bounding box center [643, 425] width 204 height 35
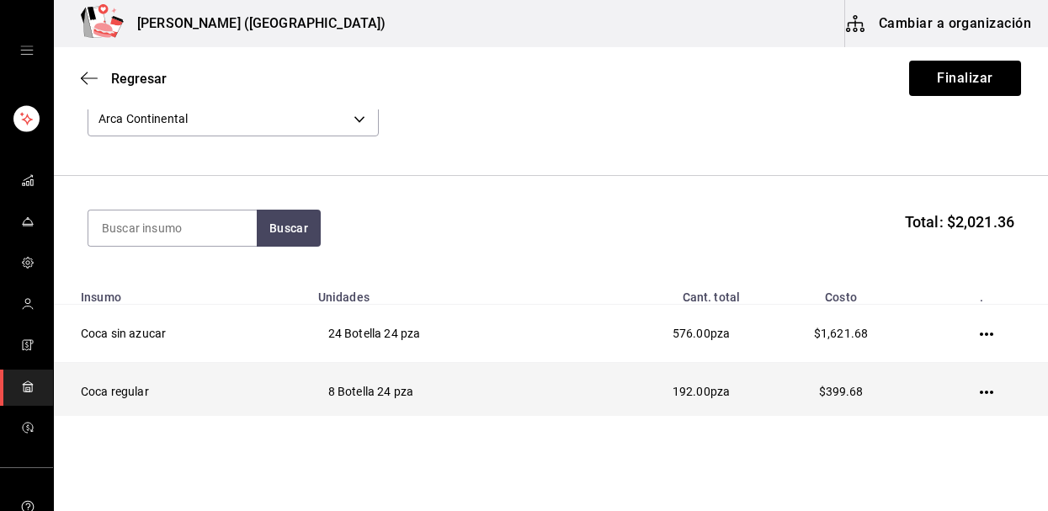
click at [986, 393] on icon "button" at bounding box center [986, 392] width 13 height 3
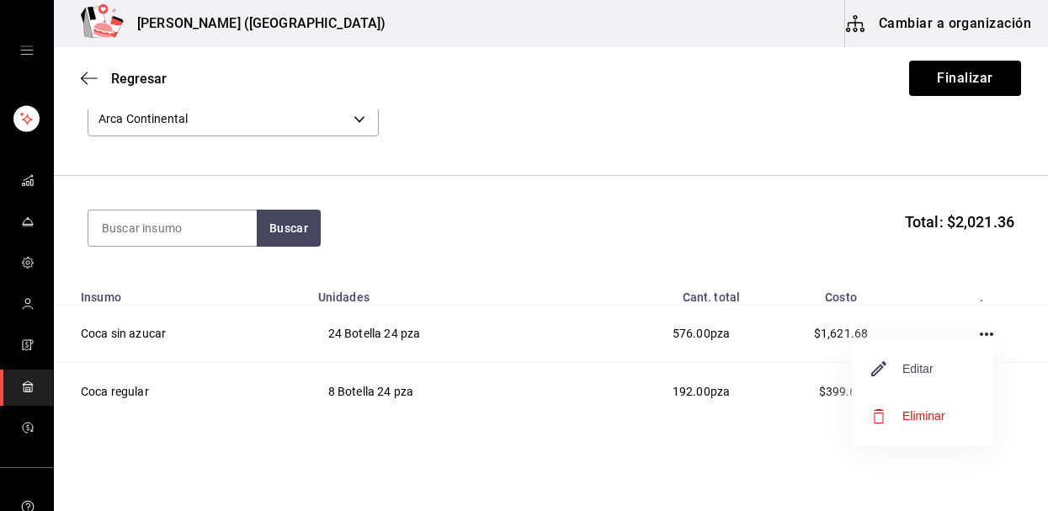
click at [924, 365] on span "Editar" at bounding box center [902, 369] width 61 height 20
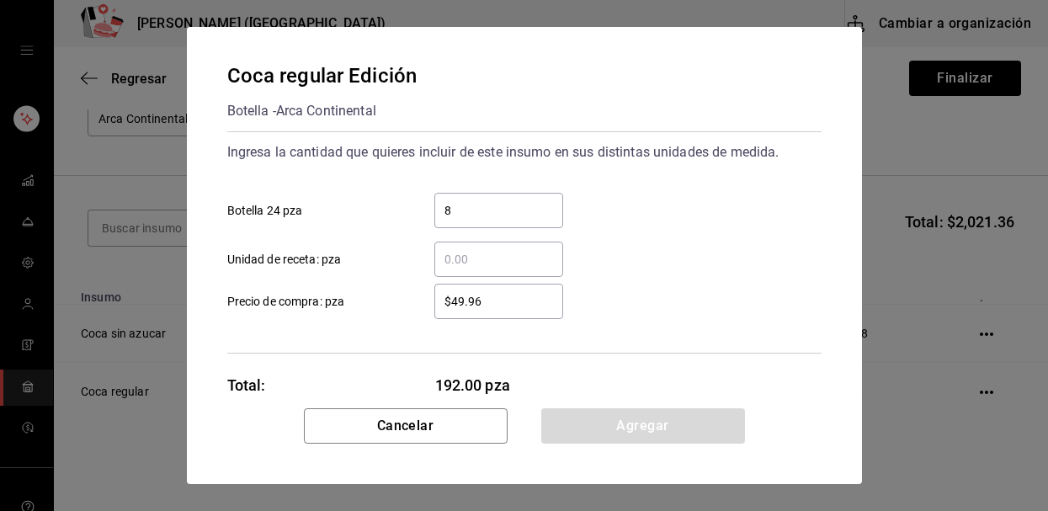
click at [482, 210] on input "8" at bounding box center [498, 210] width 129 height 20
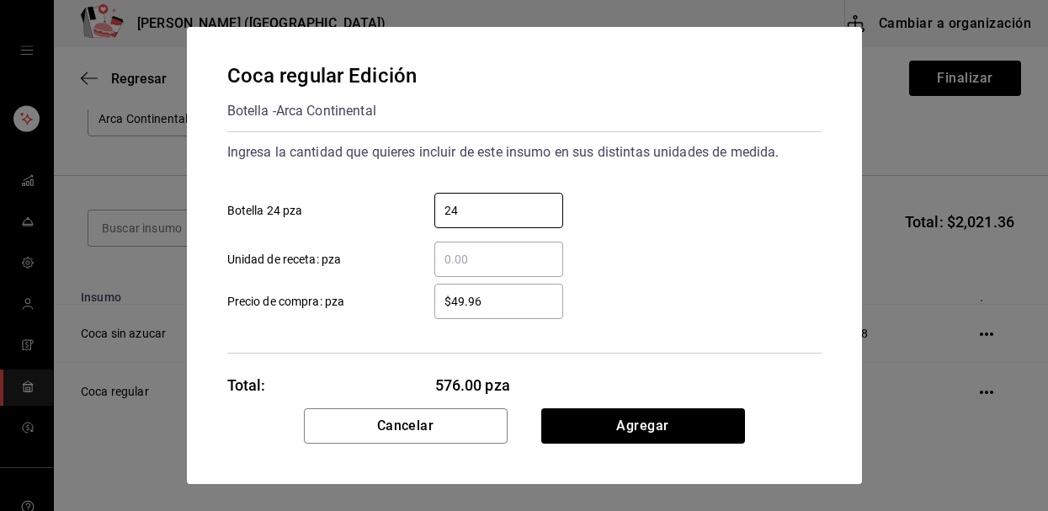
click at [501, 306] on input "$49.96" at bounding box center [498, 301] width 129 height 20
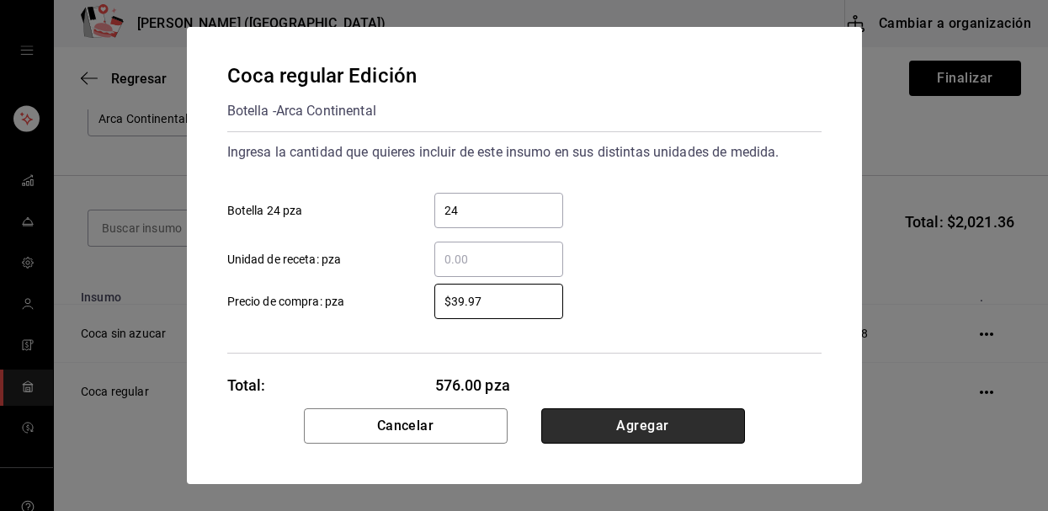
click at [580, 441] on button "Agregar" at bounding box center [643, 425] width 204 height 35
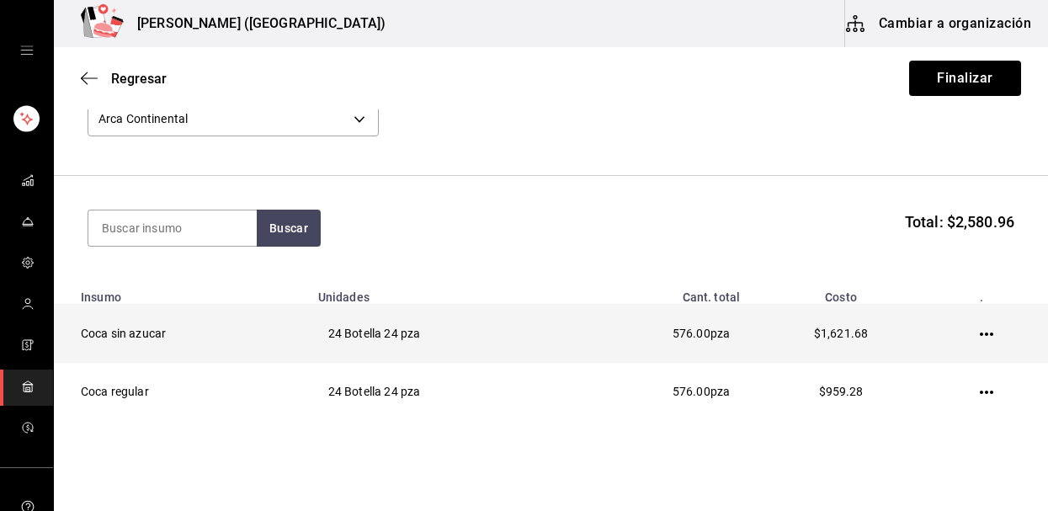
click at [984, 336] on icon "button" at bounding box center [986, 333] width 13 height 13
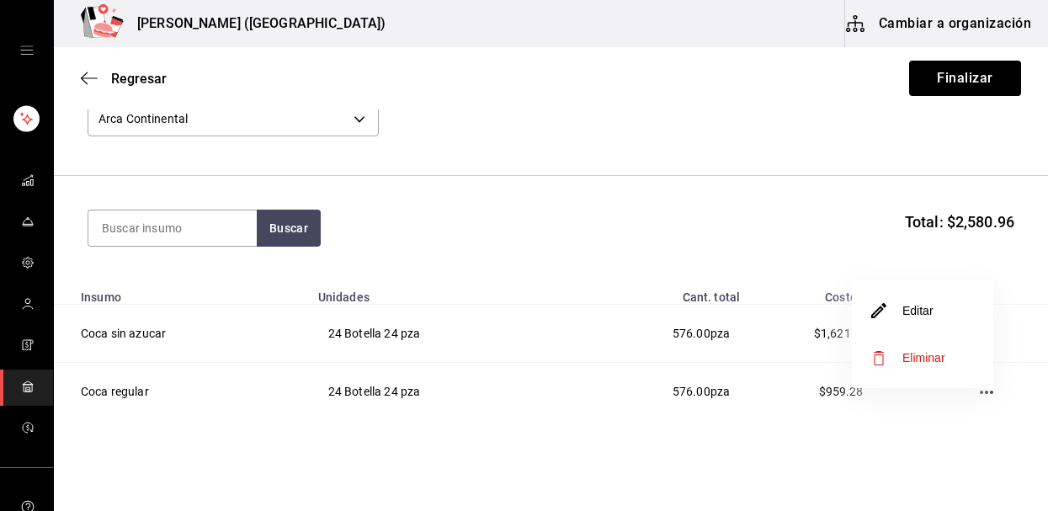
click at [945, 326] on li "Editar" at bounding box center [922, 310] width 141 height 47
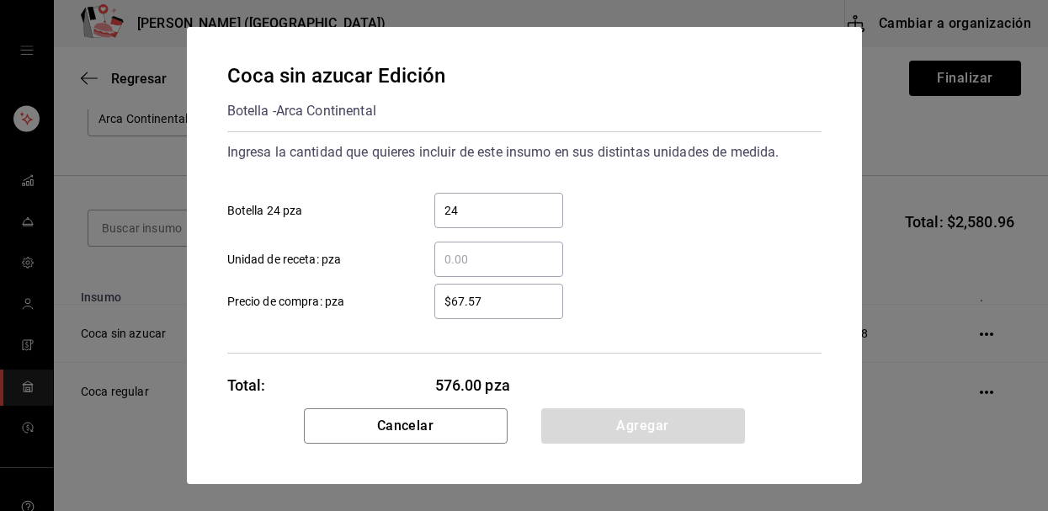
click at [542, 216] on input "24" at bounding box center [498, 210] width 129 height 20
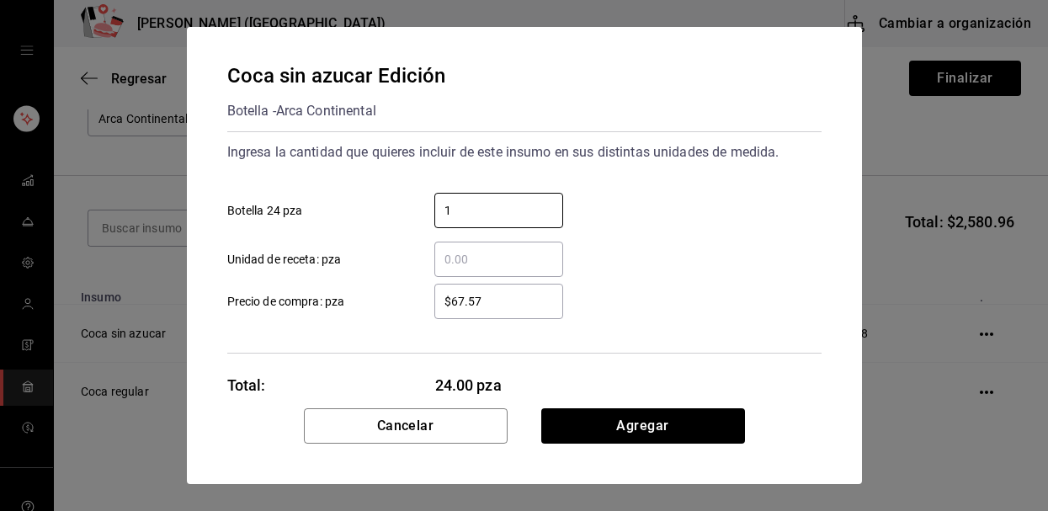
click at [632, 405] on div "Coca sin azucar Edición Botella - Arca Continental Ingresa la cantidad que quie…" at bounding box center [524, 217] width 675 height 381
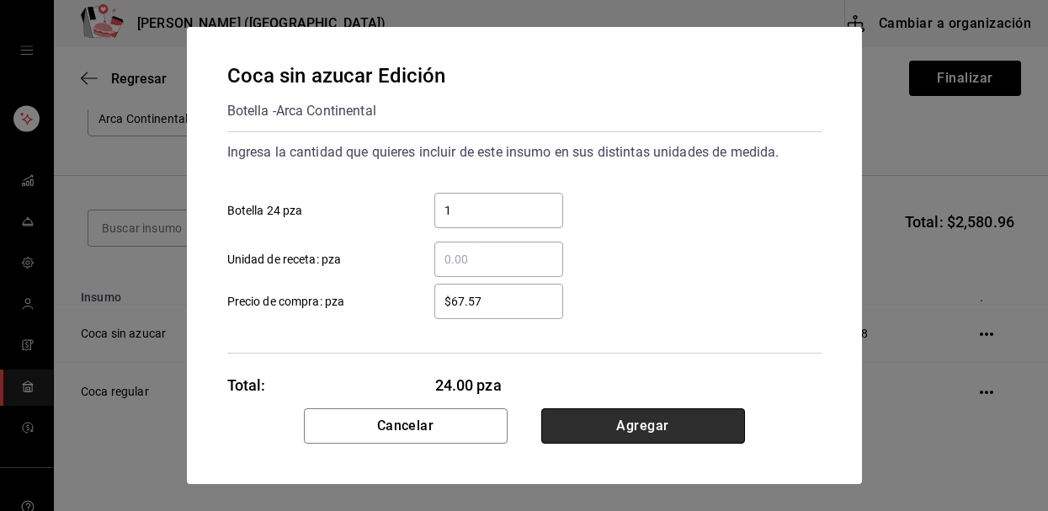
click at [627, 432] on button "Agregar" at bounding box center [643, 425] width 204 height 35
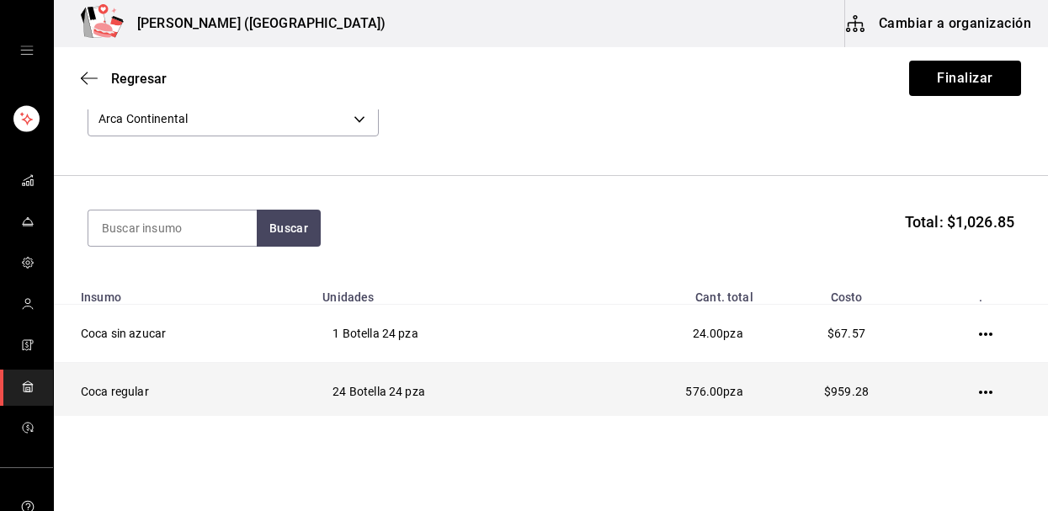
click at [988, 395] on icon "button" at bounding box center [985, 392] width 13 height 13
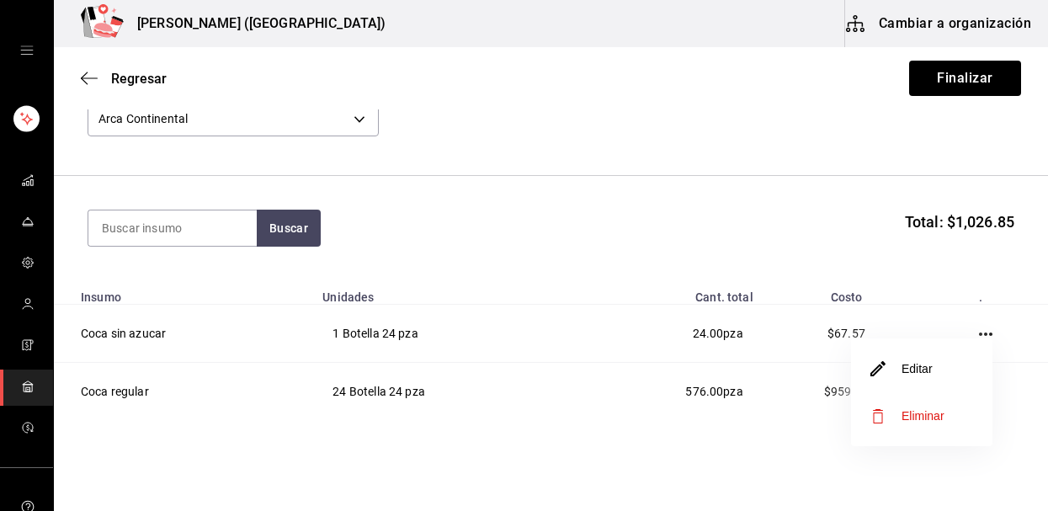
click at [954, 383] on li "Editar" at bounding box center [921, 368] width 141 height 47
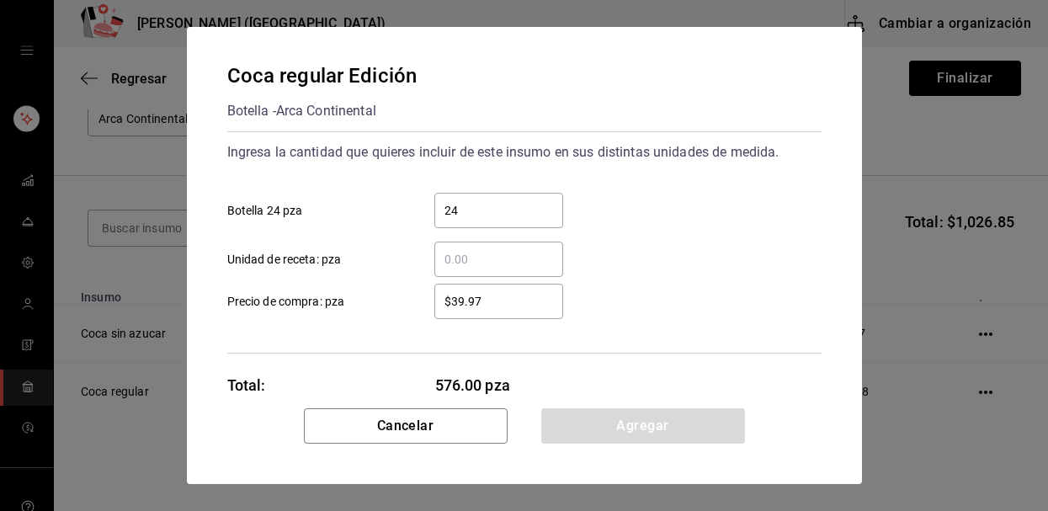
click at [492, 200] on input "24" at bounding box center [498, 210] width 129 height 20
click at [496, 212] on input "24" at bounding box center [498, 210] width 129 height 20
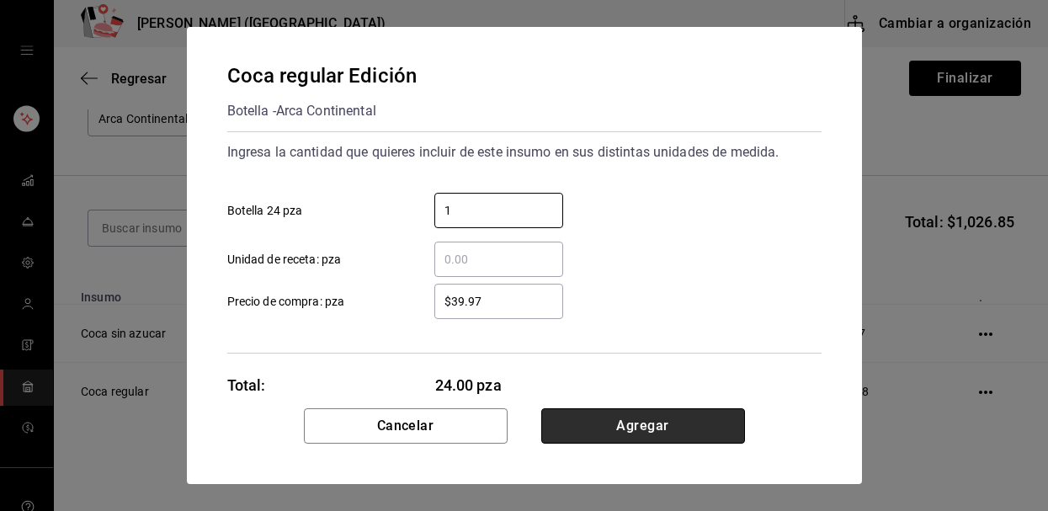
click at [625, 430] on button "Agregar" at bounding box center [643, 425] width 204 height 35
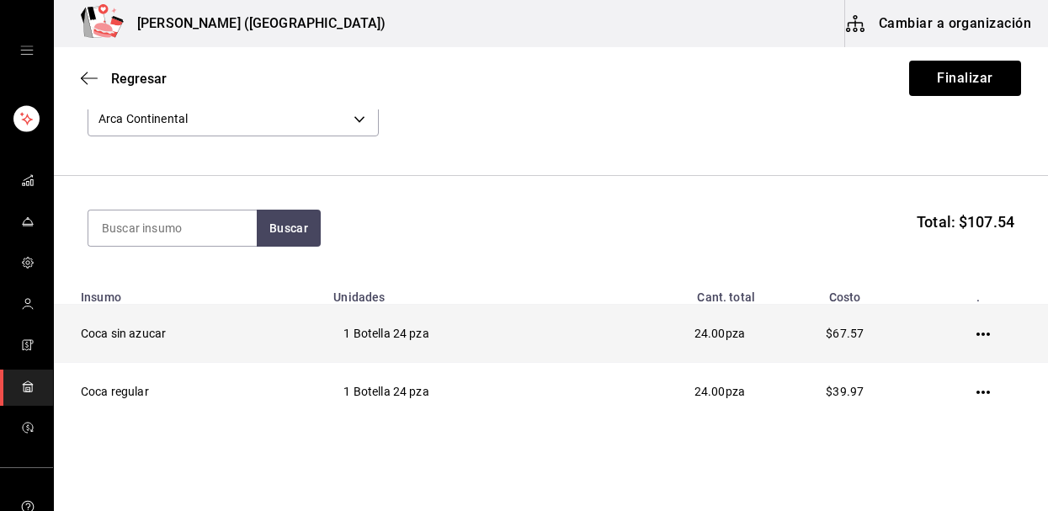
click at [983, 335] on icon "button" at bounding box center [983, 334] width 13 height 3
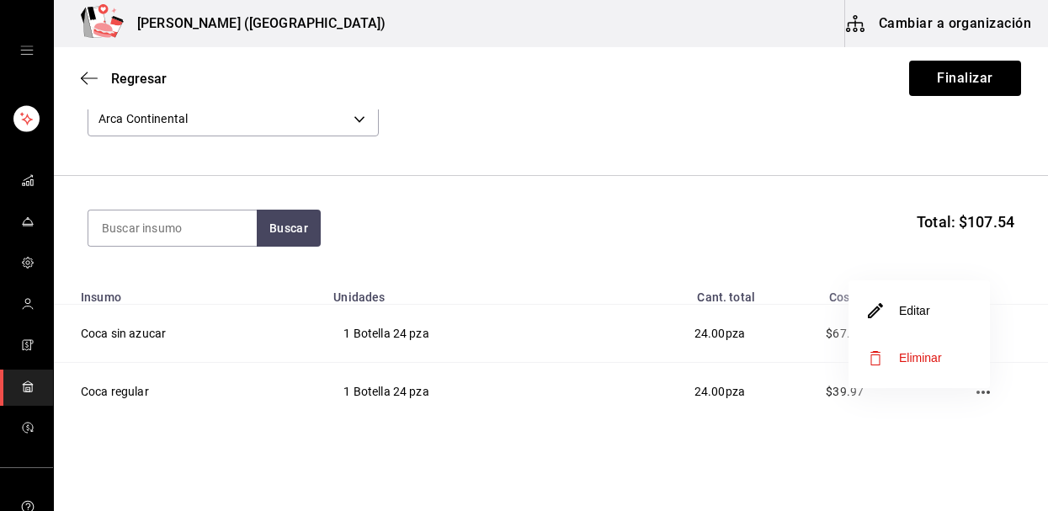
click at [952, 322] on li "Editar" at bounding box center [919, 310] width 141 height 47
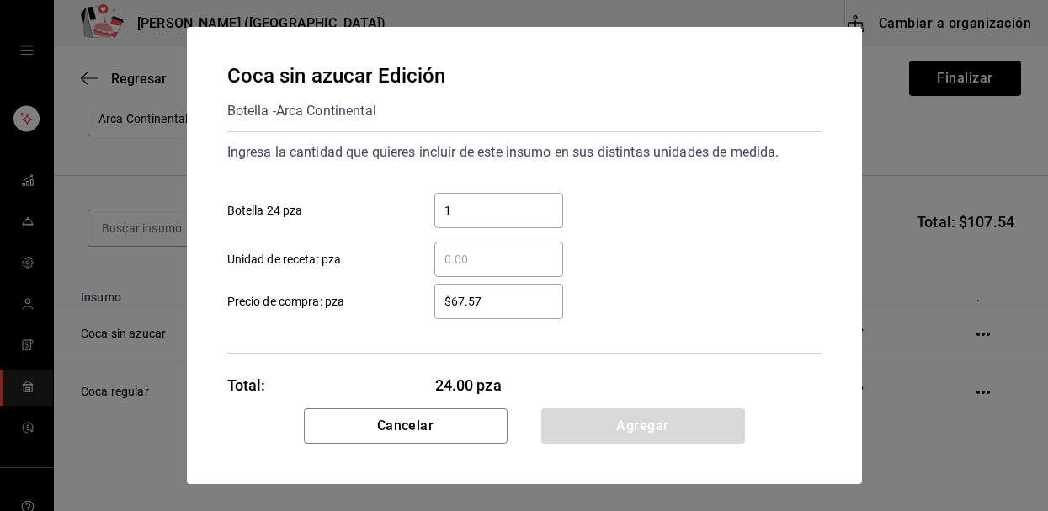
click at [520, 213] on input "1" at bounding box center [498, 210] width 129 height 20
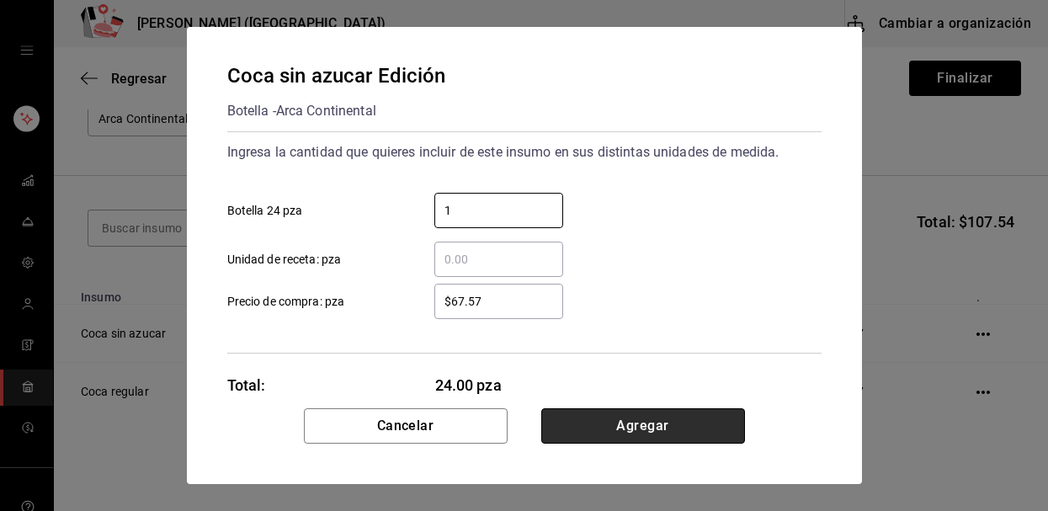
click at [603, 439] on button "Agregar" at bounding box center [643, 425] width 204 height 35
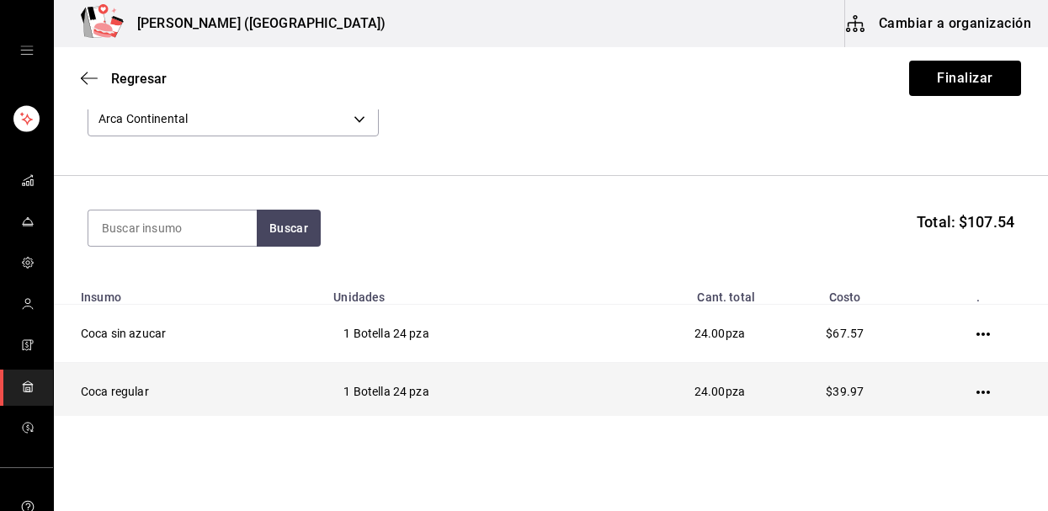
click at [984, 399] on td at bounding box center [986, 392] width 124 height 58
click at [982, 389] on icon "button" at bounding box center [983, 392] width 13 height 13
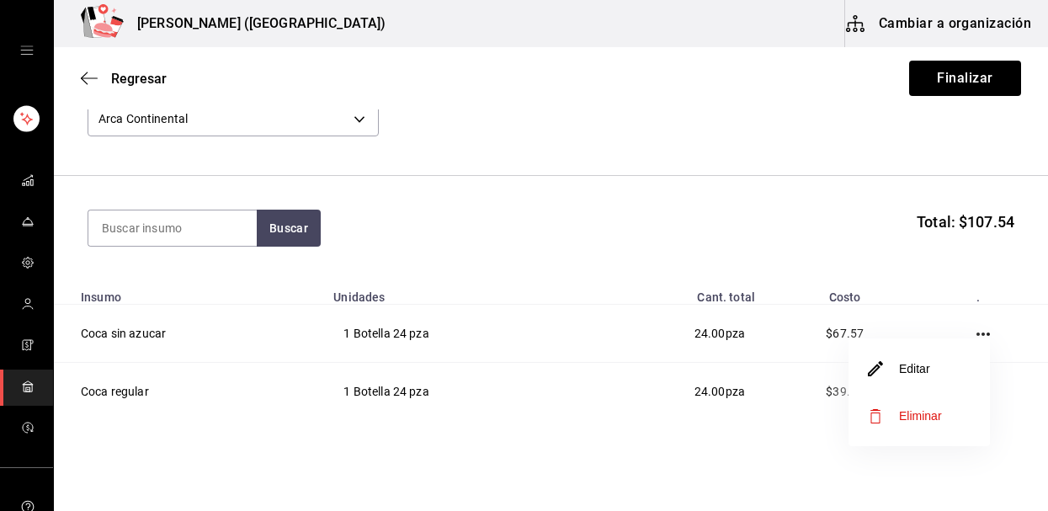
click at [930, 375] on li "Editar" at bounding box center [919, 368] width 141 height 47
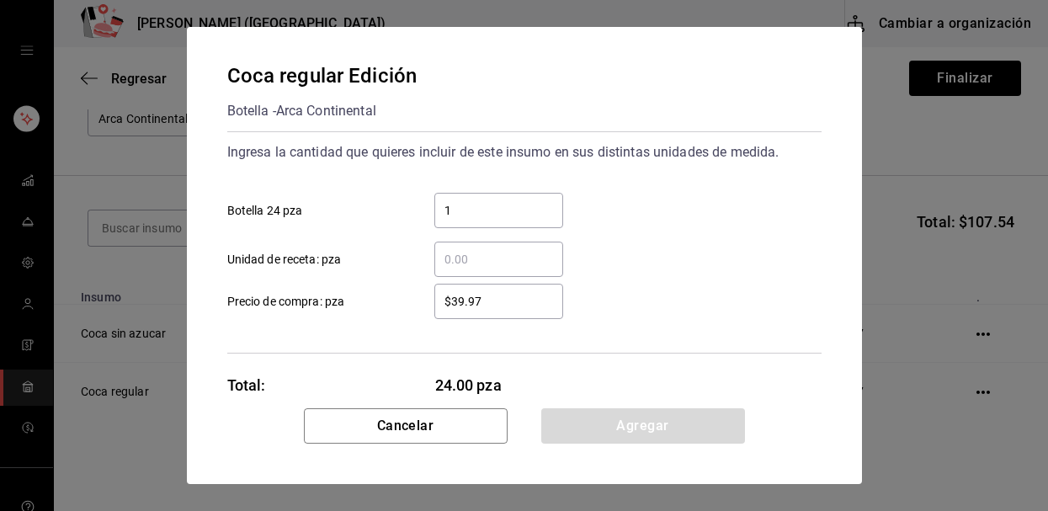
click at [529, 297] on input "$39.97" at bounding box center [498, 301] width 129 height 20
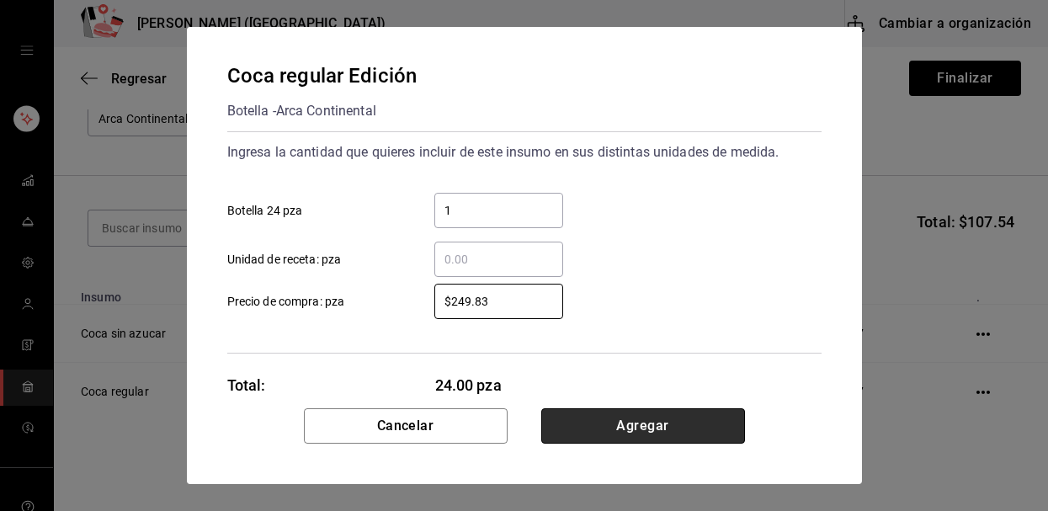
click at [620, 408] on button "Agregar" at bounding box center [643, 425] width 204 height 35
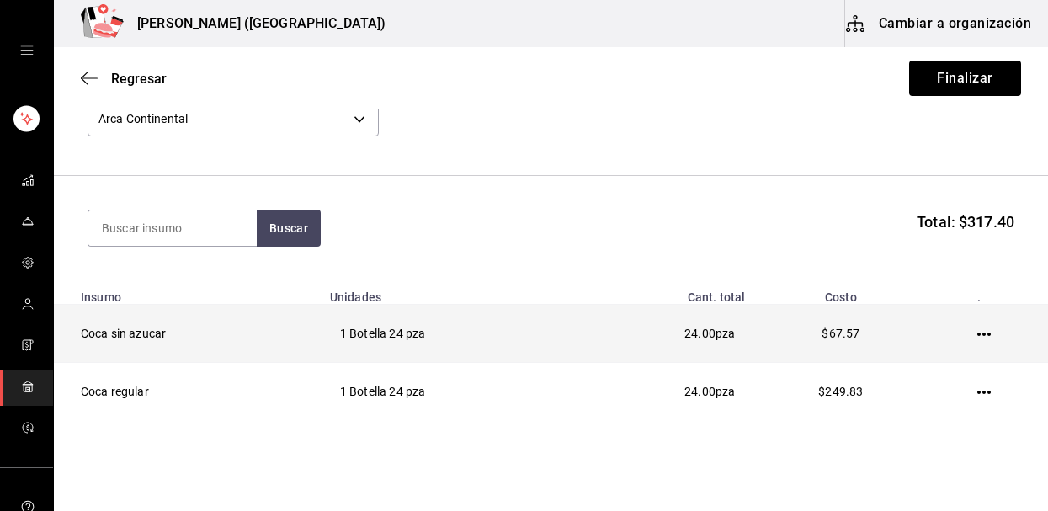
click at [987, 337] on icon "button" at bounding box center [983, 333] width 13 height 13
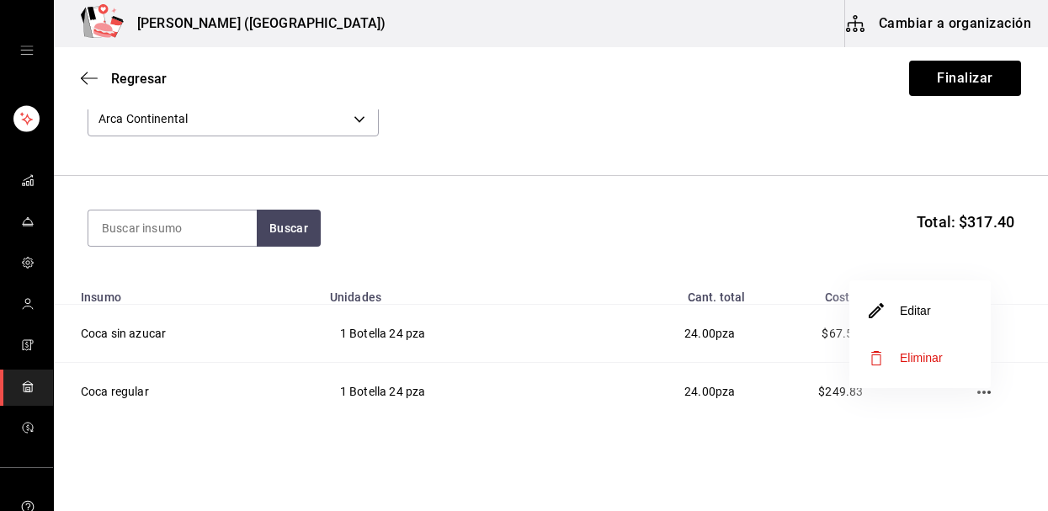
click at [944, 310] on li "Editar" at bounding box center [919, 310] width 141 height 47
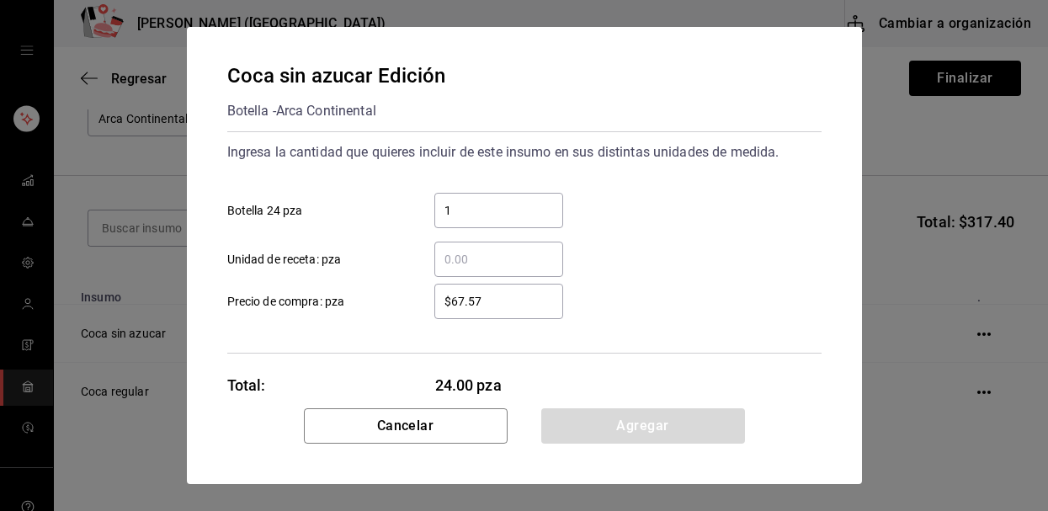
click at [524, 289] on div "$67.57 ​" at bounding box center [498, 301] width 129 height 35
click at [524, 291] on input "$67.57" at bounding box center [498, 301] width 129 height 20
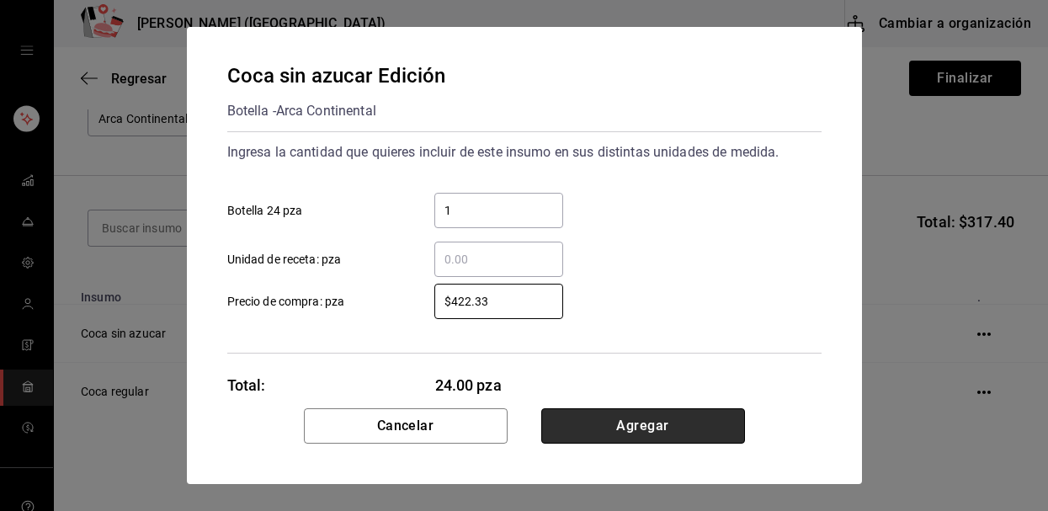
click at [696, 434] on button "Agregar" at bounding box center [643, 425] width 204 height 35
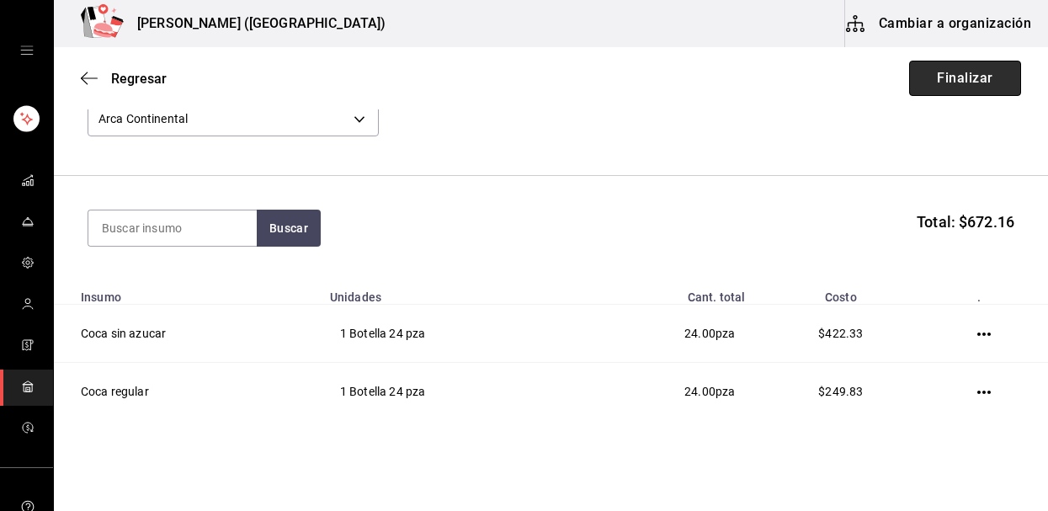
click at [936, 95] on button "Finalizar" at bounding box center [965, 78] width 112 height 35
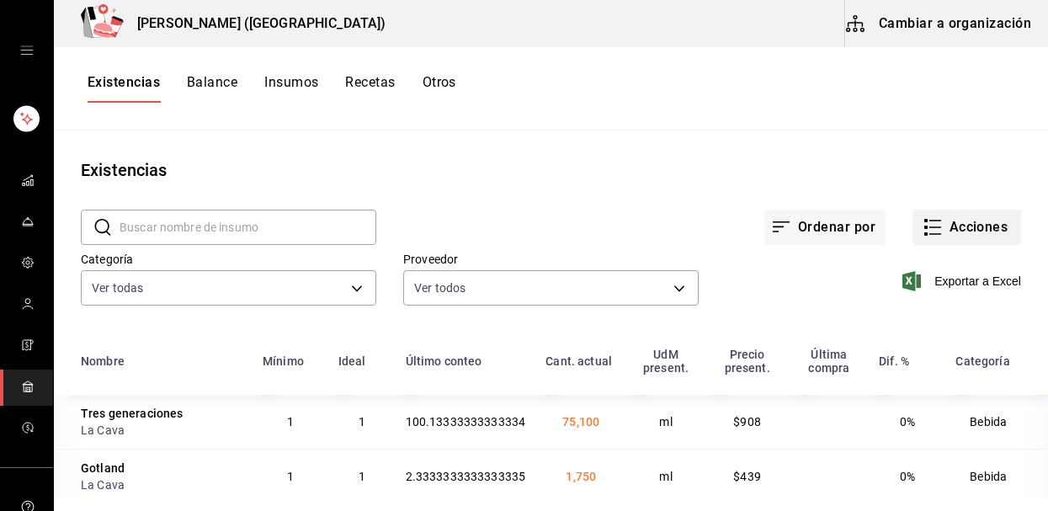
click at [950, 223] on button "Acciones" at bounding box center [967, 227] width 109 height 35
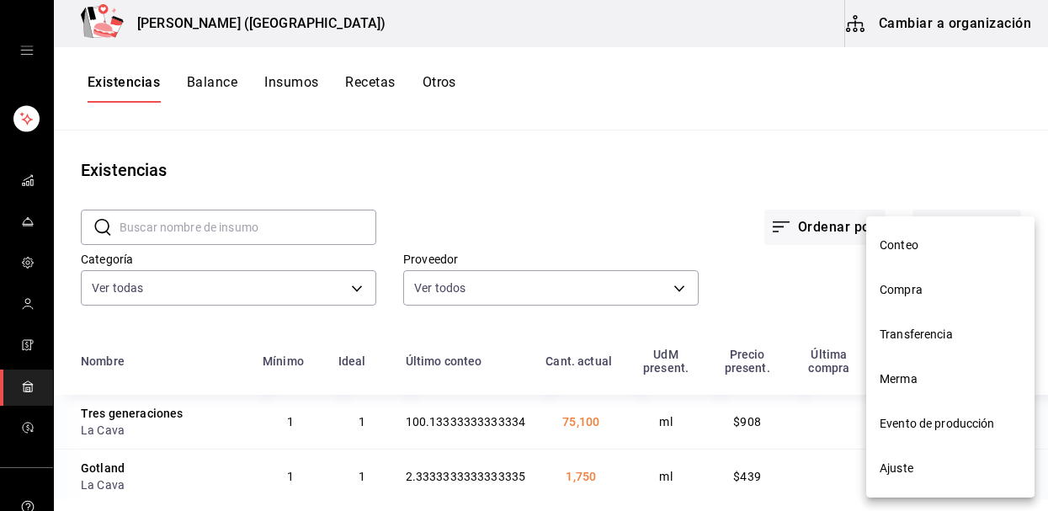
click at [952, 301] on li "Compra" at bounding box center [950, 290] width 168 height 45
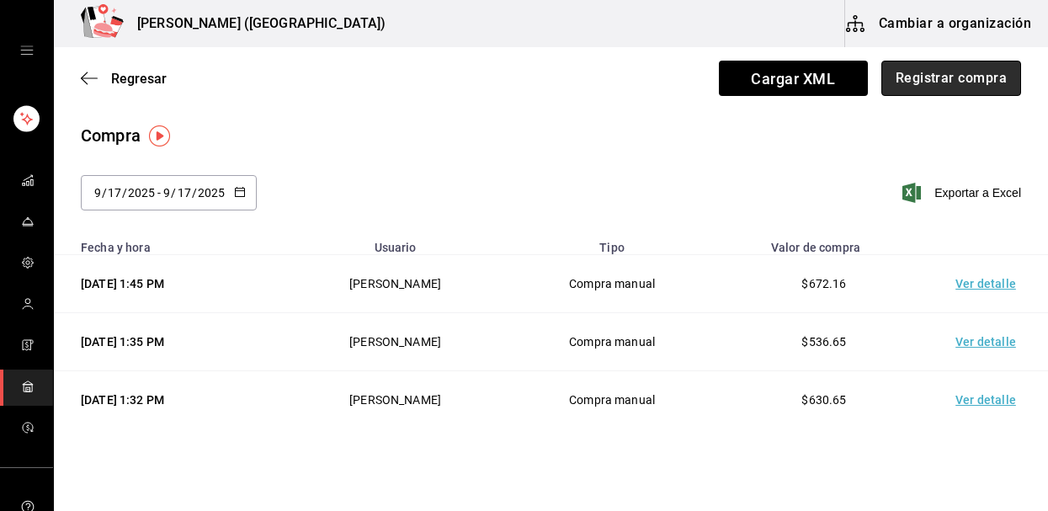
click at [968, 88] on button "Registrar compra" at bounding box center [951, 78] width 140 height 35
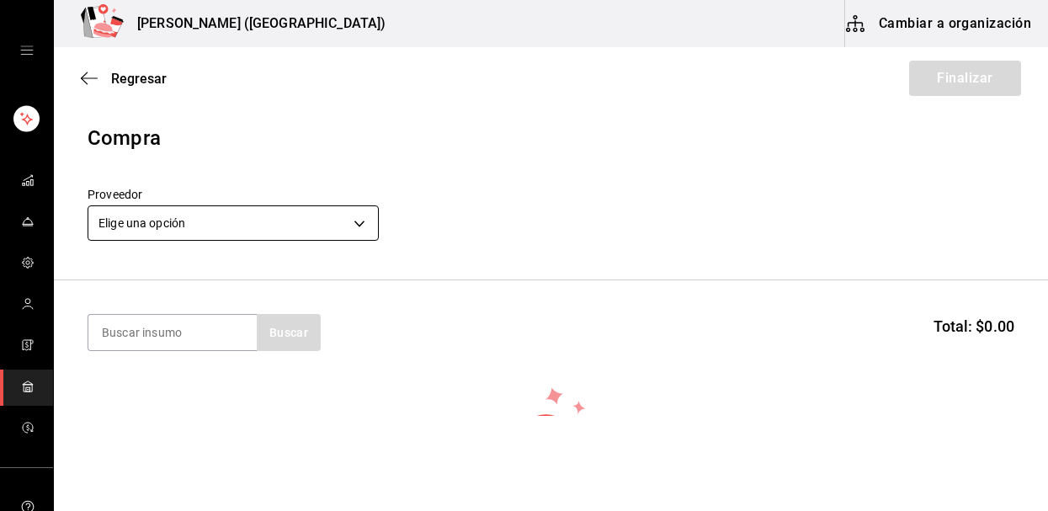
click at [313, 229] on body "Nikkori (Lindavista) Cambiar a organización Regresar Finalizar Compra Proveedor…" at bounding box center [524, 208] width 1048 height 416
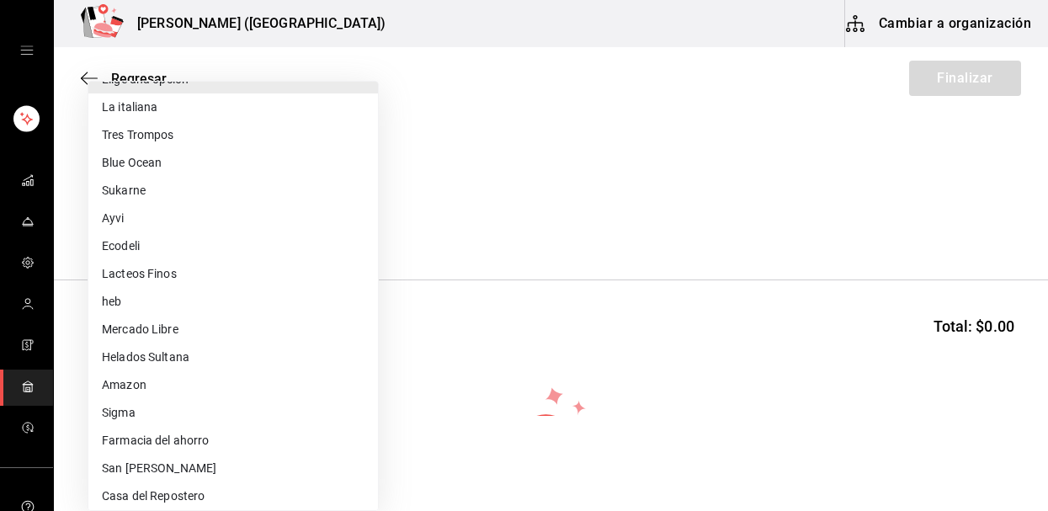
scroll to position [251, 0]
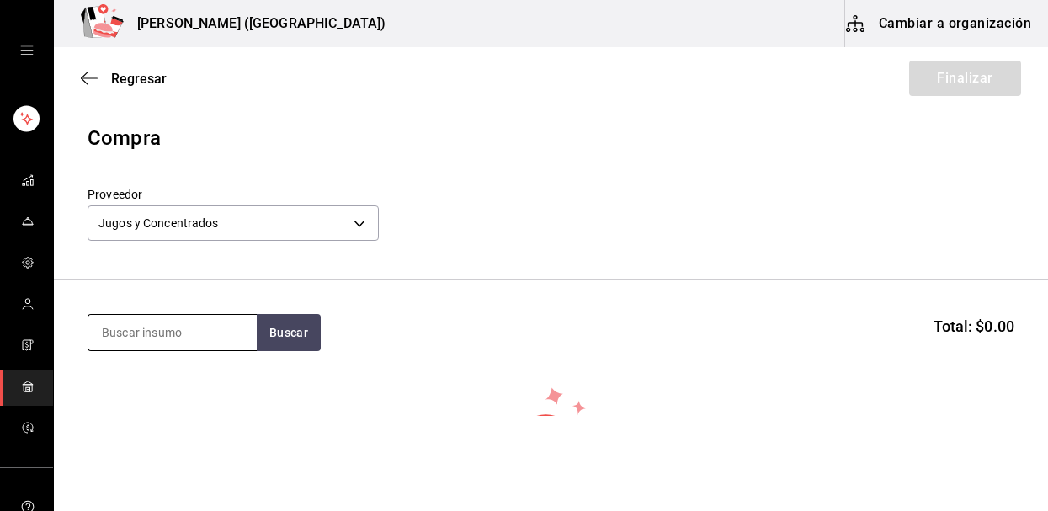
click at [200, 331] on input at bounding box center [172, 332] width 168 height 35
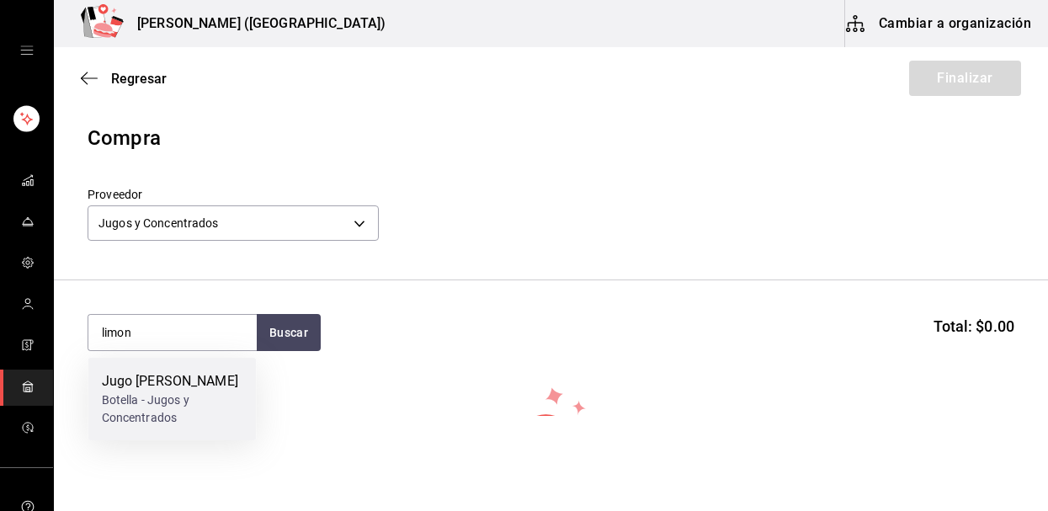
click at [144, 413] on div "Botella - Jugos y Concentrados" at bounding box center [172, 408] width 141 height 35
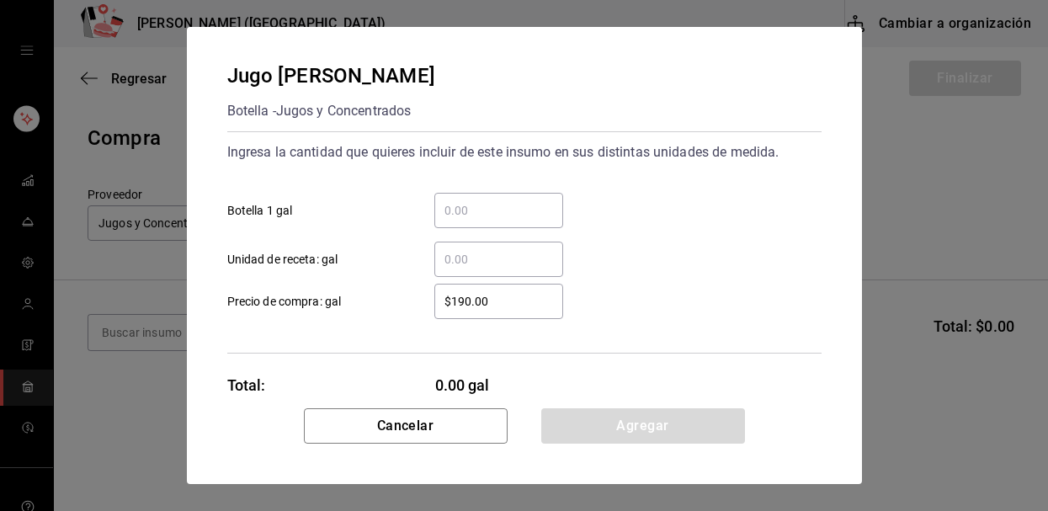
click at [519, 215] on input "​ Botella 1 gal" at bounding box center [498, 210] width 129 height 20
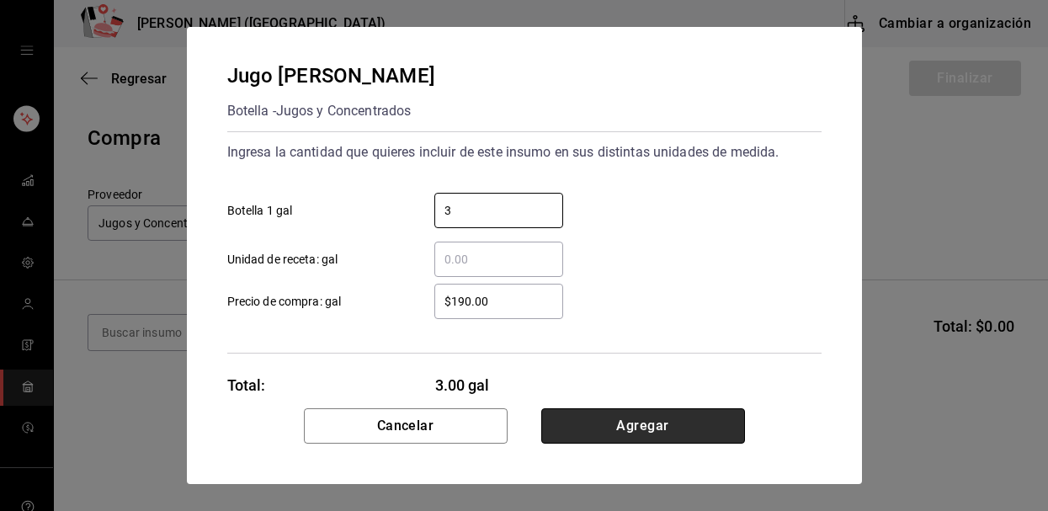
click at [633, 418] on button "Agregar" at bounding box center [643, 425] width 204 height 35
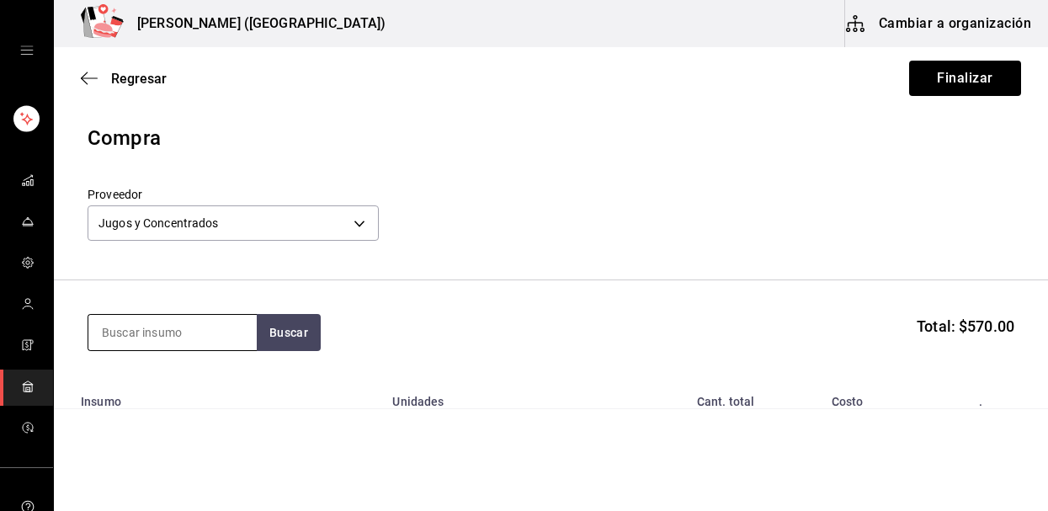
click at [185, 331] on input at bounding box center [172, 332] width 168 height 35
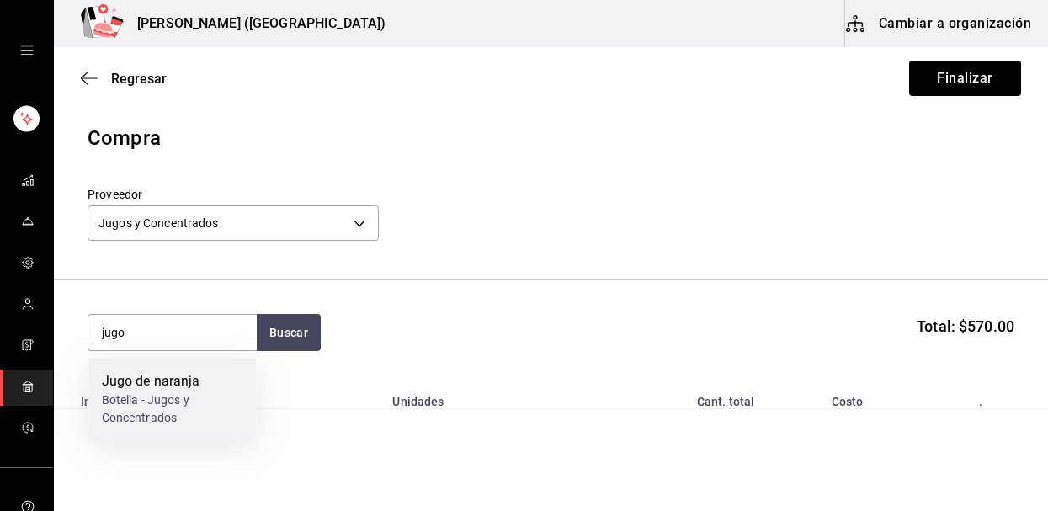
click at [109, 393] on div "Botella - Jugos y Concentrados" at bounding box center [172, 408] width 141 height 35
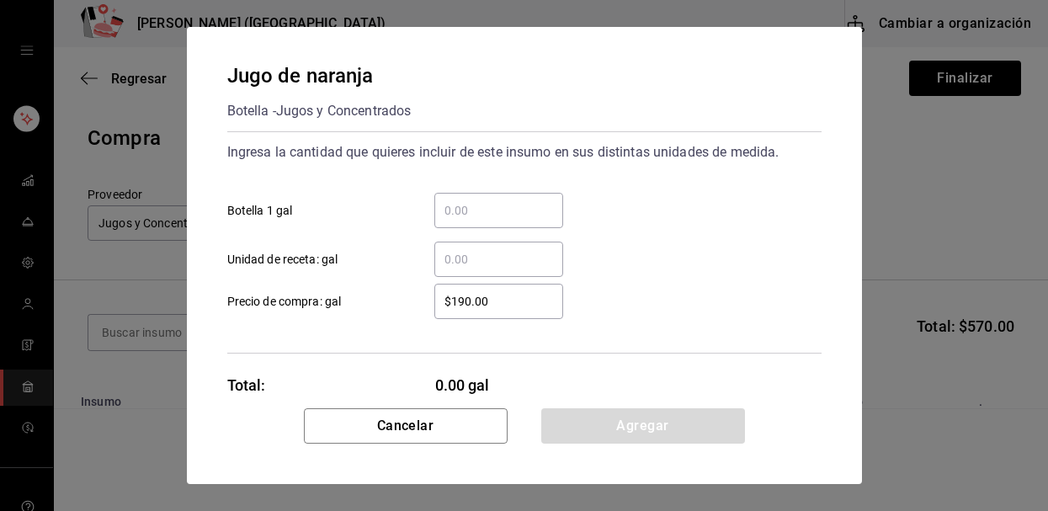
click at [509, 207] on input "​ Botella 1 gal" at bounding box center [498, 210] width 129 height 20
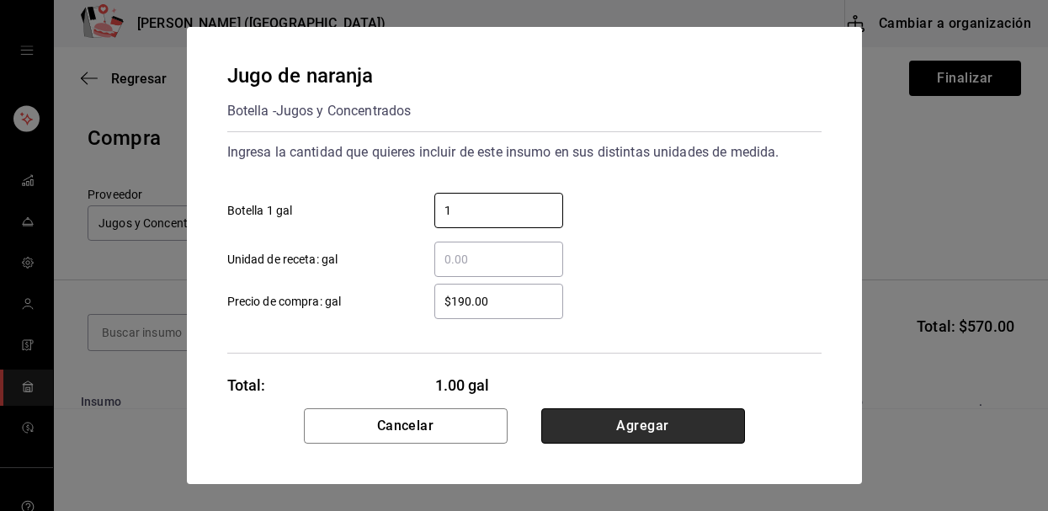
click at [605, 409] on button "Agregar" at bounding box center [643, 425] width 204 height 35
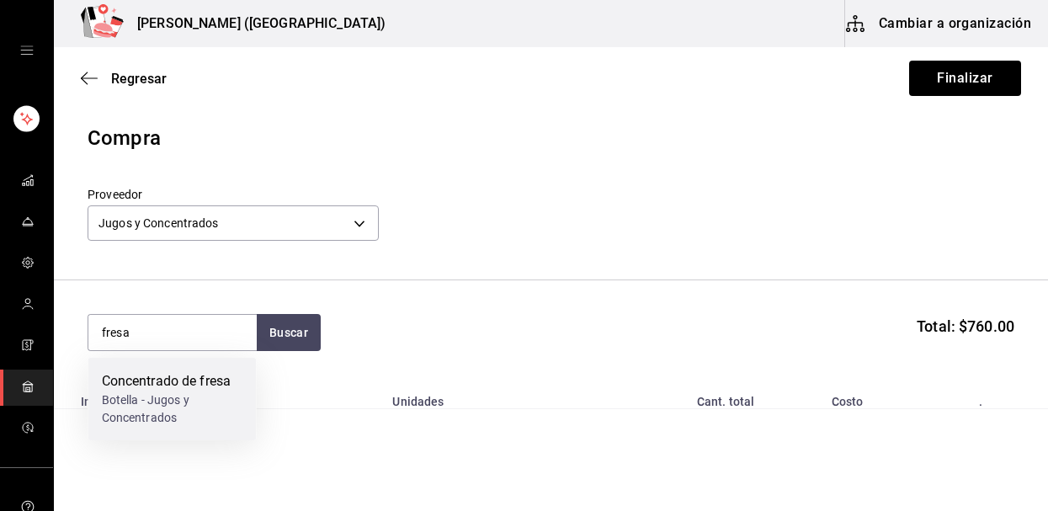
click at [130, 403] on div "Botella - Jugos y Concentrados" at bounding box center [172, 408] width 141 height 35
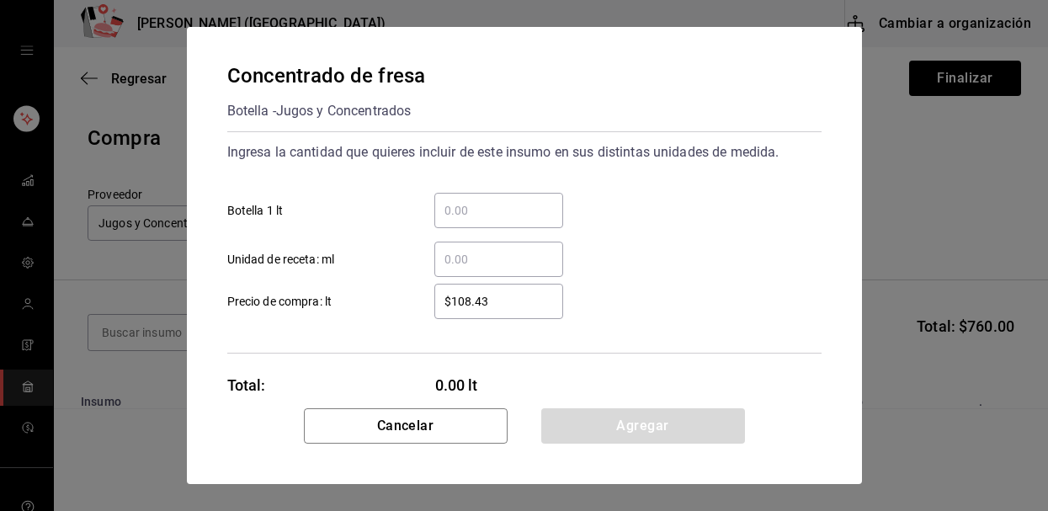
click at [474, 198] on div "​" at bounding box center [498, 210] width 129 height 35
click at [474, 200] on input "​ Botella 1 lt" at bounding box center [498, 210] width 129 height 20
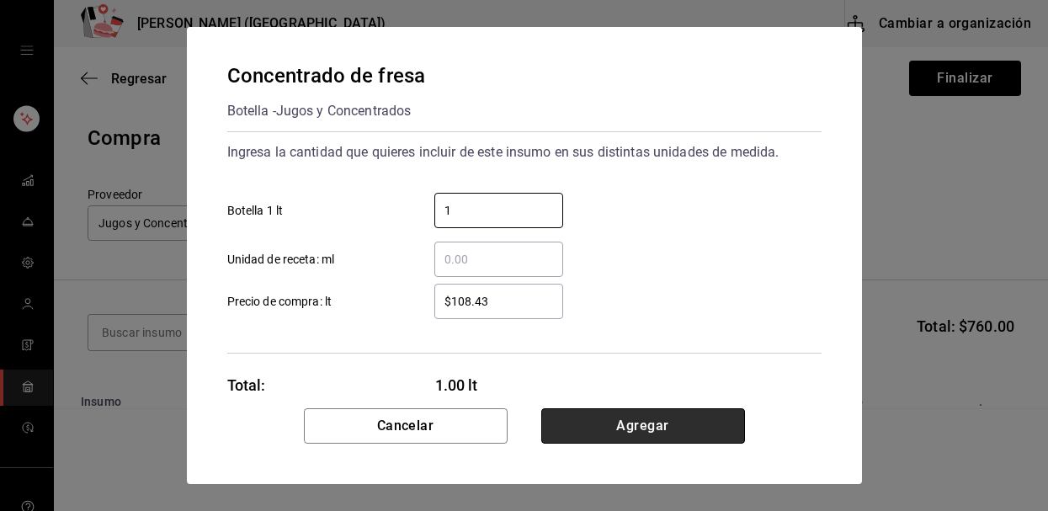
click at [622, 412] on button "Agregar" at bounding box center [643, 425] width 204 height 35
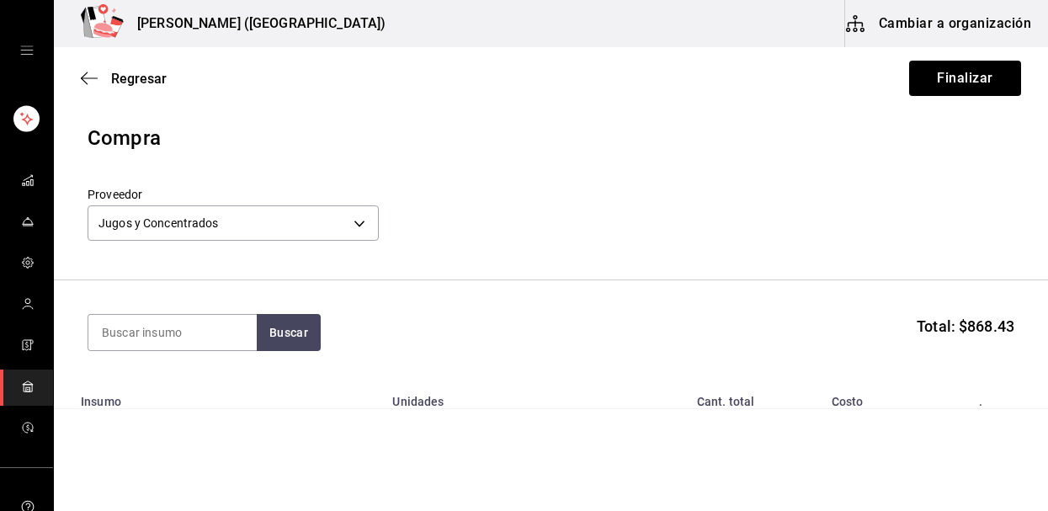
click at [735, 327] on div "Buscar Total: $868.43" at bounding box center [551, 332] width 927 height 37
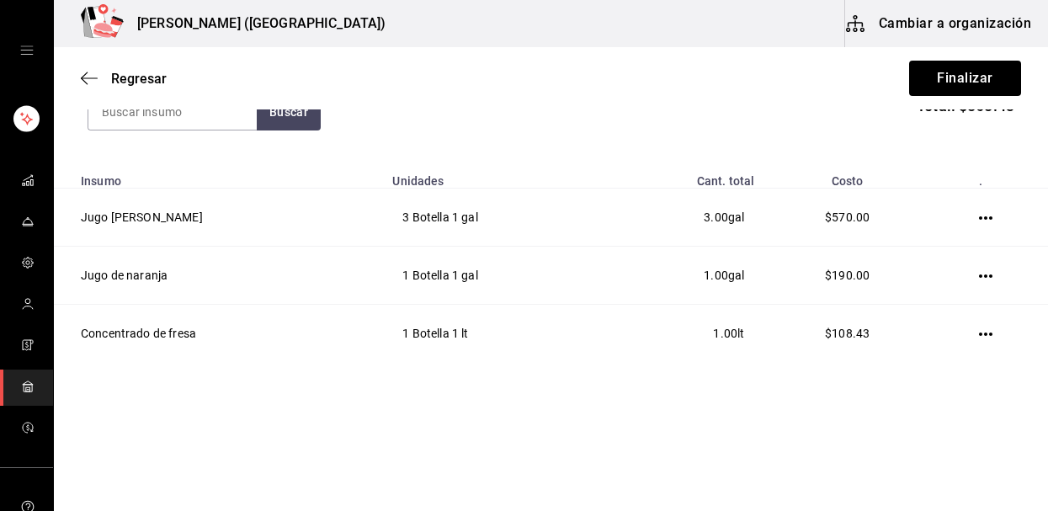
scroll to position [221, 0]
click at [971, 86] on button "Finalizar" at bounding box center [965, 78] width 112 height 35
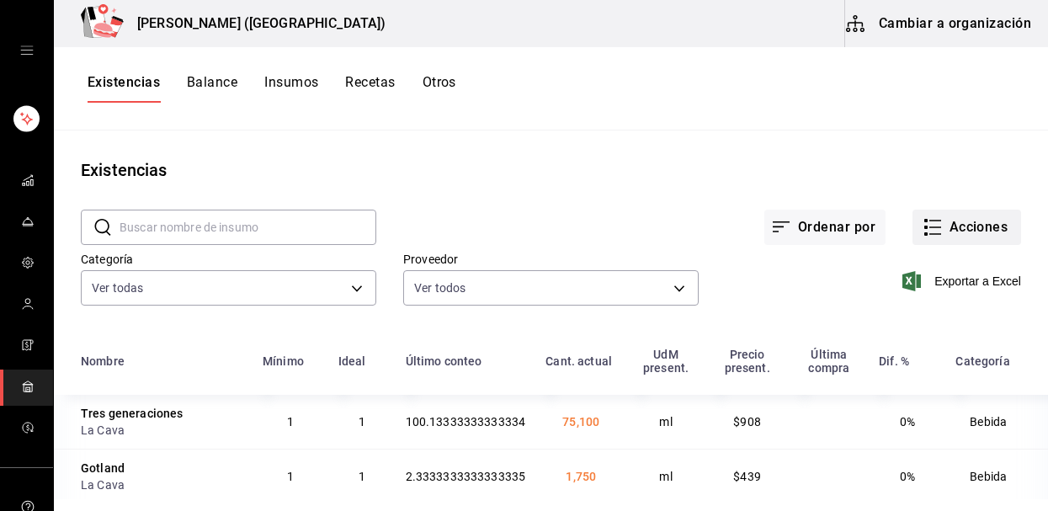
click at [961, 224] on button "Acciones" at bounding box center [967, 227] width 109 height 35
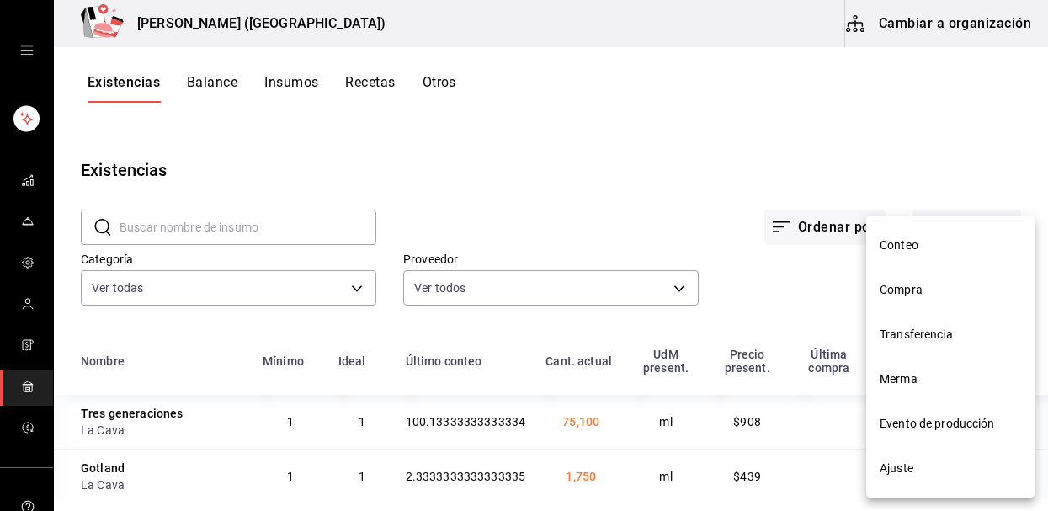
click at [929, 291] on span "Compra" at bounding box center [950, 290] width 141 height 18
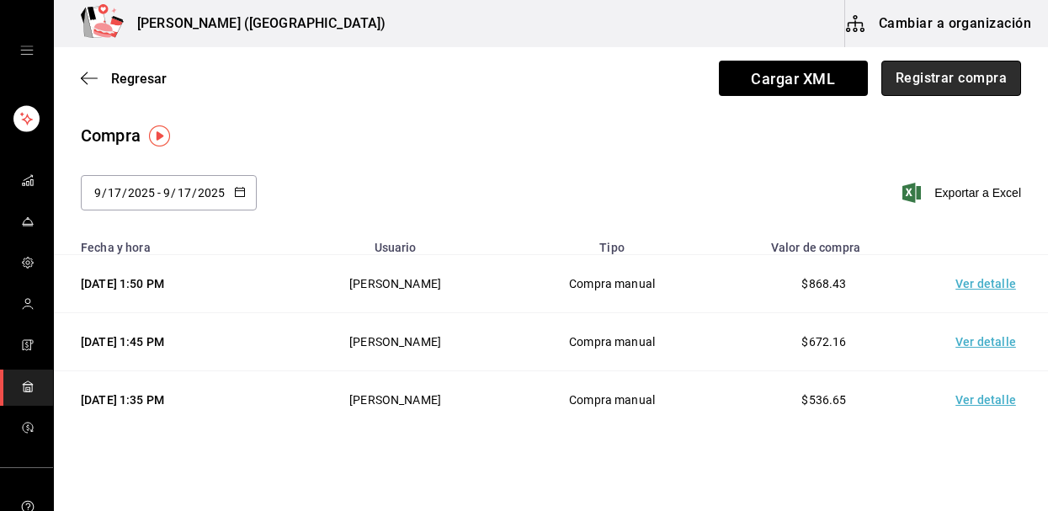
click at [977, 71] on button "Registrar compra" at bounding box center [951, 78] width 140 height 35
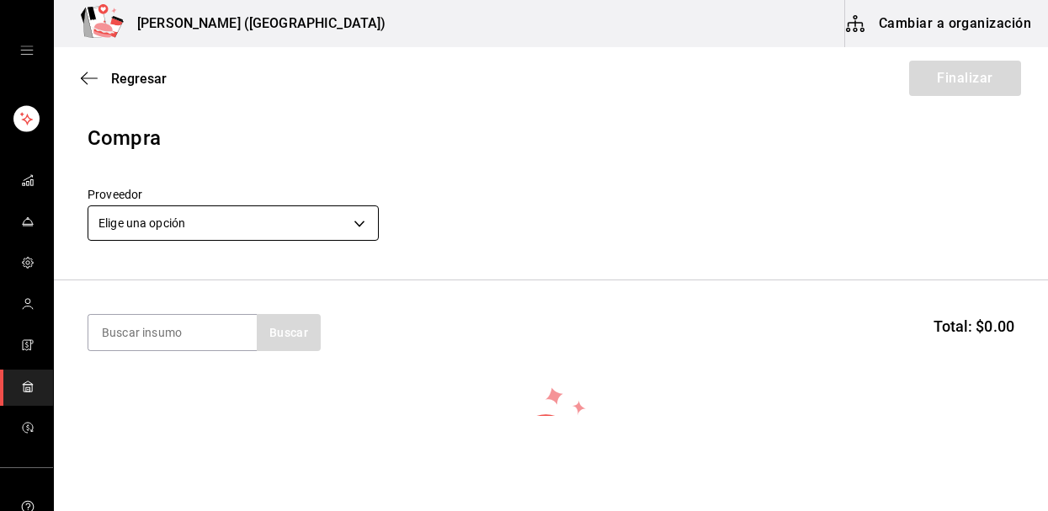
click at [277, 232] on body "Nikkori (Lindavista) Cambiar a organización Regresar Finalizar Compra Proveedor…" at bounding box center [524, 208] width 1048 height 416
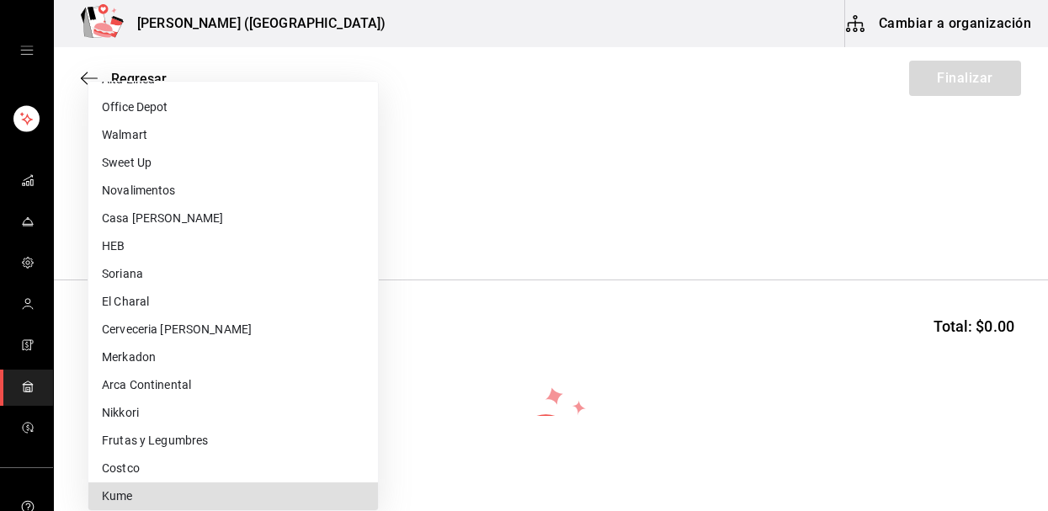
scroll to position [641, 0]
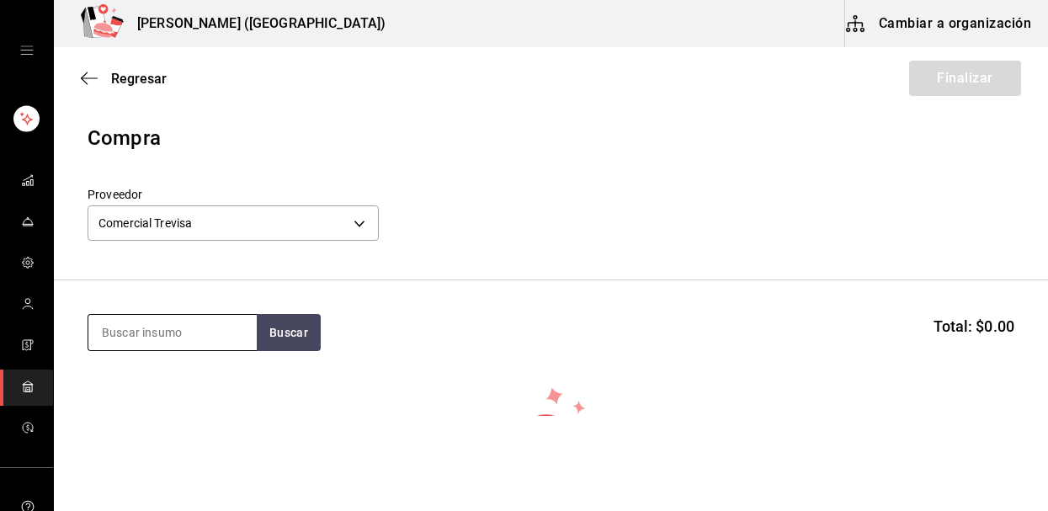
click at [158, 332] on input at bounding box center [172, 332] width 168 height 35
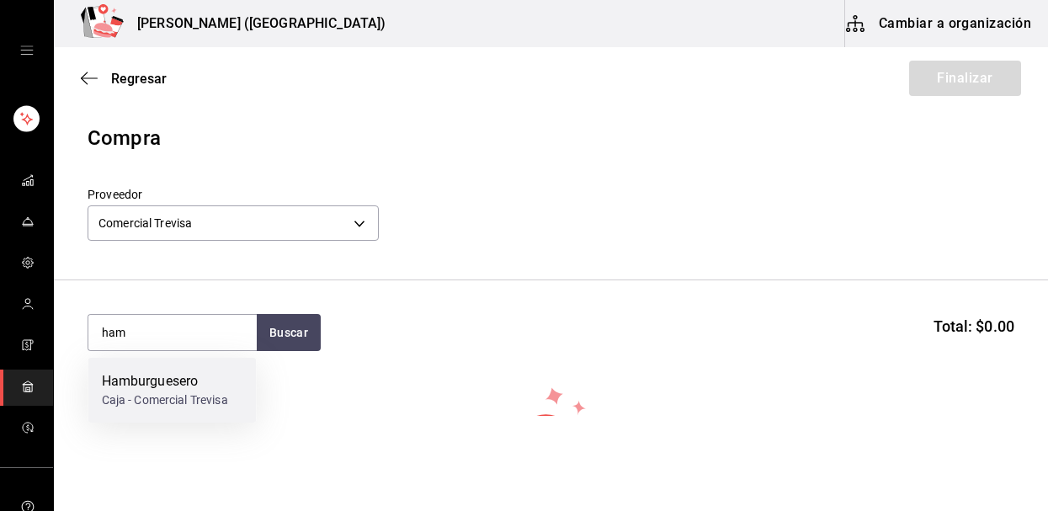
click at [141, 381] on div "Hamburguesero" at bounding box center [165, 381] width 126 height 20
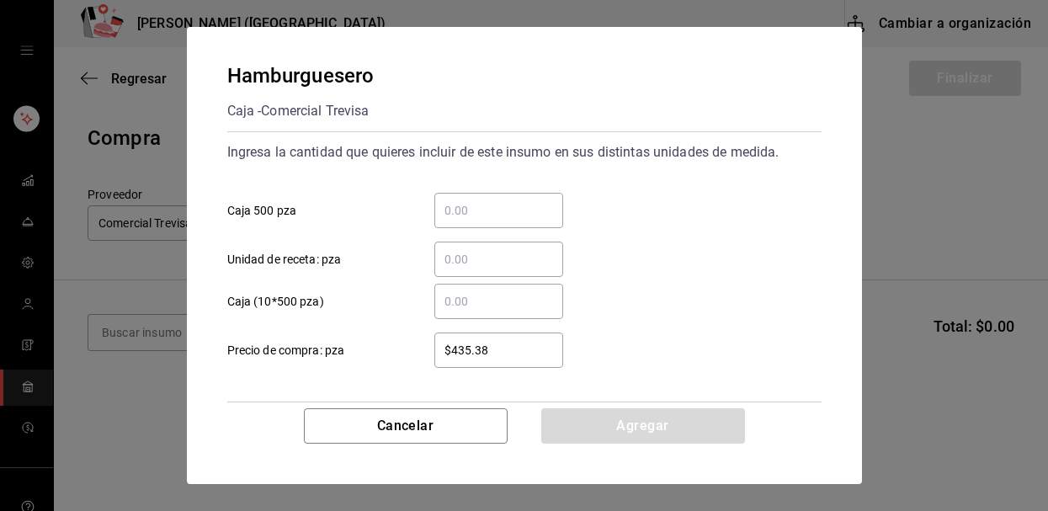
click at [490, 197] on div "​" at bounding box center [498, 210] width 129 height 35
click at [490, 200] on input "​ Caja 500 pza" at bounding box center [498, 210] width 129 height 20
click at [490, 197] on div "​" at bounding box center [498, 210] width 129 height 35
click at [490, 200] on input "​ Caja 500 pza" at bounding box center [498, 210] width 129 height 20
click at [509, 338] on div "$435.38 ​" at bounding box center [498, 350] width 129 height 35
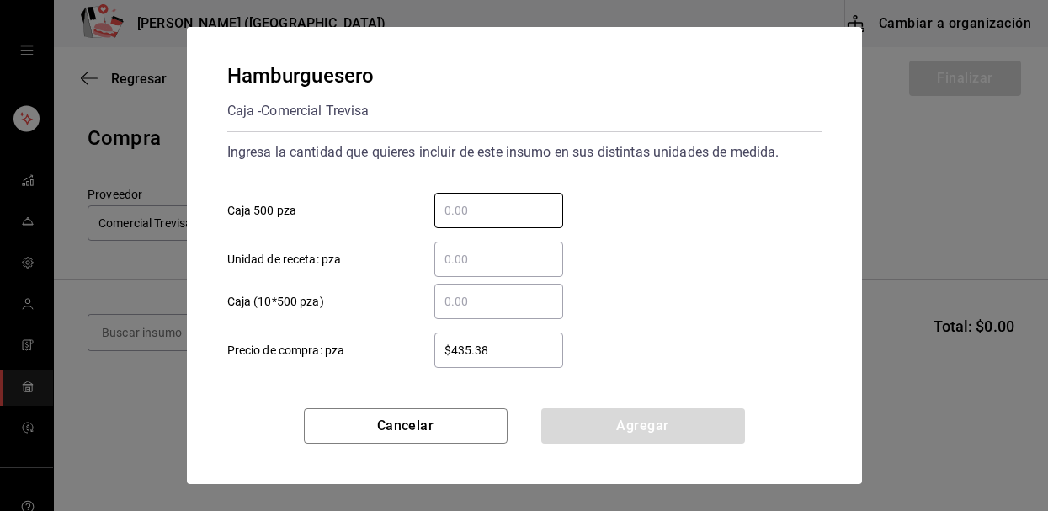
click at [509, 340] on input "$435.38" at bounding box center [498, 350] width 129 height 20
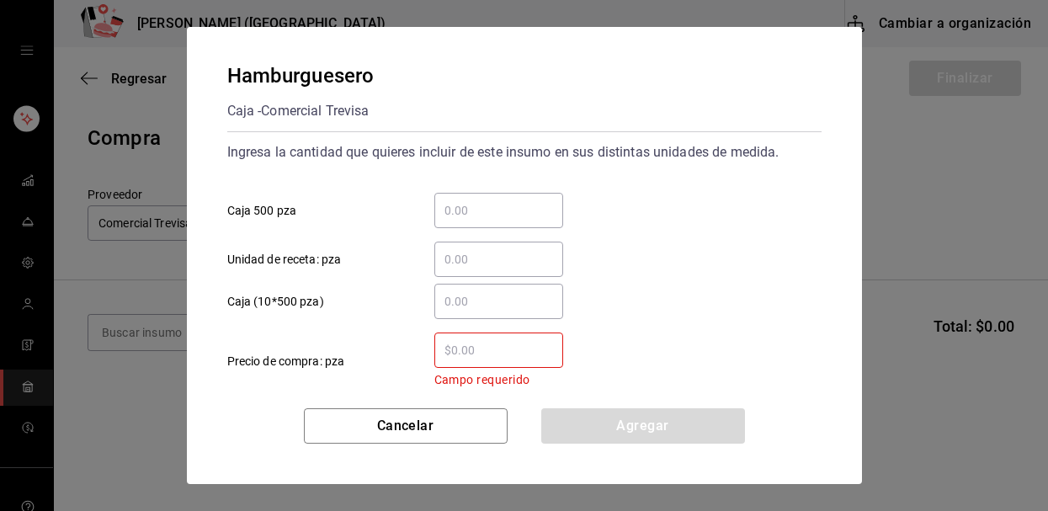
click at [476, 205] on input "​ Caja 500 pza" at bounding box center [498, 210] width 129 height 20
click at [503, 352] on input "​ Campo requerido Precio de compra: pza" at bounding box center [498, 350] width 129 height 20
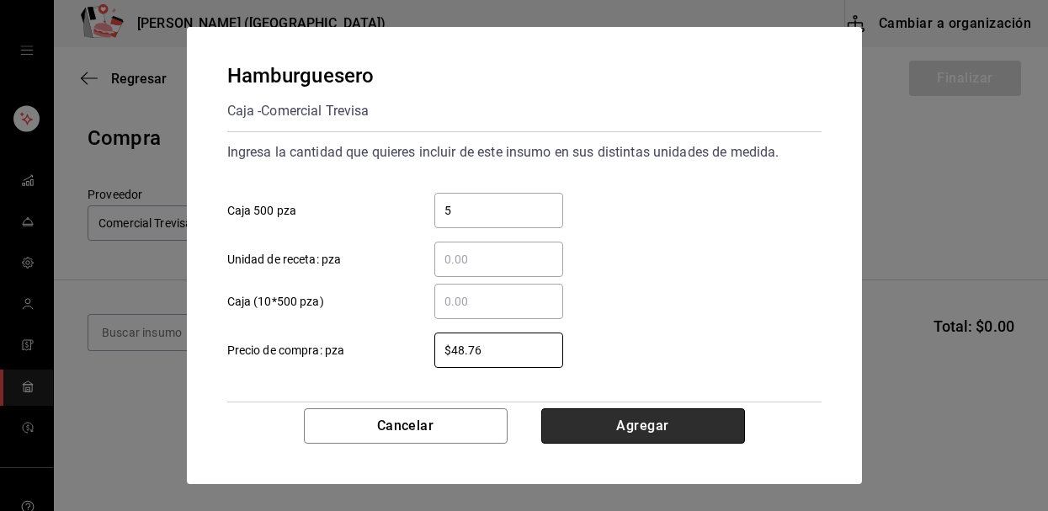
click at [599, 412] on button "Agregar" at bounding box center [643, 425] width 204 height 35
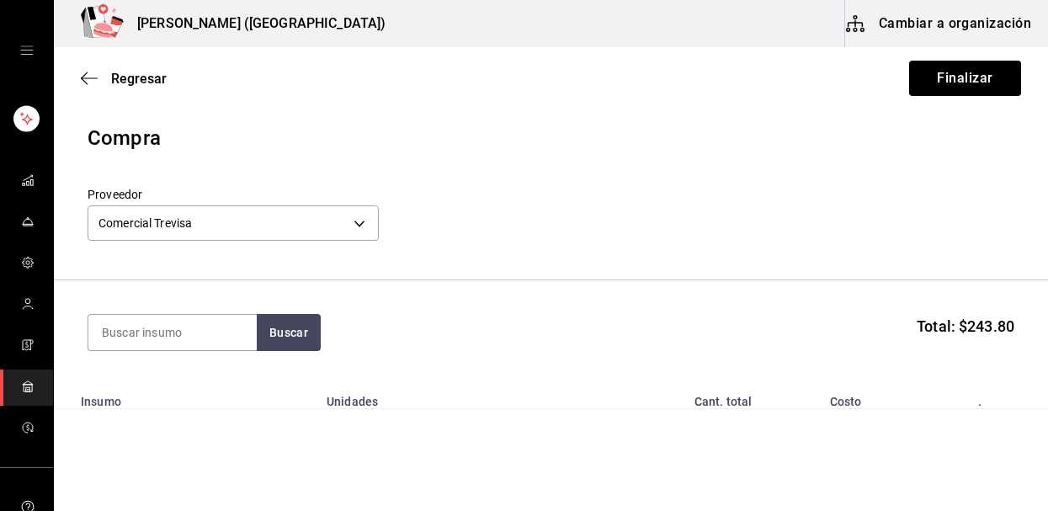
click at [647, 305] on section "Buscar Total: $243.80" at bounding box center [551, 332] width 994 height 104
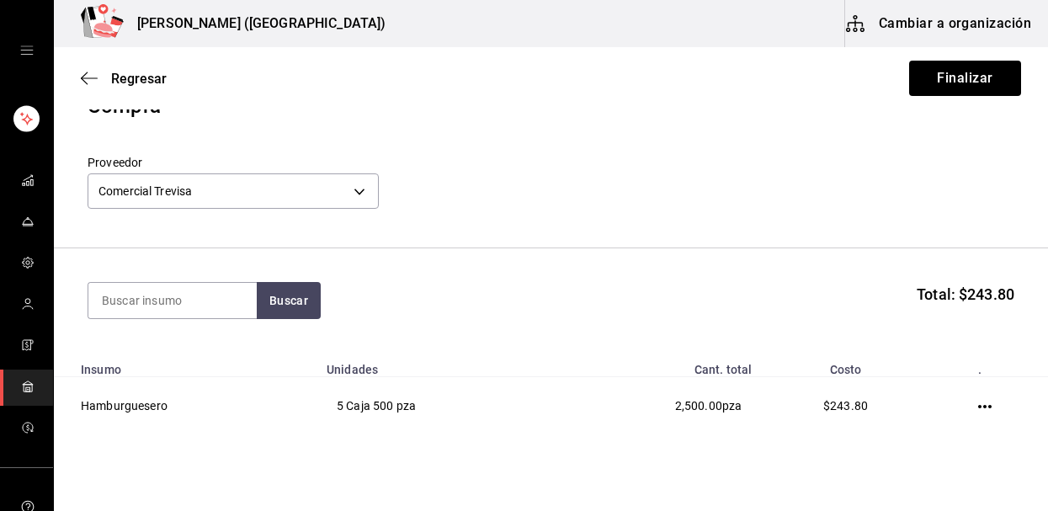
scroll to position [34, 0]
click at [147, 306] on input at bounding box center [172, 298] width 168 height 35
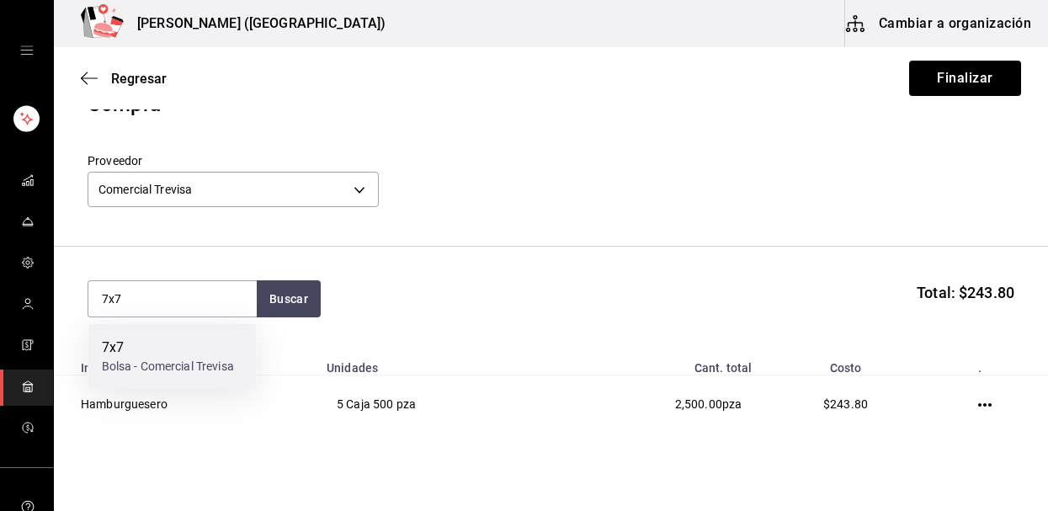
click at [141, 365] on div "Bolsa - Comercial Trevisa" at bounding box center [168, 367] width 132 height 18
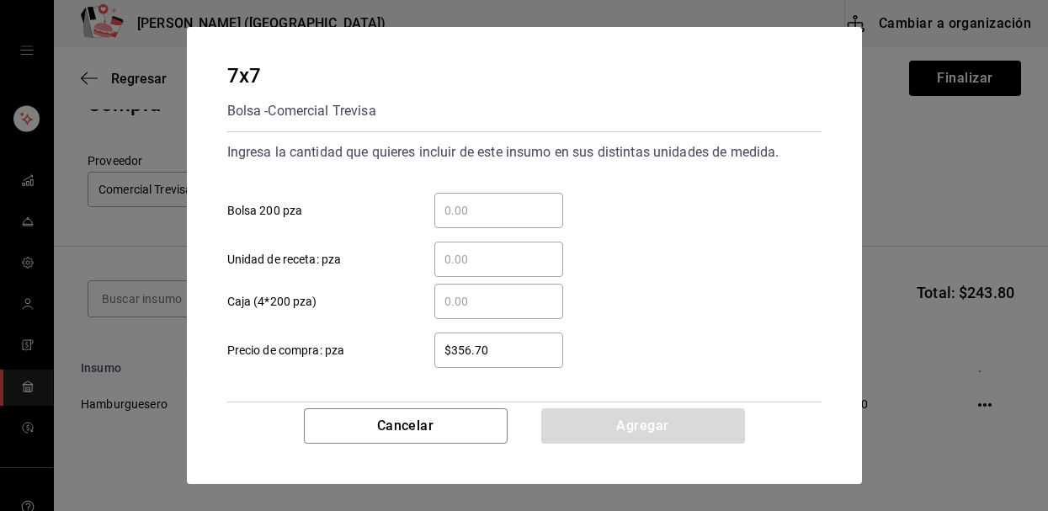
click at [523, 209] on input "​ Bolsa 200 pza" at bounding box center [498, 210] width 129 height 20
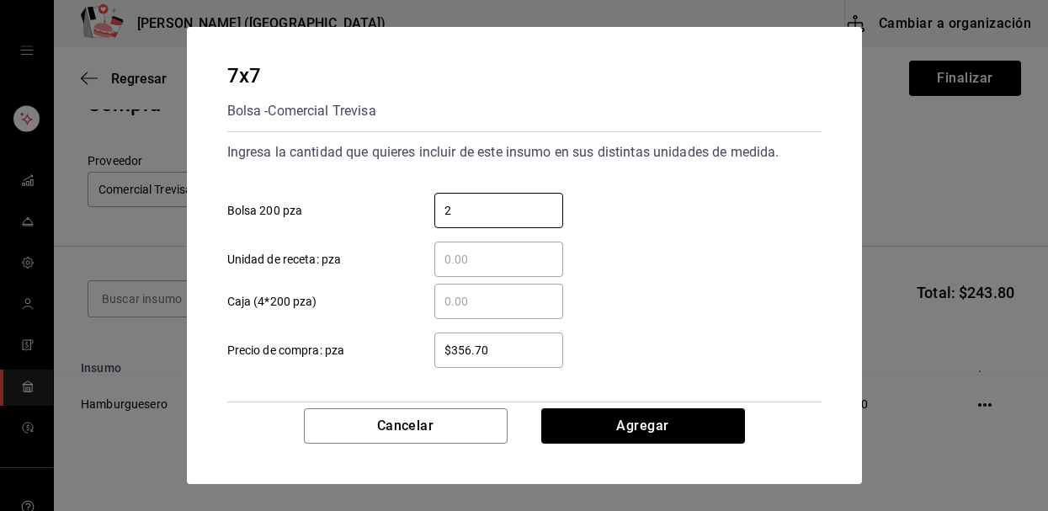
click at [517, 351] on input "$356.70" at bounding box center [498, 350] width 129 height 20
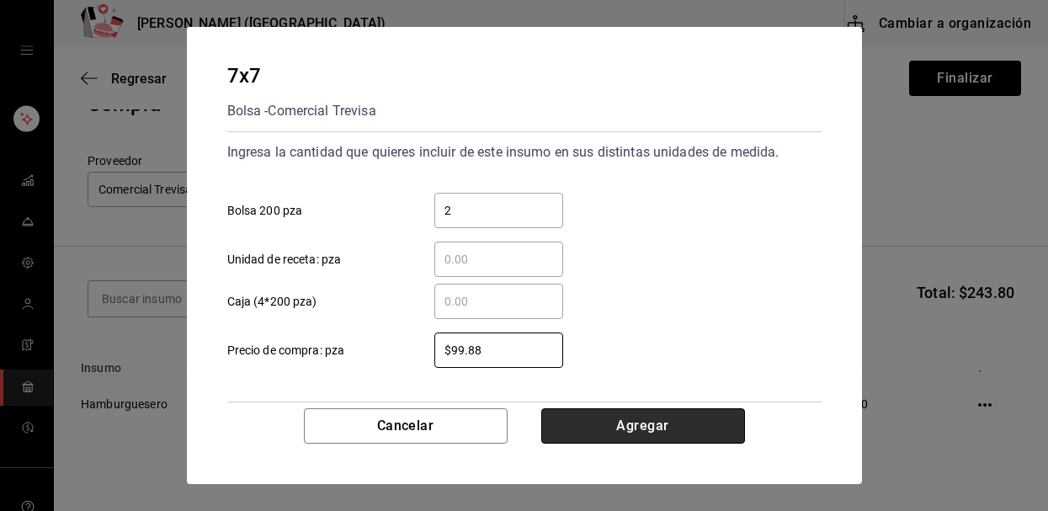
click at [621, 428] on button "Agregar" at bounding box center [643, 425] width 204 height 35
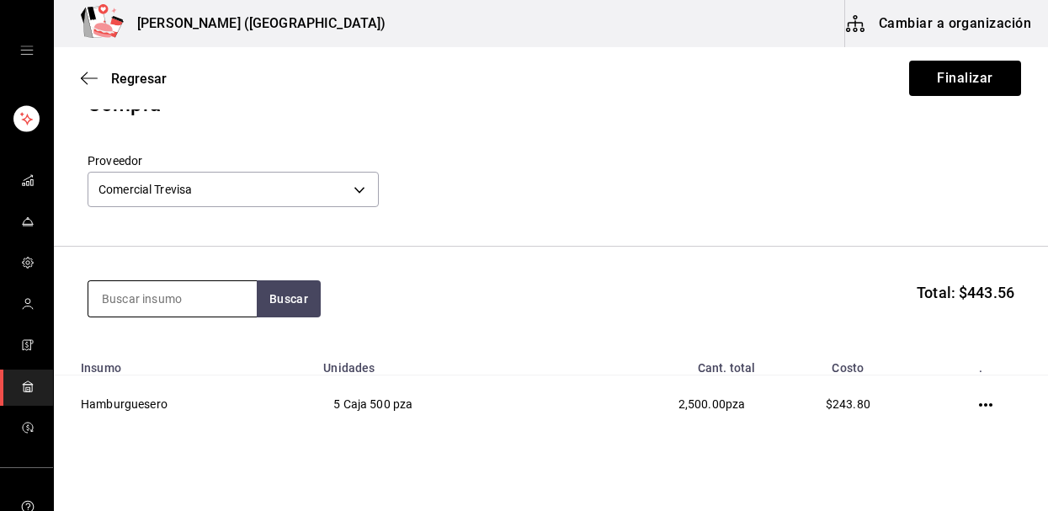
click at [144, 292] on input at bounding box center [172, 298] width 168 height 35
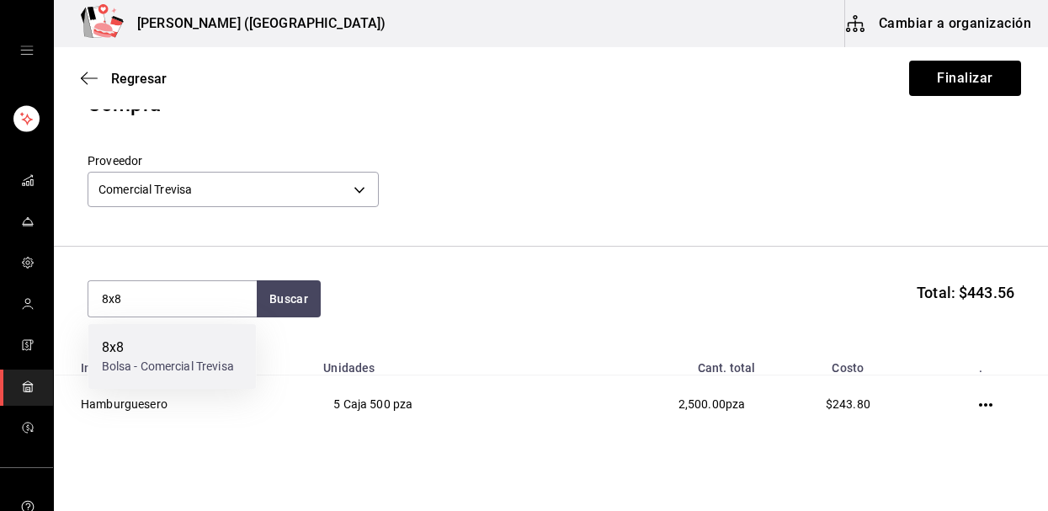
click at [112, 350] on div "8x8" at bounding box center [168, 348] width 132 height 20
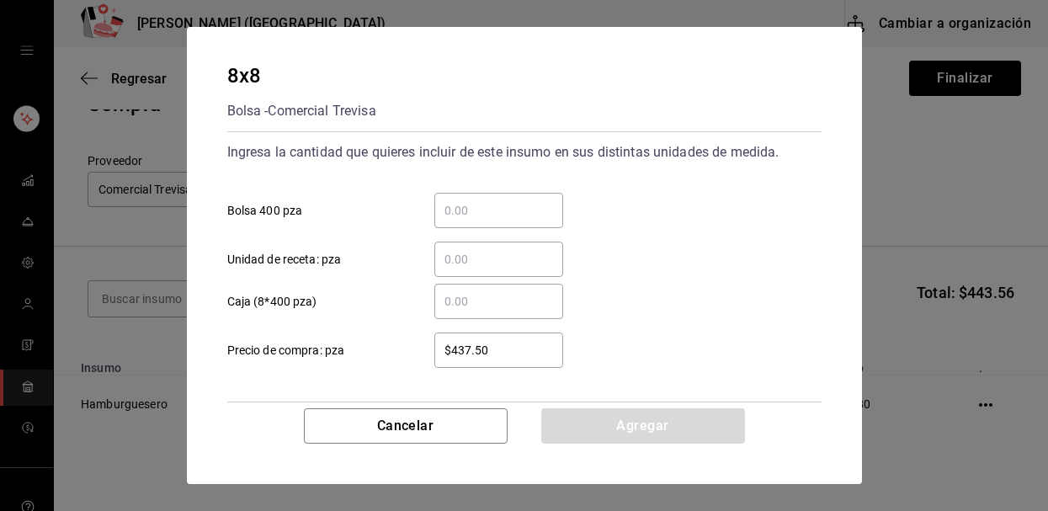
click at [468, 206] on input "​ Bolsa 400 pza" at bounding box center [498, 210] width 129 height 20
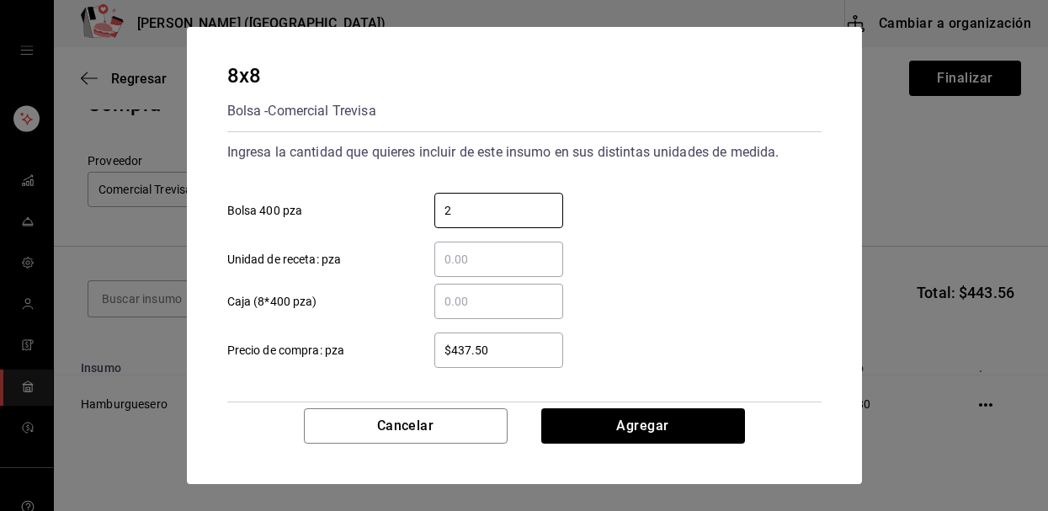
click at [511, 354] on input "$437.50" at bounding box center [498, 350] width 129 height 20
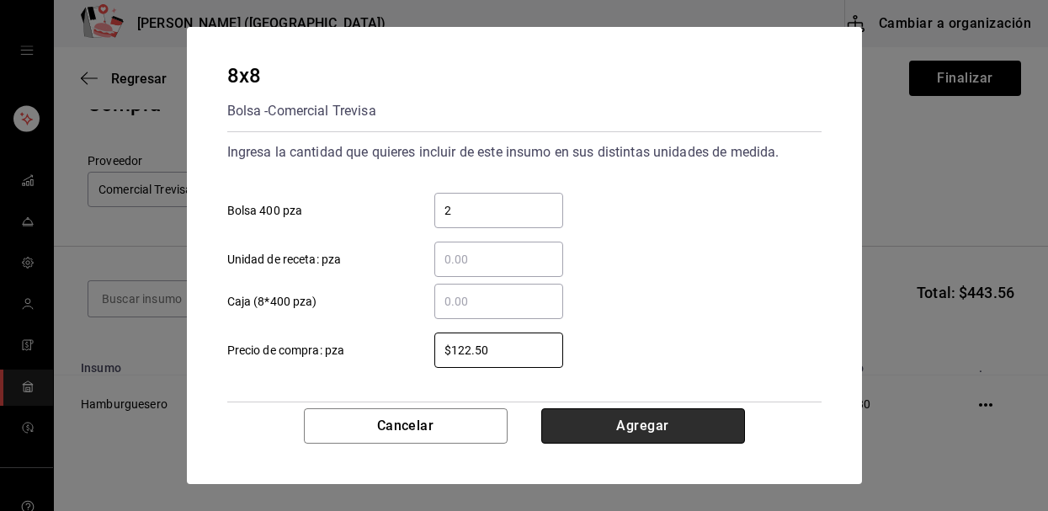
click at [615, 427] on button "Agregar" at bounding box center [643, 425] width 204 height 35
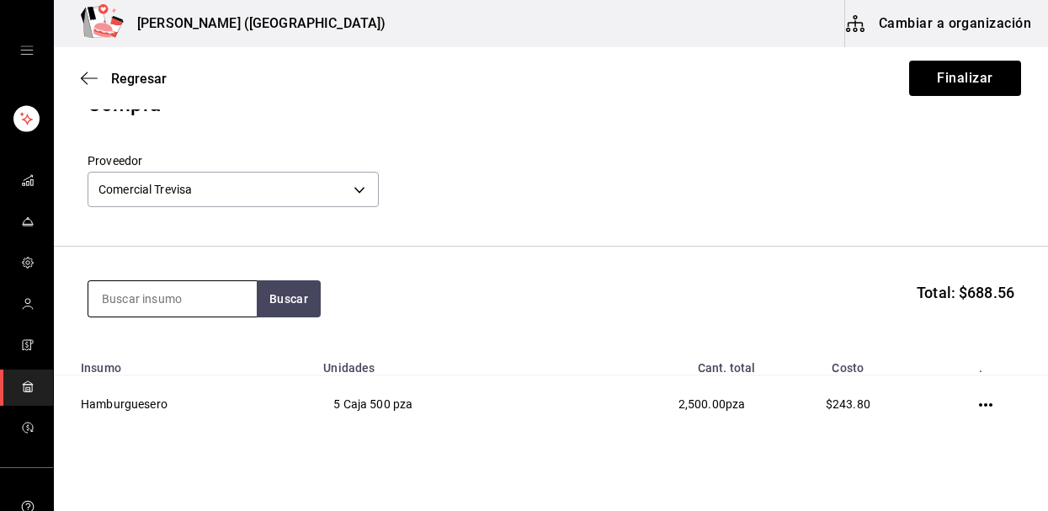
click at [206, 285] on input at bounding box center [172, 298] width 168 height 35
click at [532, 242] on header "Compra Proveedor Comercial Trevisa 95719caf-bbbb-4973-a8c7-dcabf973f8ad" at bounding box center [551, 167] width 994 height 157
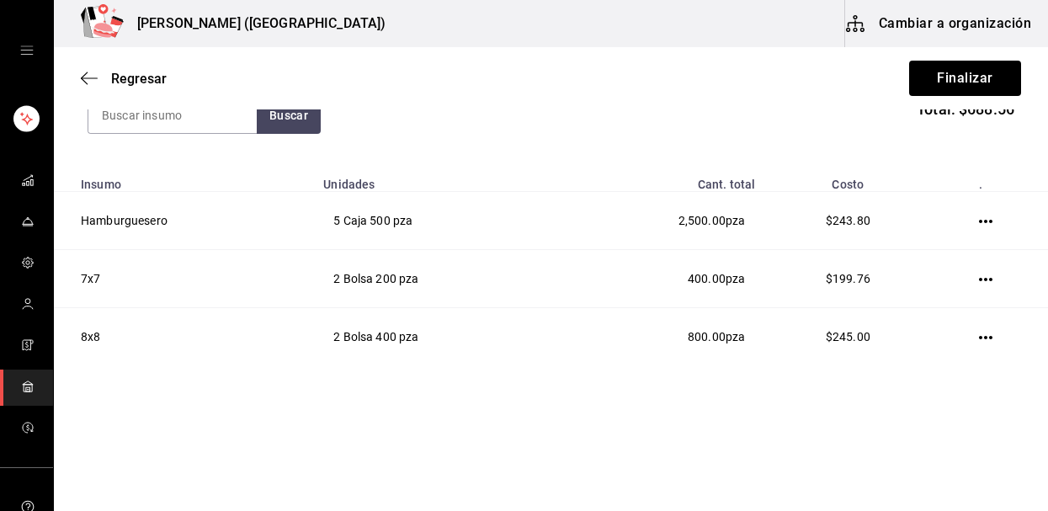
scroll to position [221, 0]
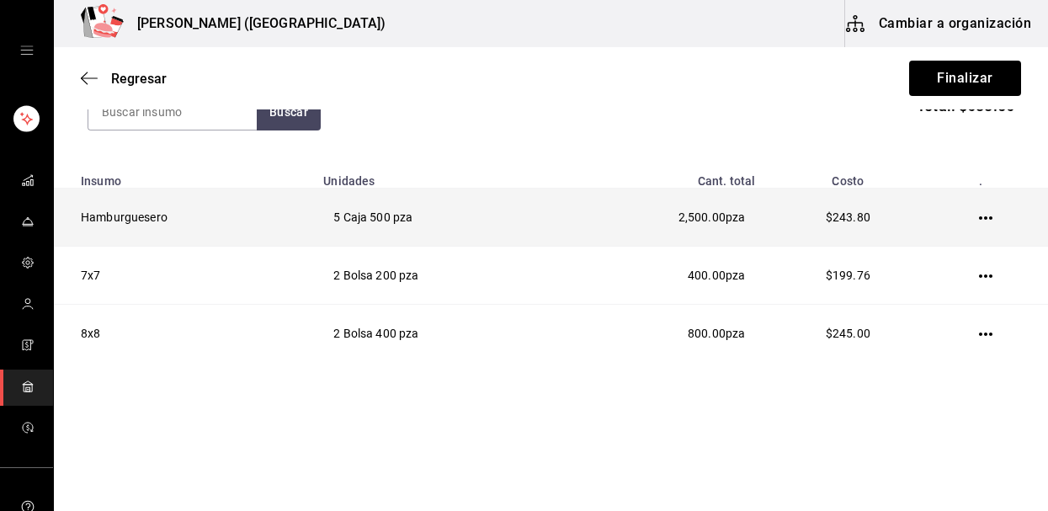
click at [983, 220] on icon "button" at bounding box center [985, 217] width 13 height 13
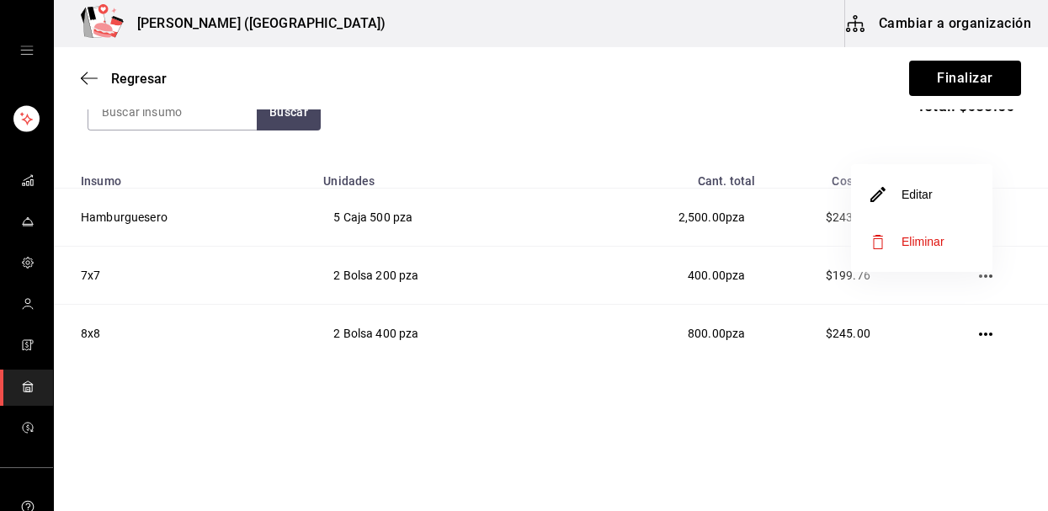
click at [937, 241] on span "Eliminar" at bounding box center [923, 241] width 43 height 13
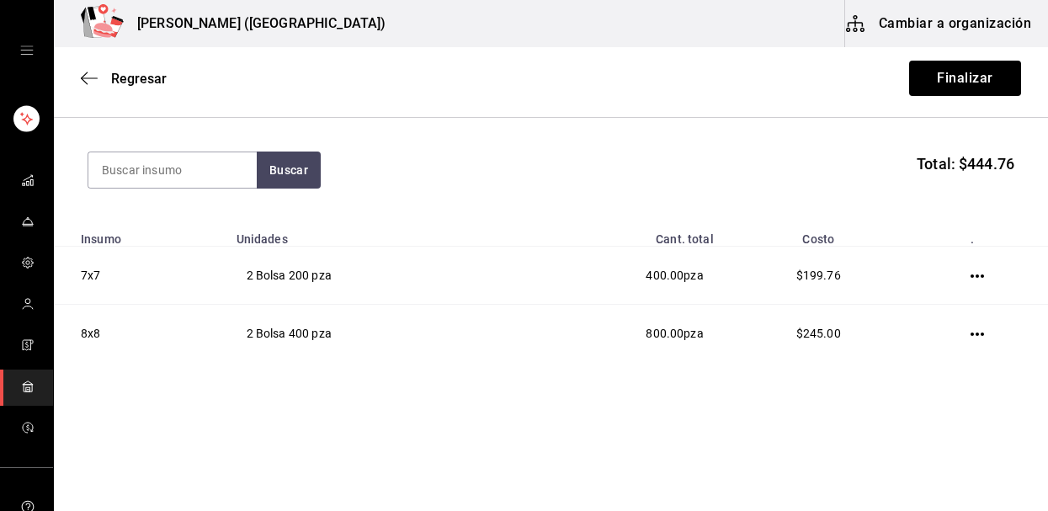
scroll to position [162, 0]
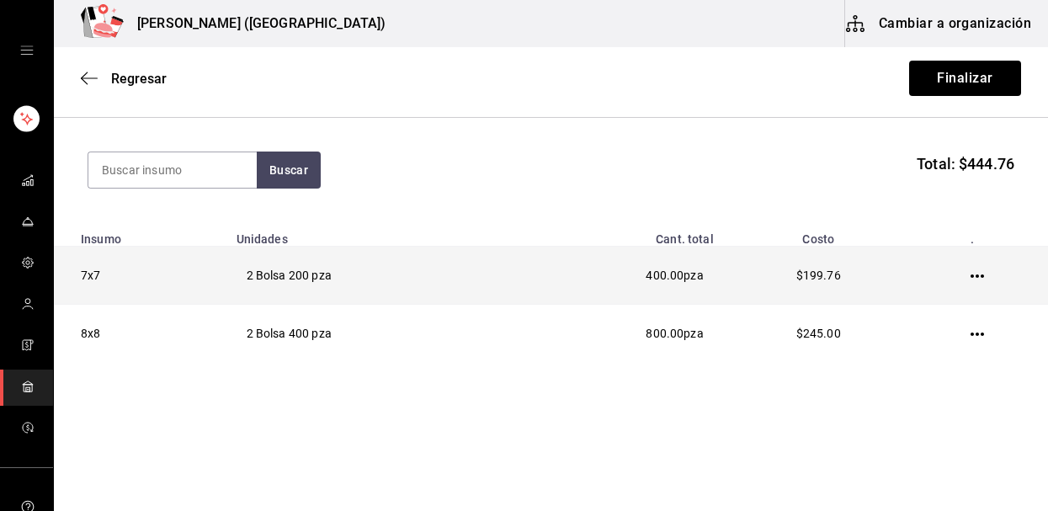
click at [979, 278] on icon "button" at bounding box center [977, 275] width 13 height 13
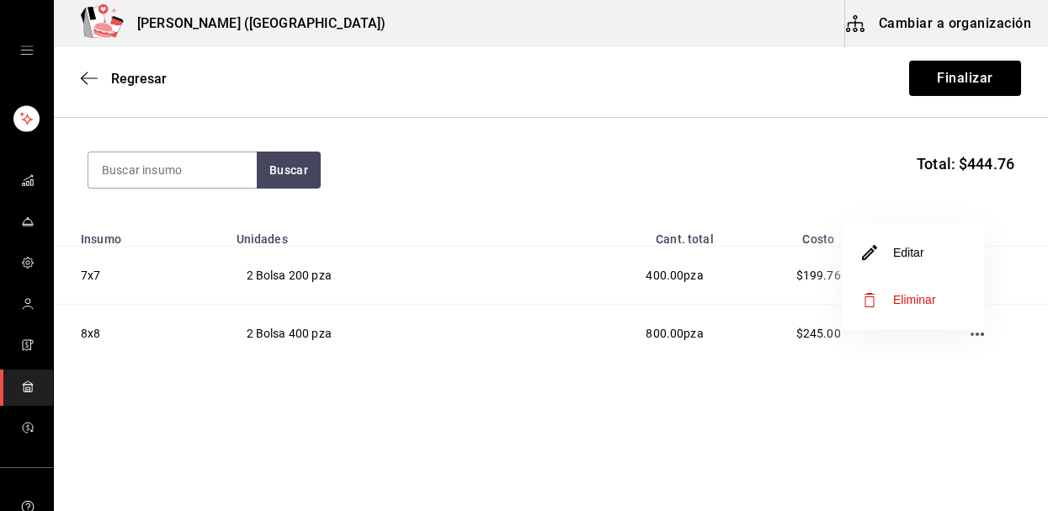
click at [954, 292] on li "Eliminar" at bounding box center [913, 299] width 141 height 47
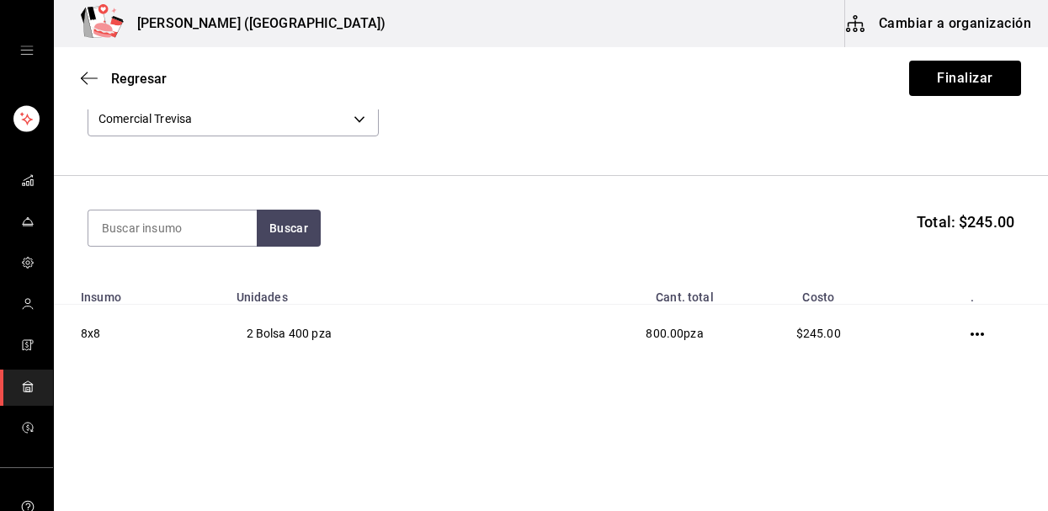
scroll to position [104, 0]
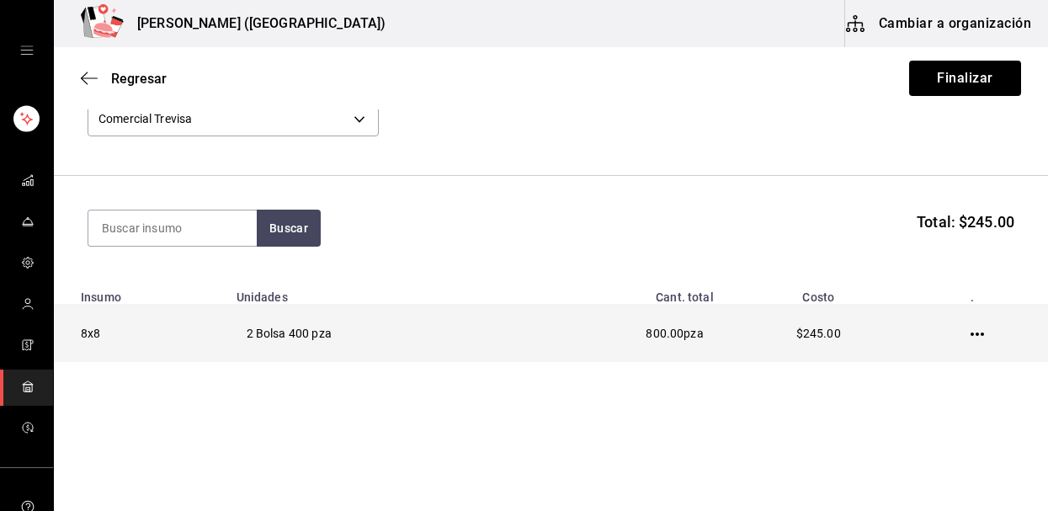
click at [977, 336] on icon "button" at bounding box center [977, 333] width 13 height 13
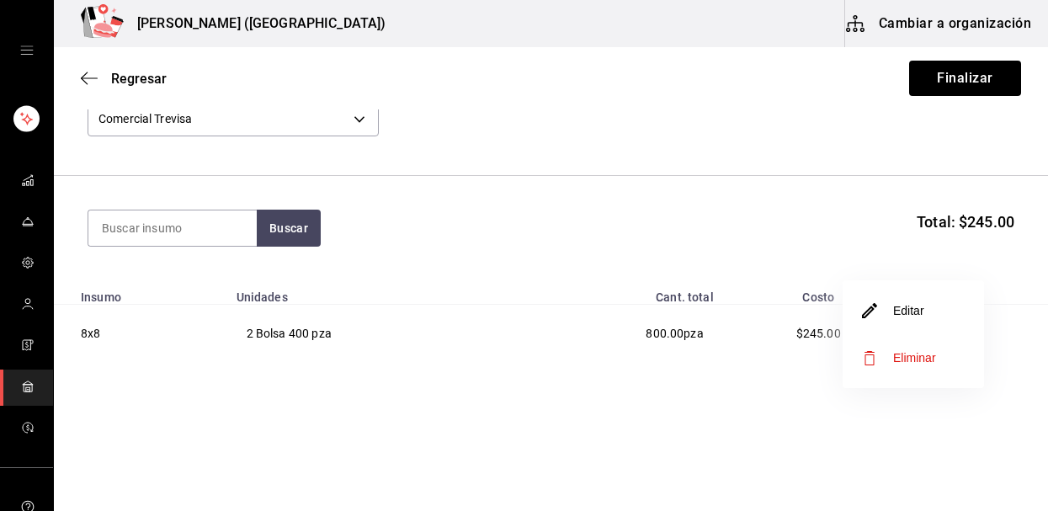
click at [922, 357] on span "Eliminar" at bounding box center [914, 357] width 43 height 13
